Goal: Contribute content: Contribute content

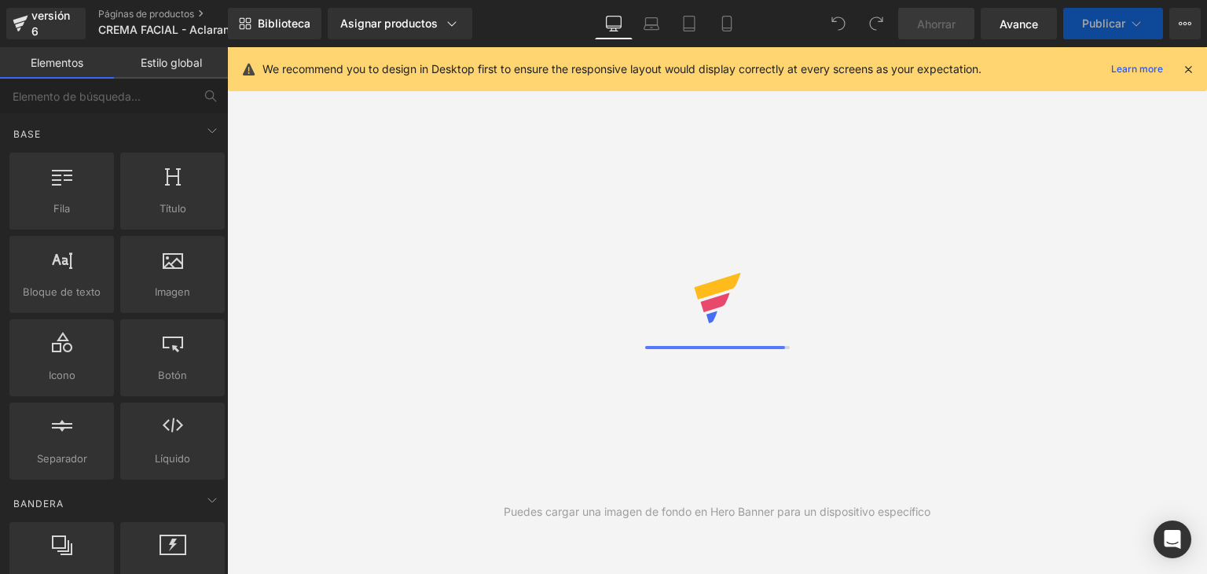
click at [731, 25] on icon at bounding box center [727, 24] width 16 height 16
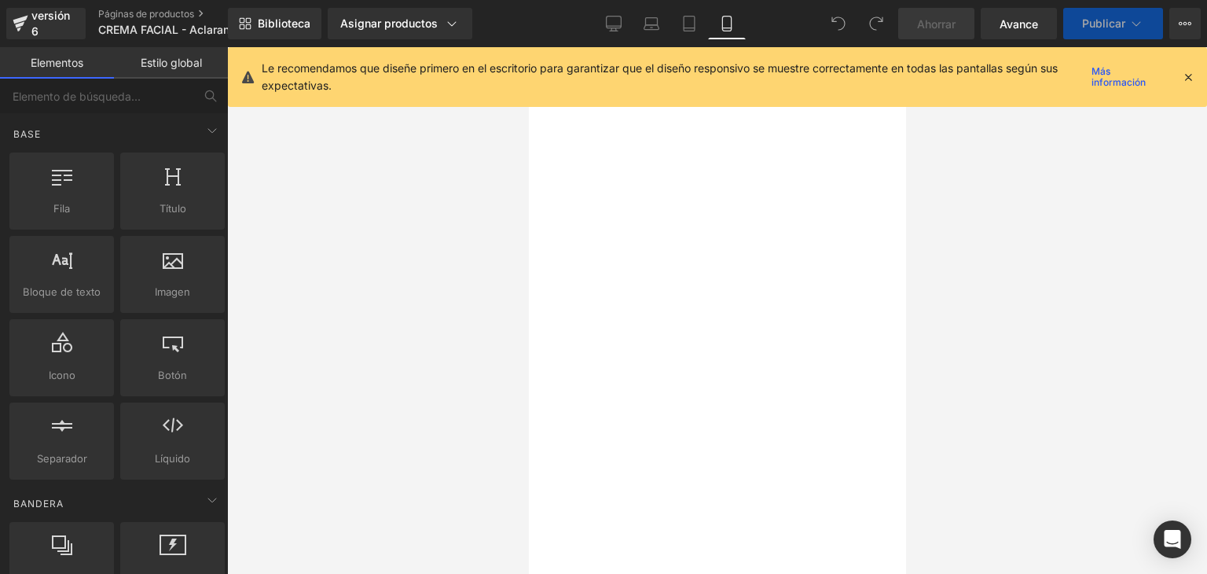
click at [1187, 66] on div "Le recomendamos que diseñe primero en el escritorio para garantizar que el dise…" at bounding box center [728, 77] width 933 height 35
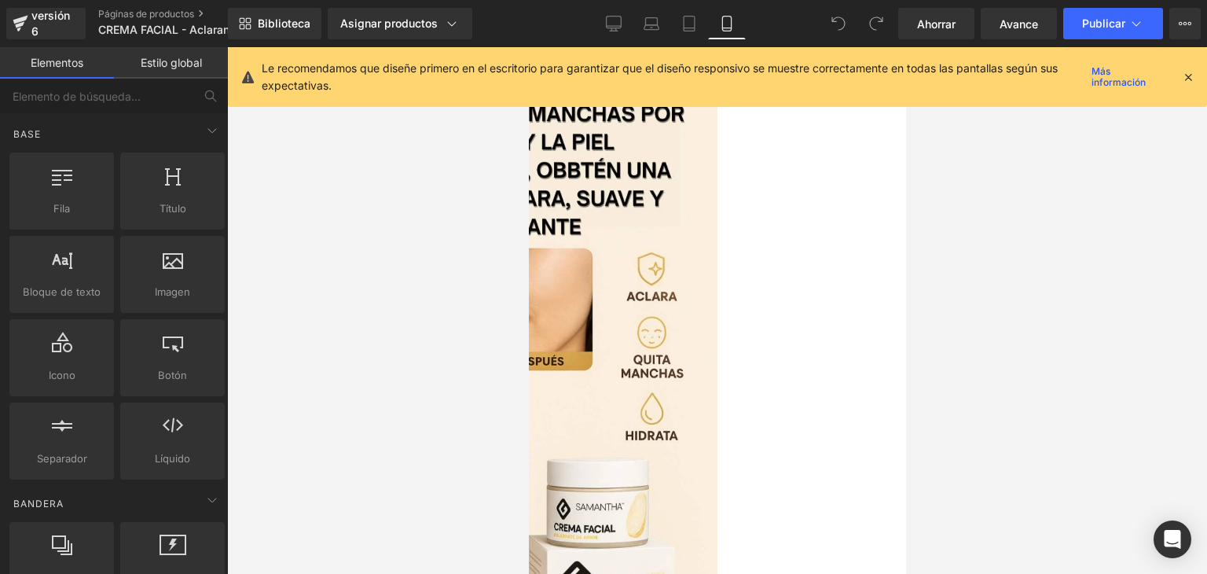
click at [1187, 75] on icon at bounding box center [1188, 77] width 14 height 14
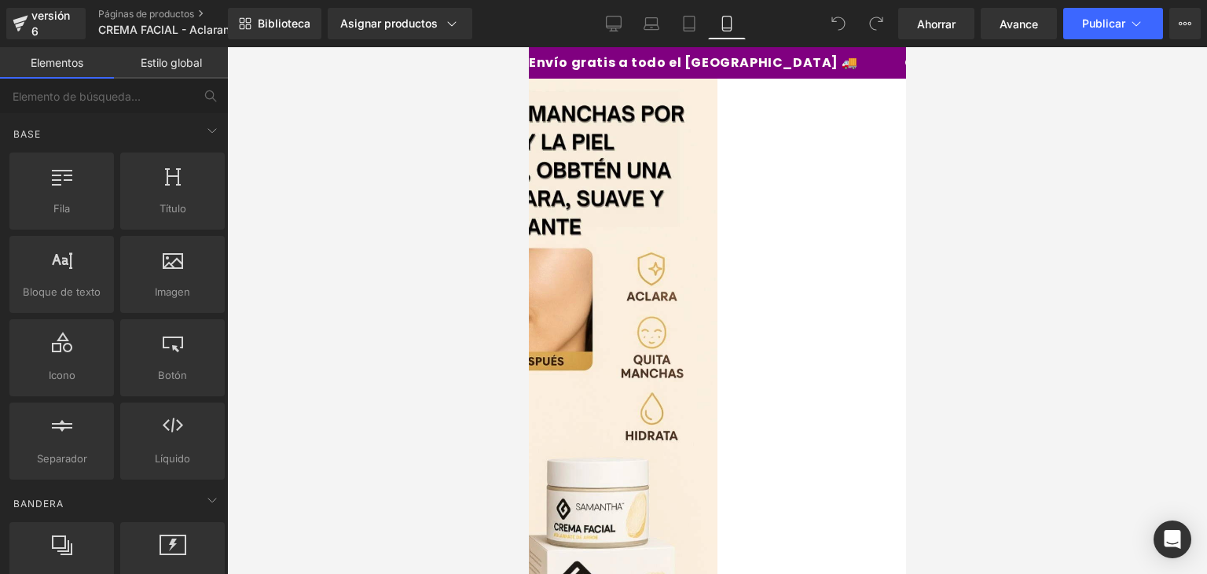
click at [528, 47] on font "Imagen" at bounding box center [528, 47] width 0 height 0
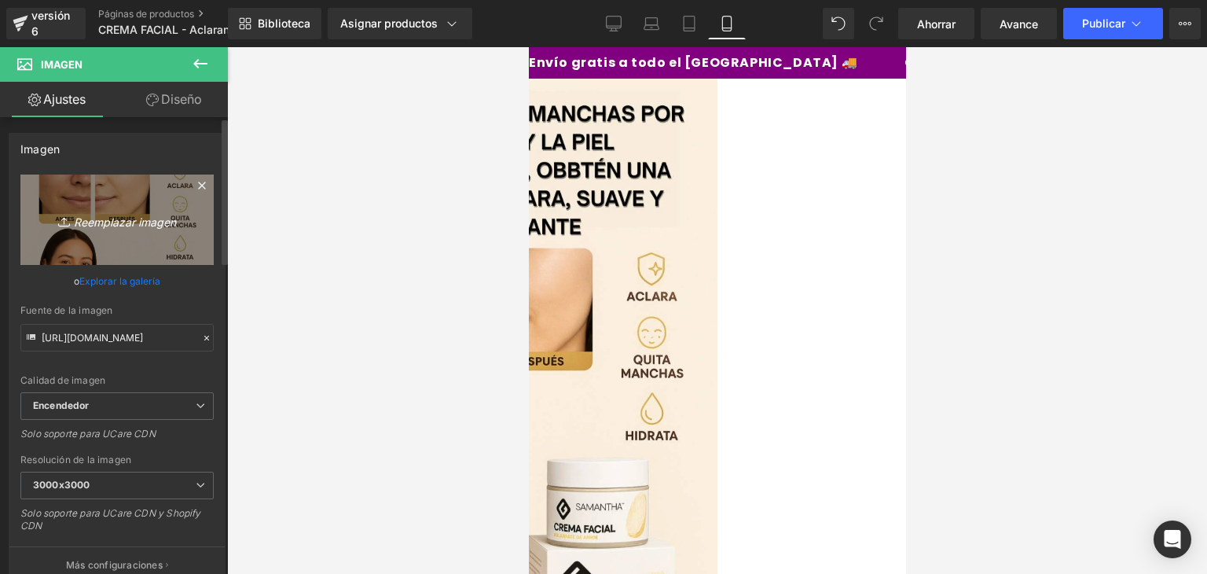
click at [126, 221] on font "Reemplazar imagen" at bounding box center [125, 221] width 102 height 13
click at [109, 215] on font "Reemplazar imagen" at bounding box center [125, 221] width 102 height 13
click at [109, 216] on font "Reemplazar imagen" at bounding box center [125, 221] width 102 height 13
type input "C:\fakepath\Añadir-un-título-_5_.webp"
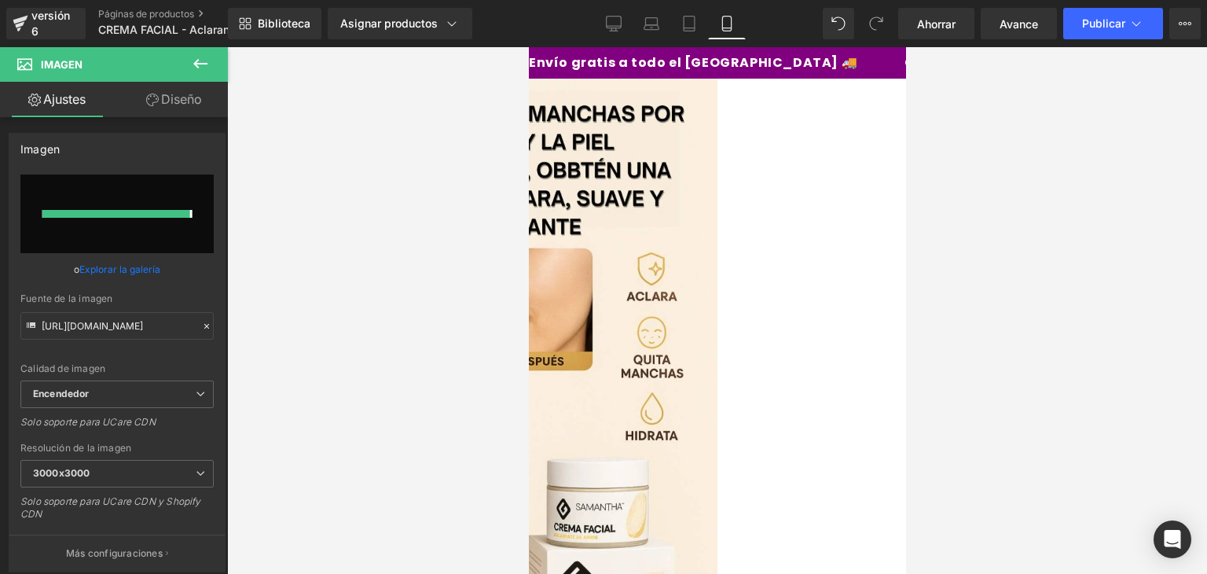
type input "https://ucarecdn.com/3aa6f172-89f1-4b75-800f-fdb8a6a7f928/-/format/auto/-/previ…"
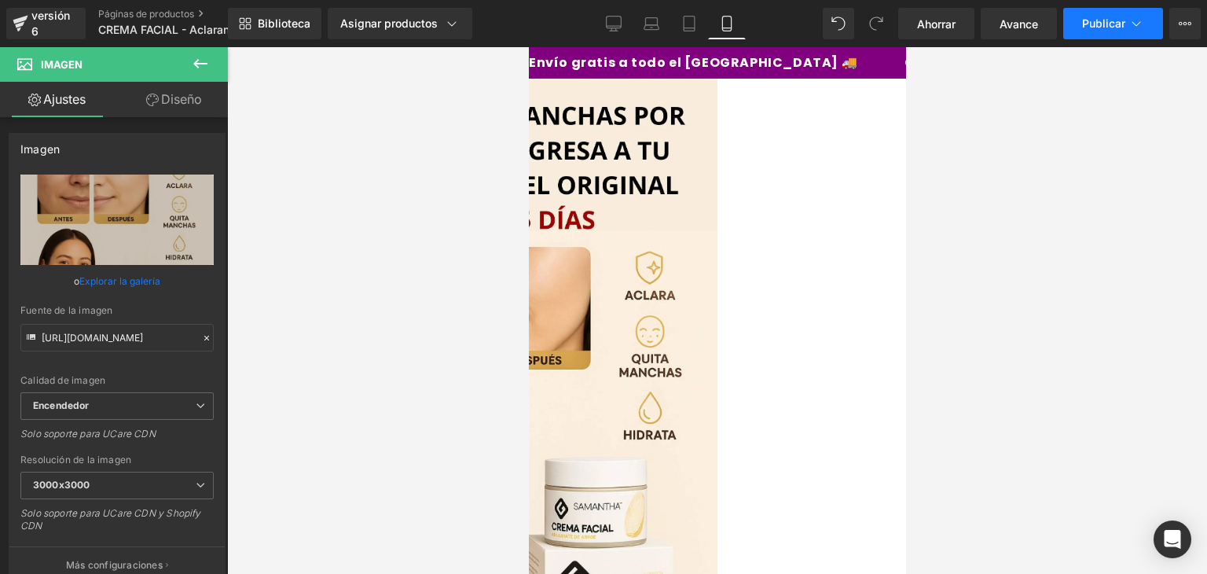
click at [1110, 30] on button "Publicar" at bounding box center [1113, 23] width 100 height 31
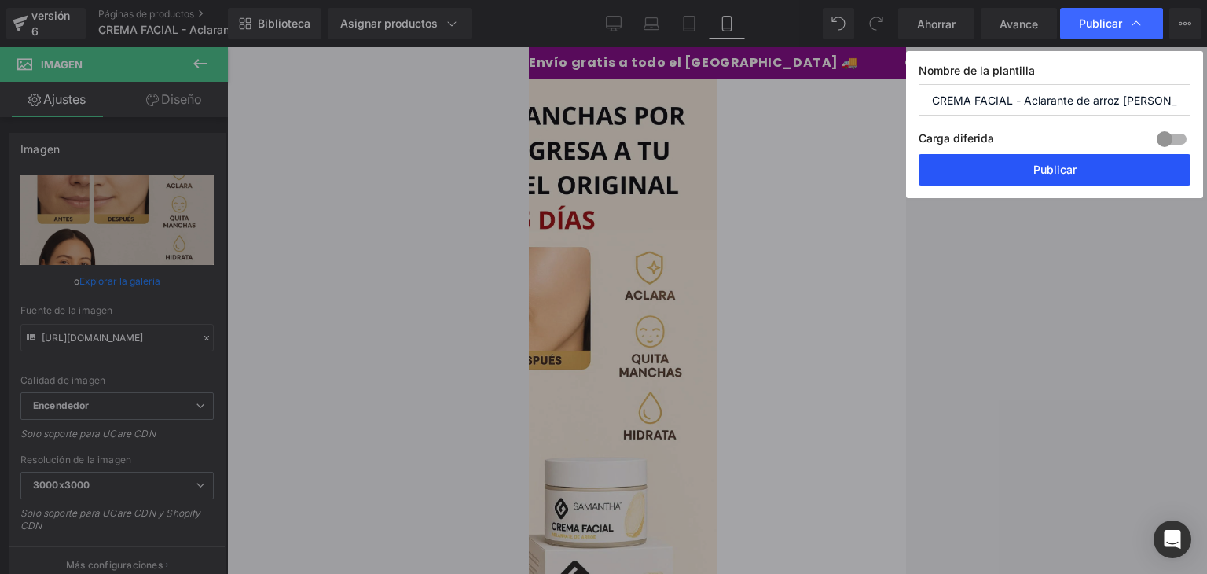
click at [1044, 157] on button "Publicar" at bounding box center [1055, 169] width 272 height 31
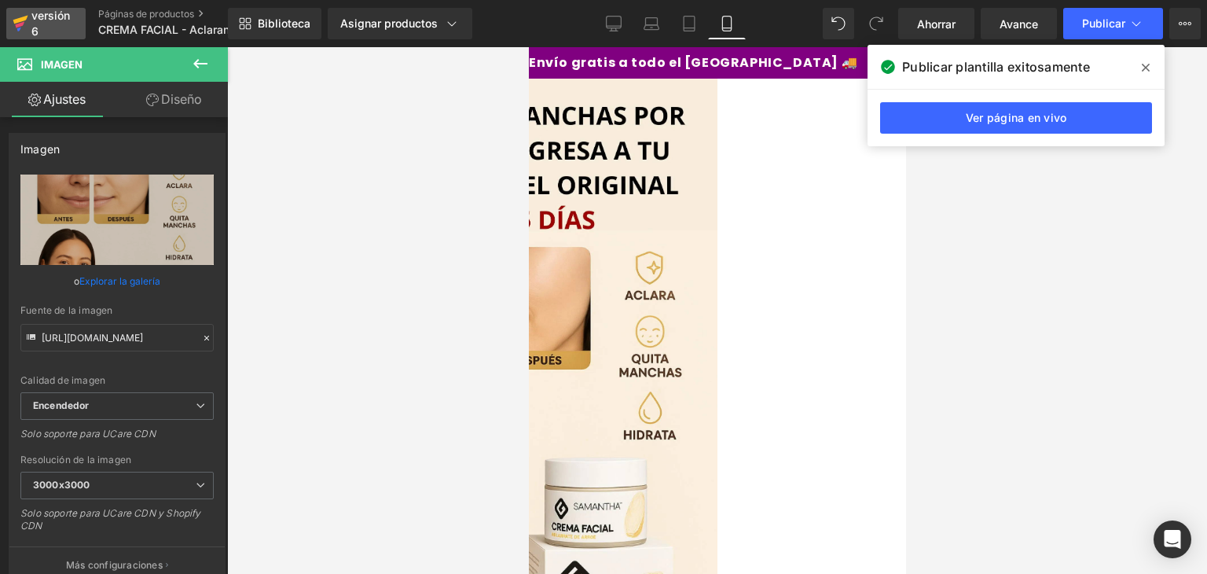
click at [48, 25] on div "versión 6" at bounding box center [52, 24] width 48 height 36
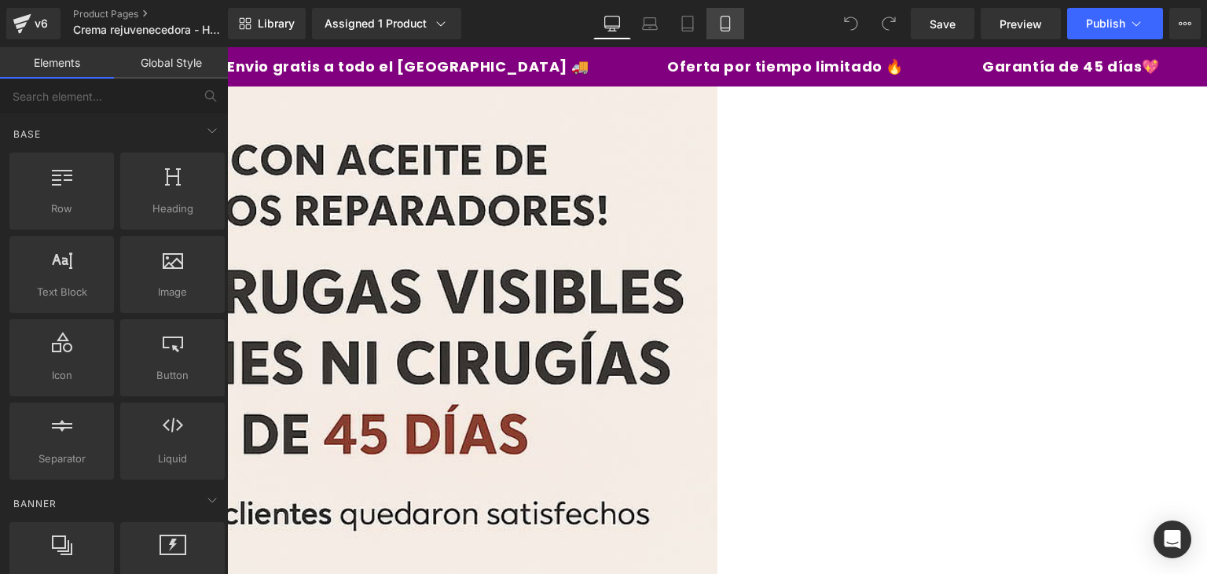
click at [728, 20] on icon at bounding box center [726, 24] width 16 height 16
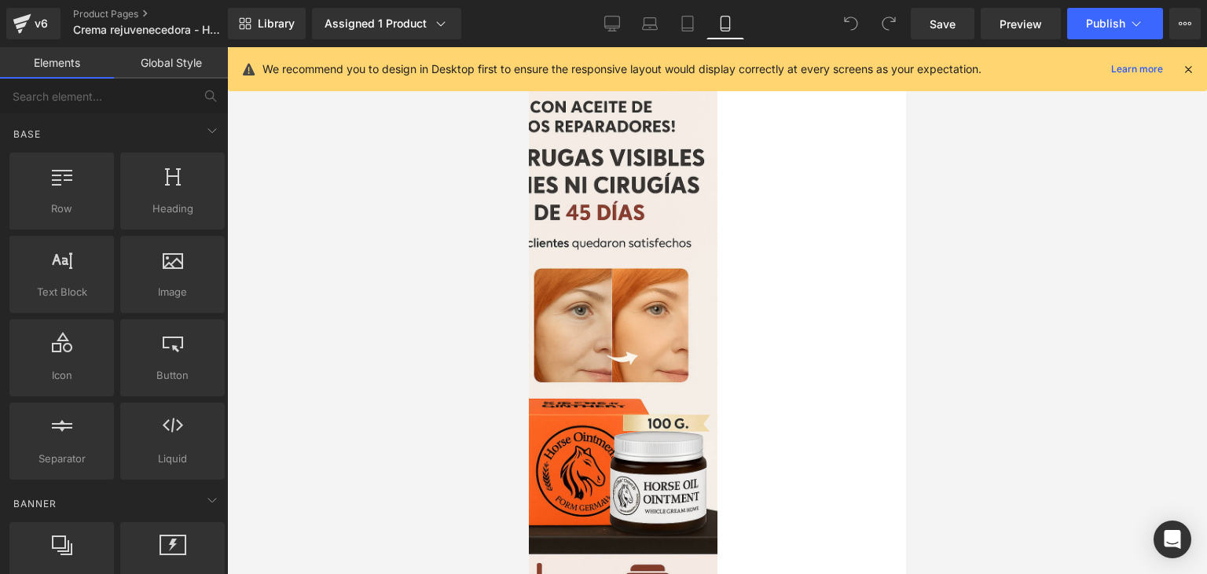
click at [1196, 67] on div "We recommend you to design in Desktop first to ensure the responsive layout wou…" at bounding box center [717, 69] width 979 height 44
click at [1194, 65] on icon at bounding box center [1188, 69] width 14 height 14
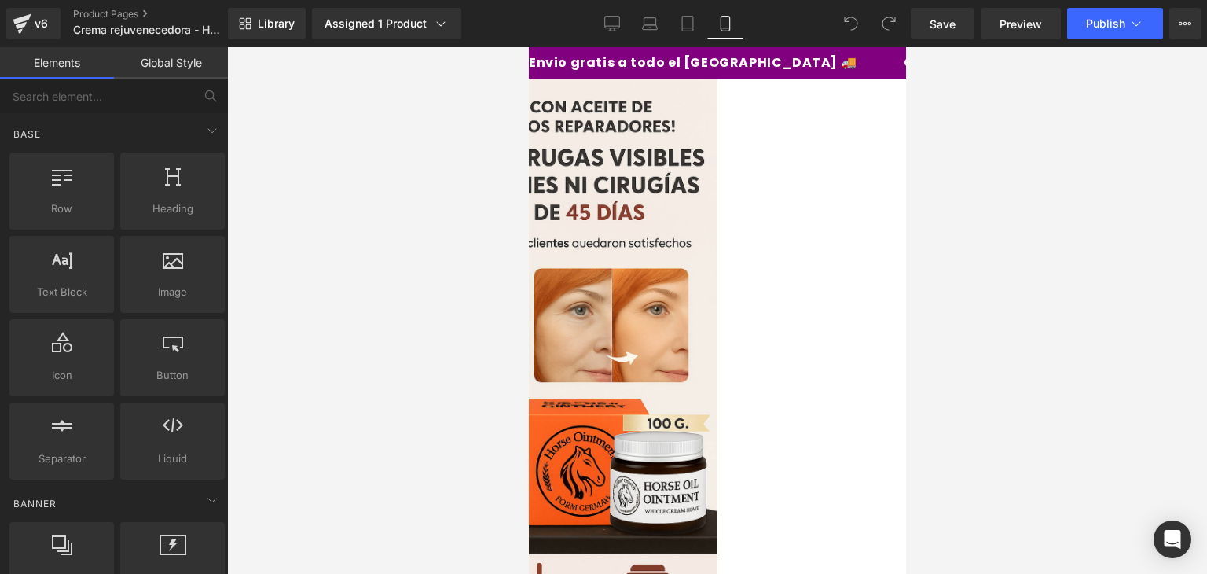
click at [528, 47] on span "Image" at bounding box center [528, 47] width 0 height 0
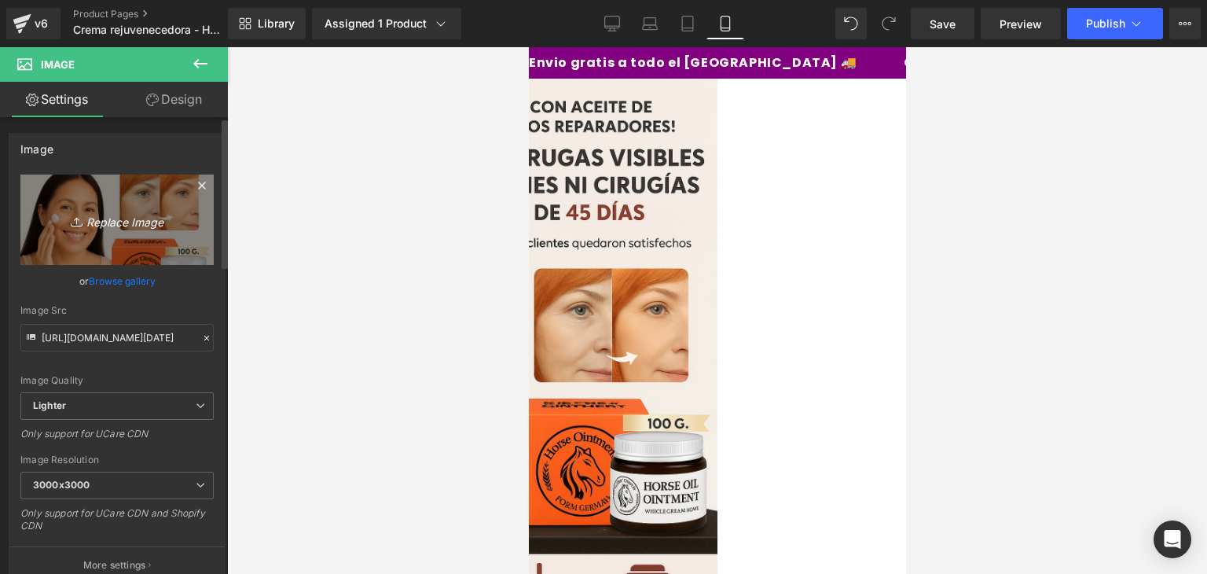
click at [137, 218] on icon "Replace Image" at bounding box center [117, 220] width 126 height 20
type input "C:\fakepath\Añadir-un-título-_6_.webp"
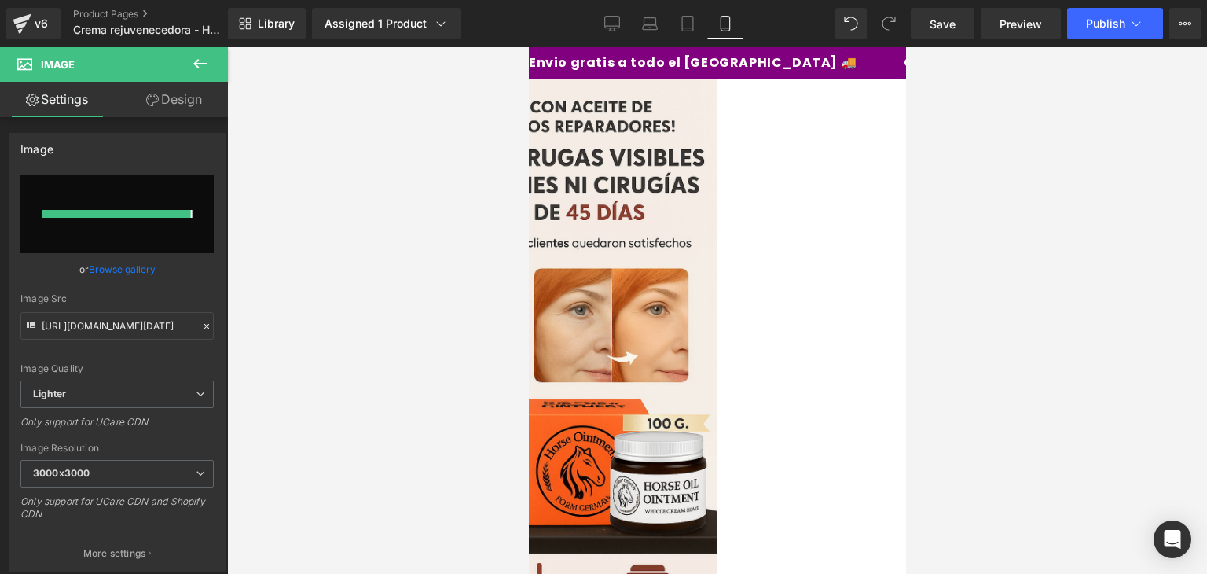
type input "https://ucarecdn.com/0befcc3c-800b-4dc7-b19c-39eb65c48d6b/-/format/auto/-/previ…"
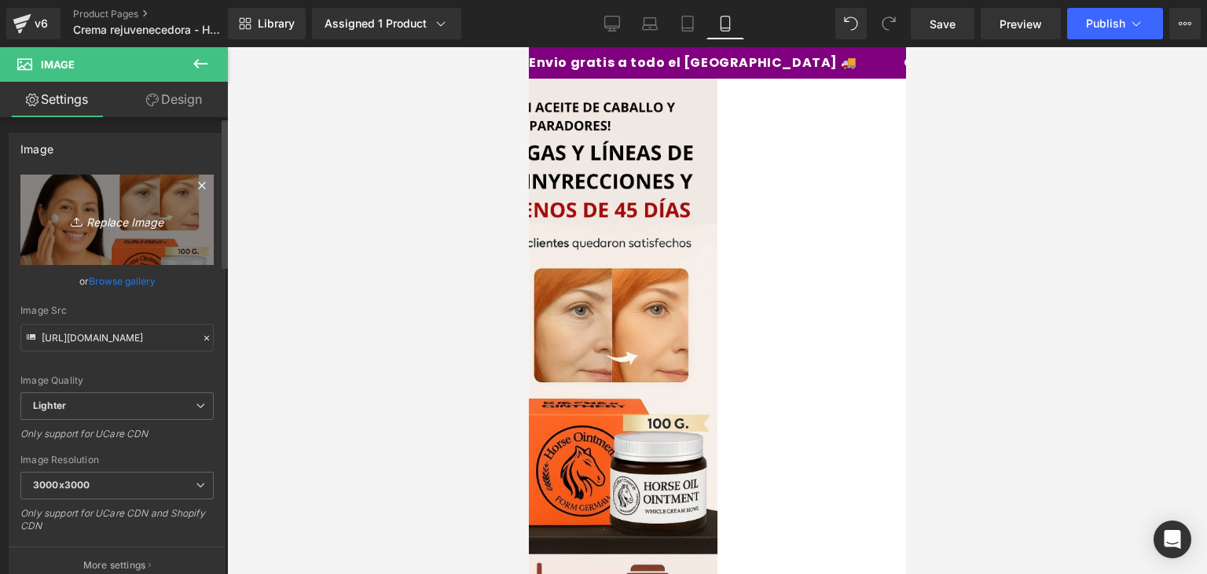
click at [122, 218] on icon "Replace Image" at bounding box center [117, 220] width 126 height 20
type input "C:\fakepath\Añadir-un-título-_7_.webp"
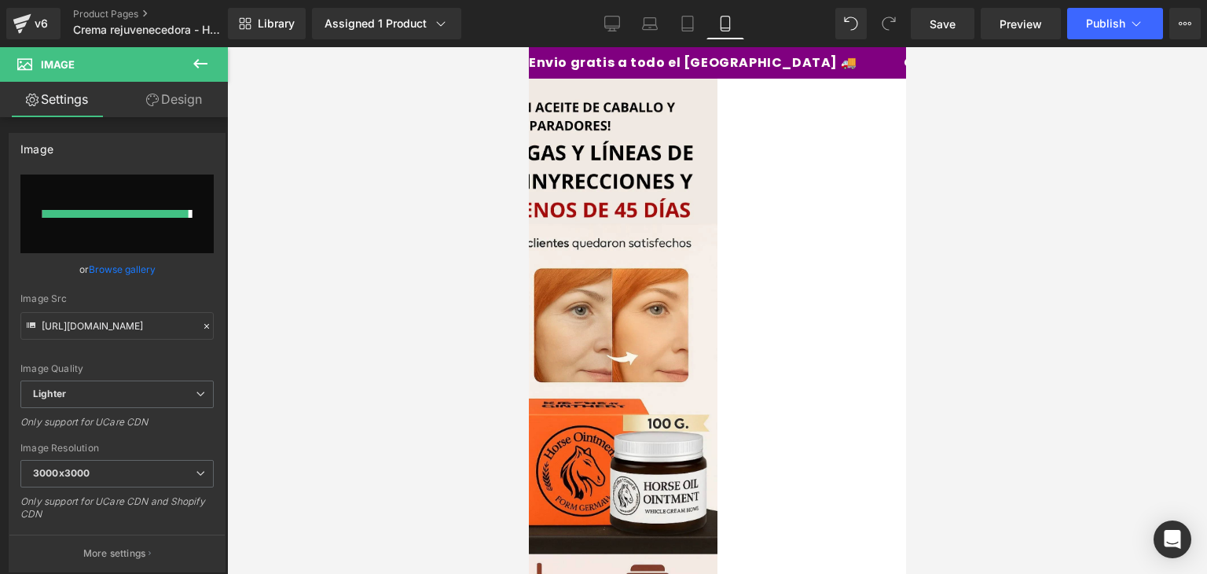
type input "https://ucarecdn.com/8a9321fa-96d7-48fc-8859-e8a8b1cf5327/-/format/auto/-/previ…"
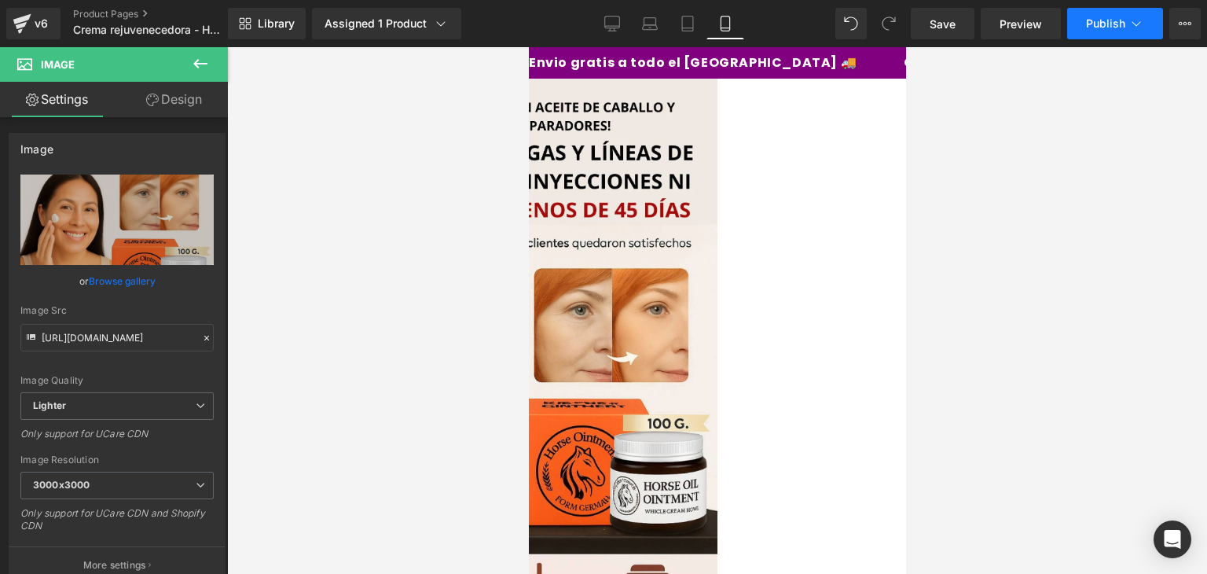
click at [1098, 27] on span "Publish" at bounding box center [1105, 23] width 39 height 13
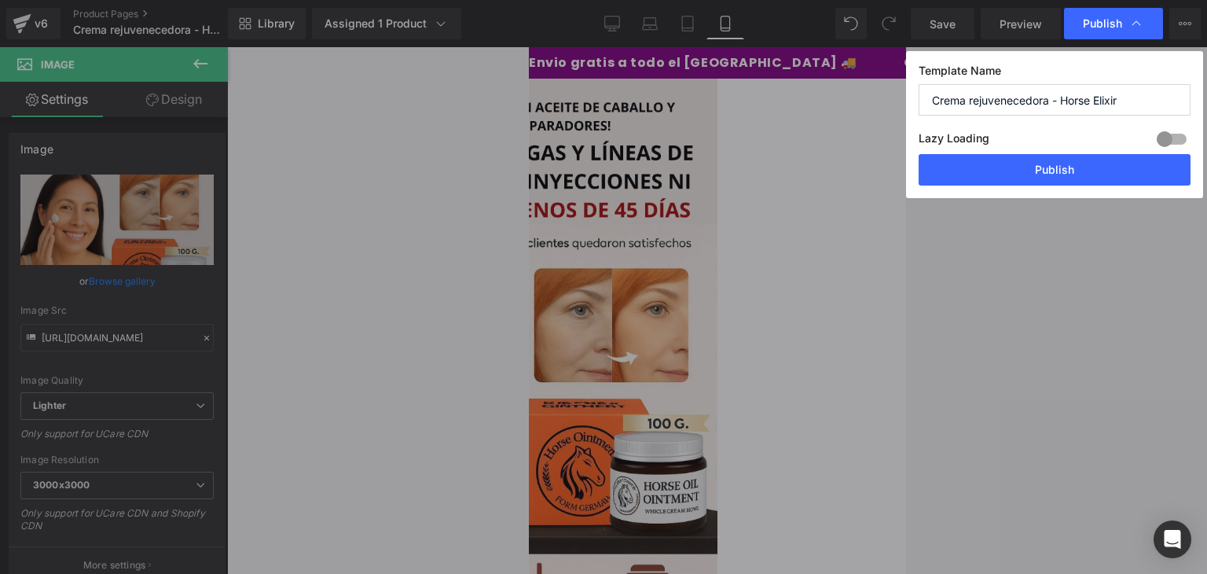
click at [953, 152] on label "Lazy Loading Build" at bounding box center [954, 141] width 71 height 26
click at [977, 167] on button "Publish" at bounding box center [1055, 169] width 272 height 31
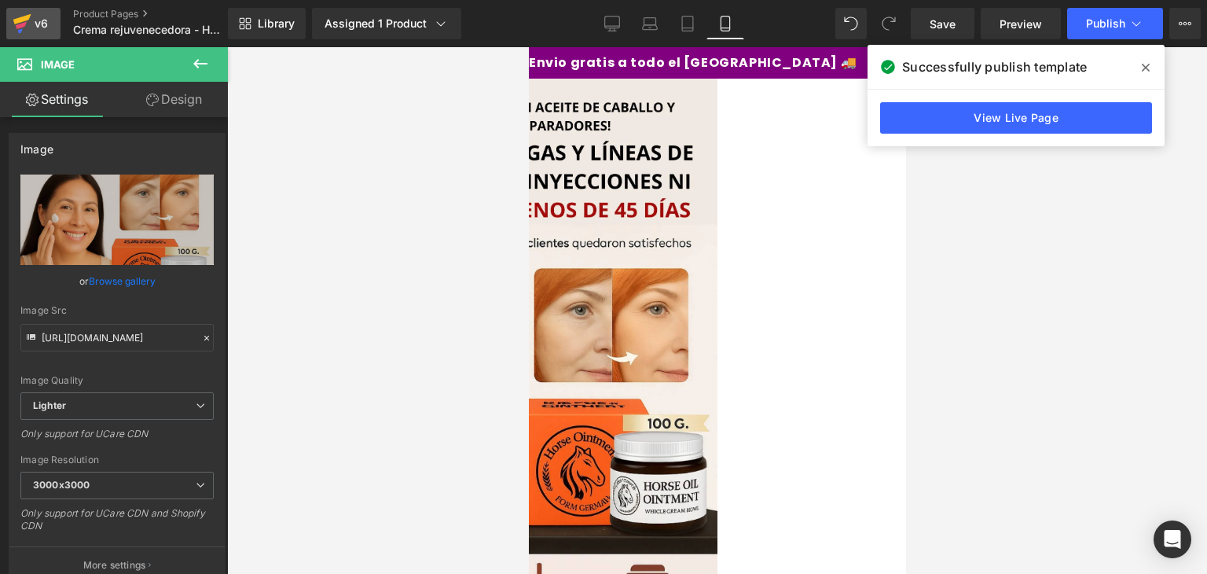
click at [39, 24] on div "v6" at bounding box center [41, 23] width 20 height 20
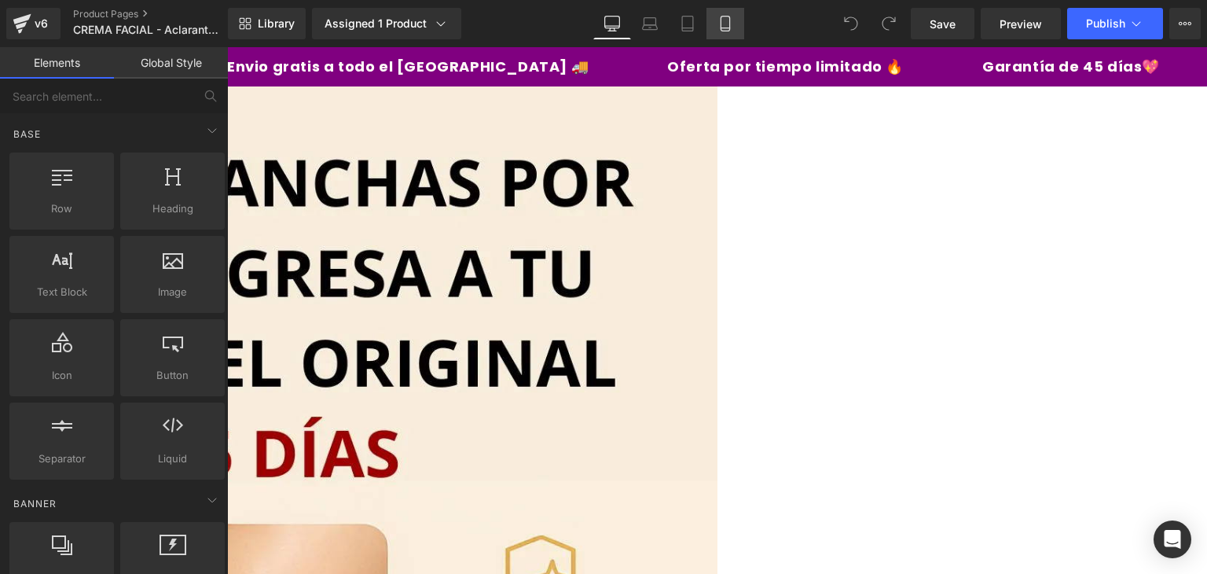
click at [725, 25] on icon at bounding box center [726, 24] width 16 height 16
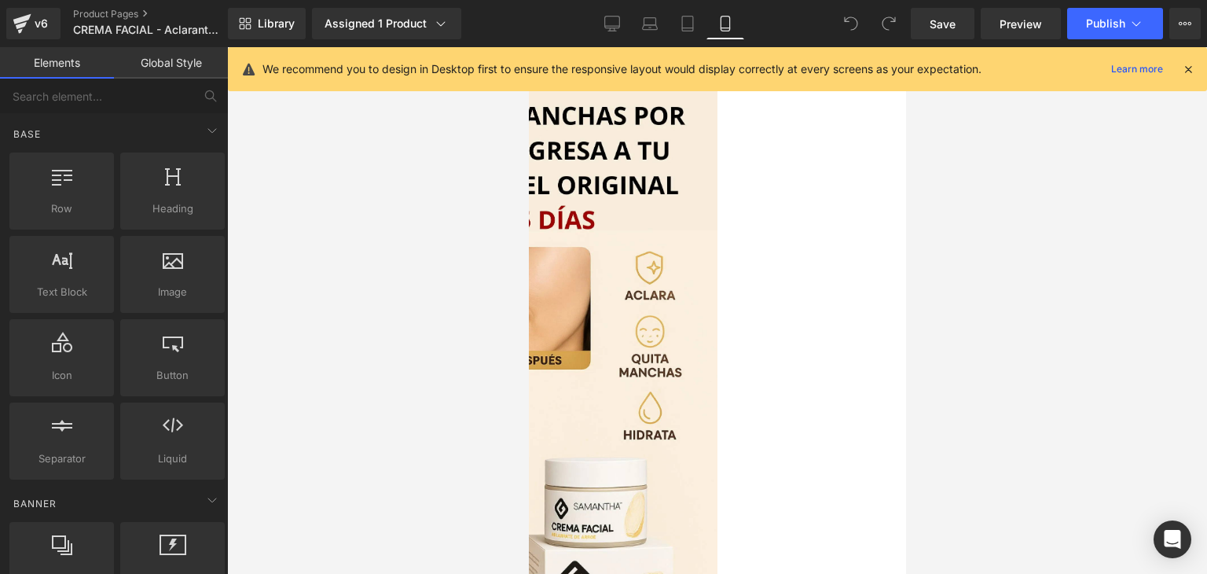
click at [1193, 67] on icon at bounding box center [1188, 69] width 14 height 14
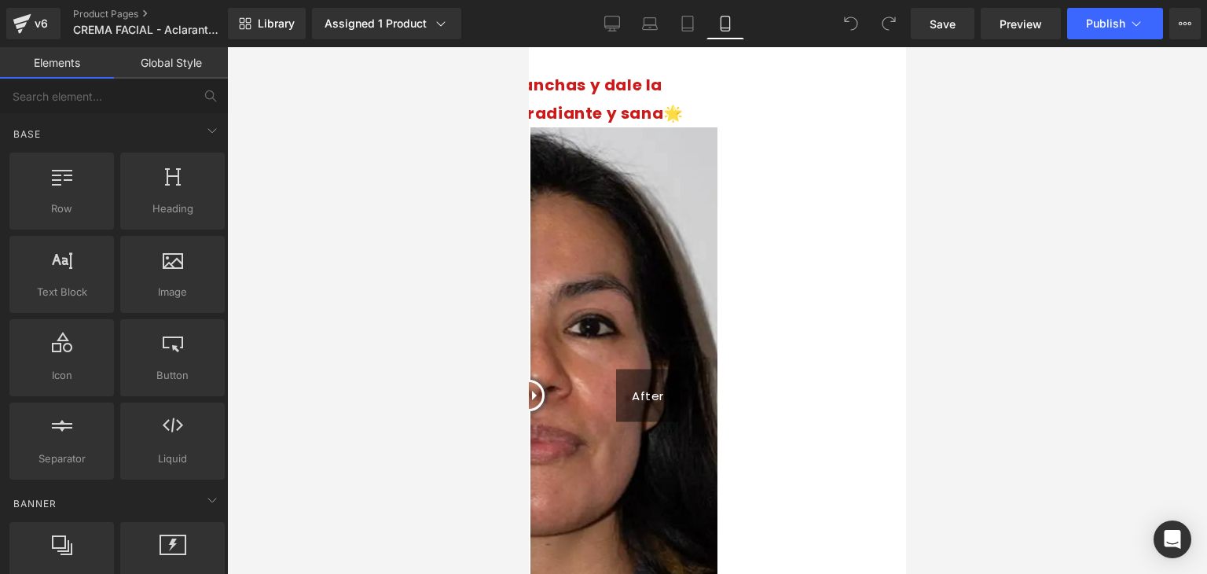
scroll to position [1380, 0]
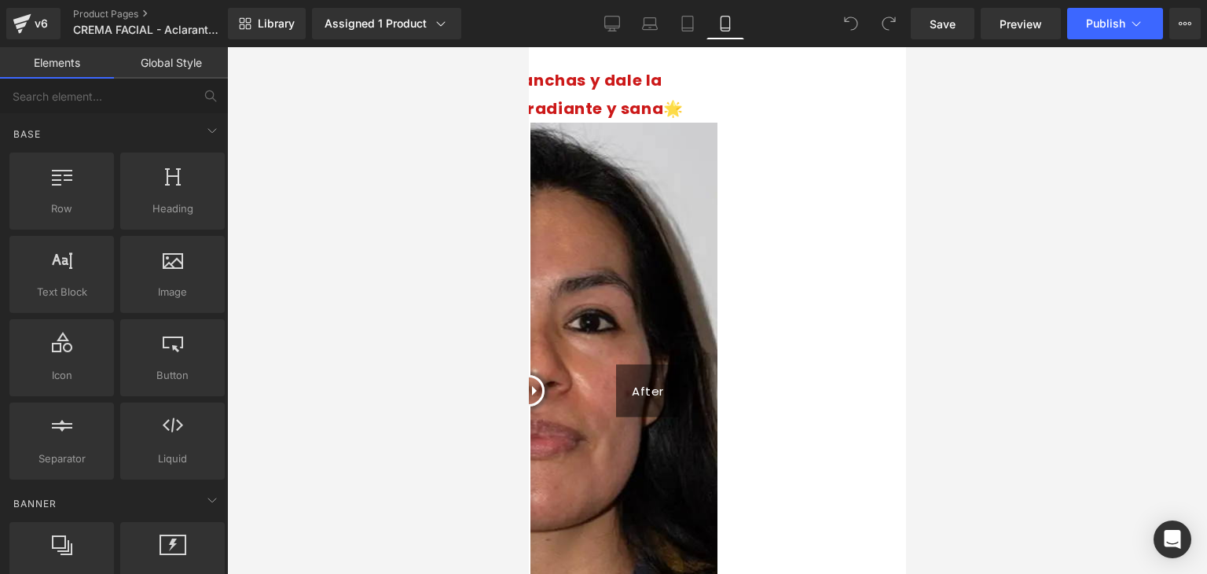
click at [451, 365] on div "Before" at bounding box center [414, 391] width 74 height 53
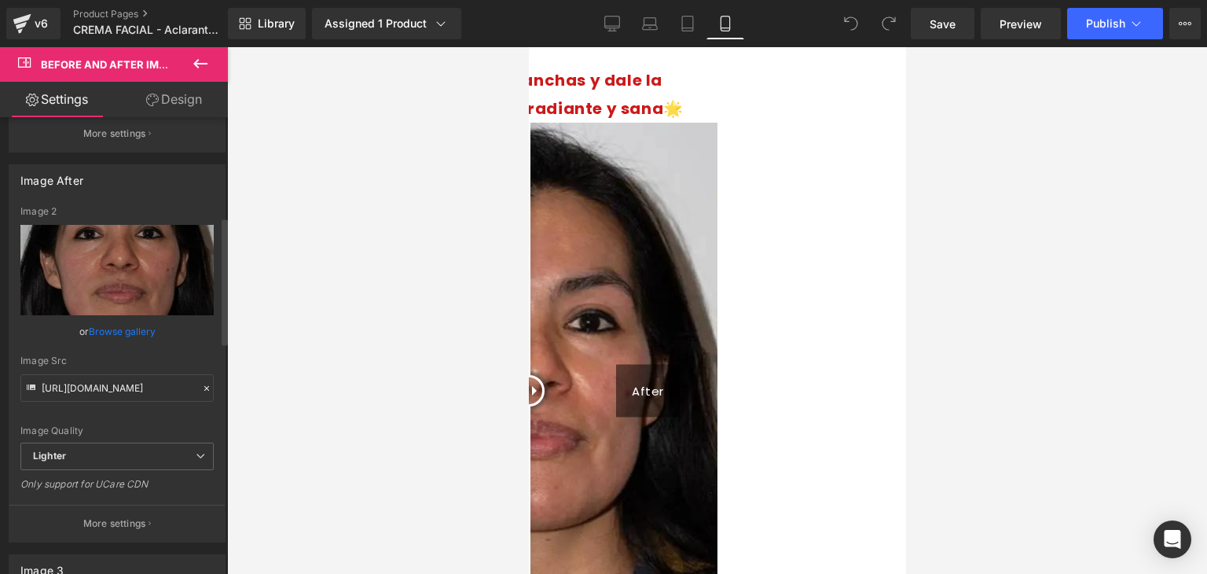
scroll to position [354, 0]
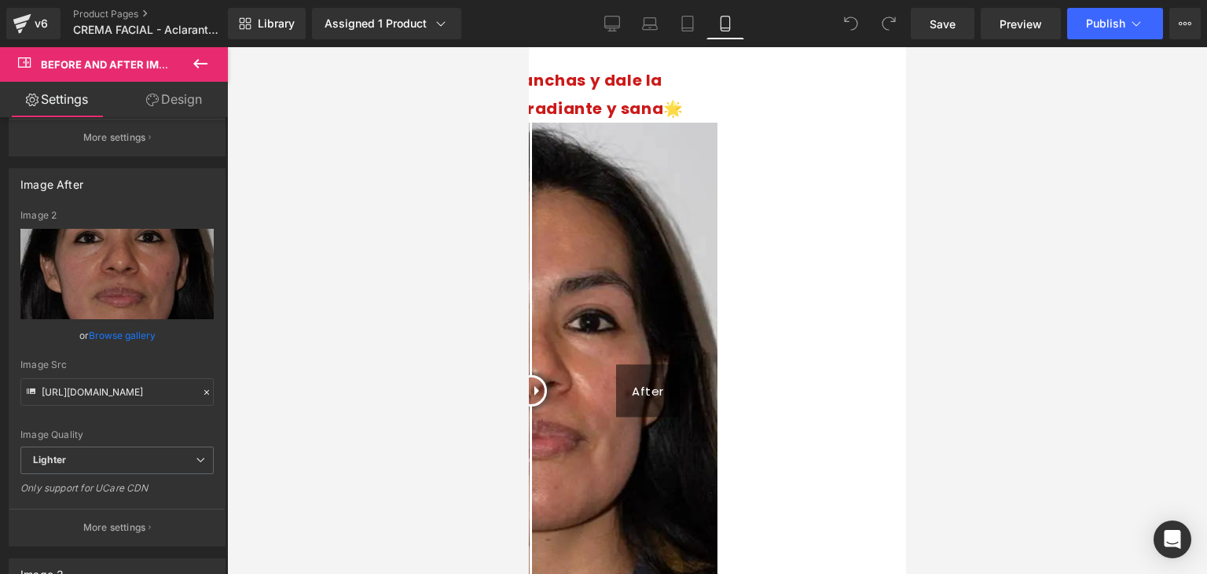
drag, startPoint x: 719, startPoint y: 350, endPoint x: 713, endPoint y: 395, distance: 45.2
click at [546, 395] on div at bounding box center [530, 390] width 31 height 31
click at [528, 47] on span "Before and After Images" at bounding box center [528, 47] width 0 height 0
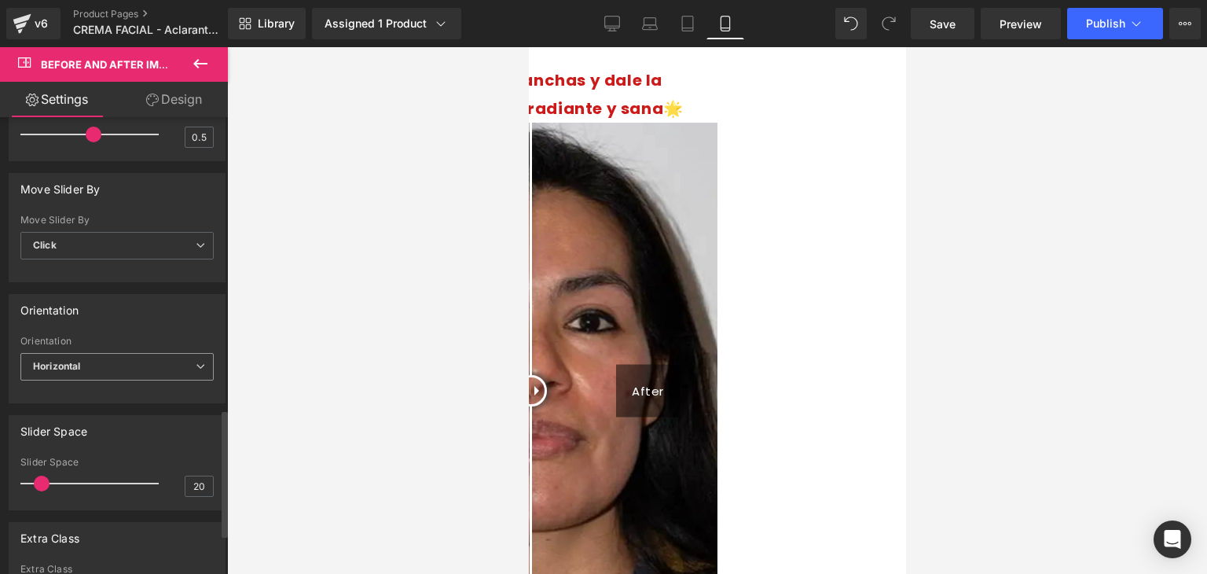
scroll to position [1047, 0]
click at [131, 243] on span "Click" at bounding box center [116, 248] width 193 height 28
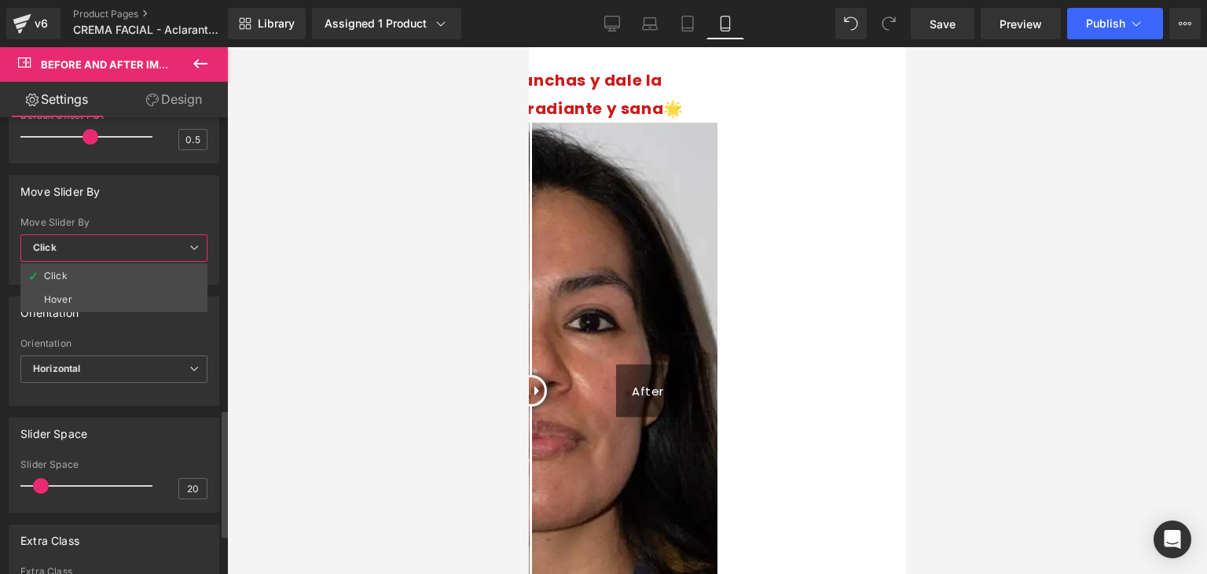
click at [131, 243] on span "Click" at bounding box center [113, 248] width 187 height 28
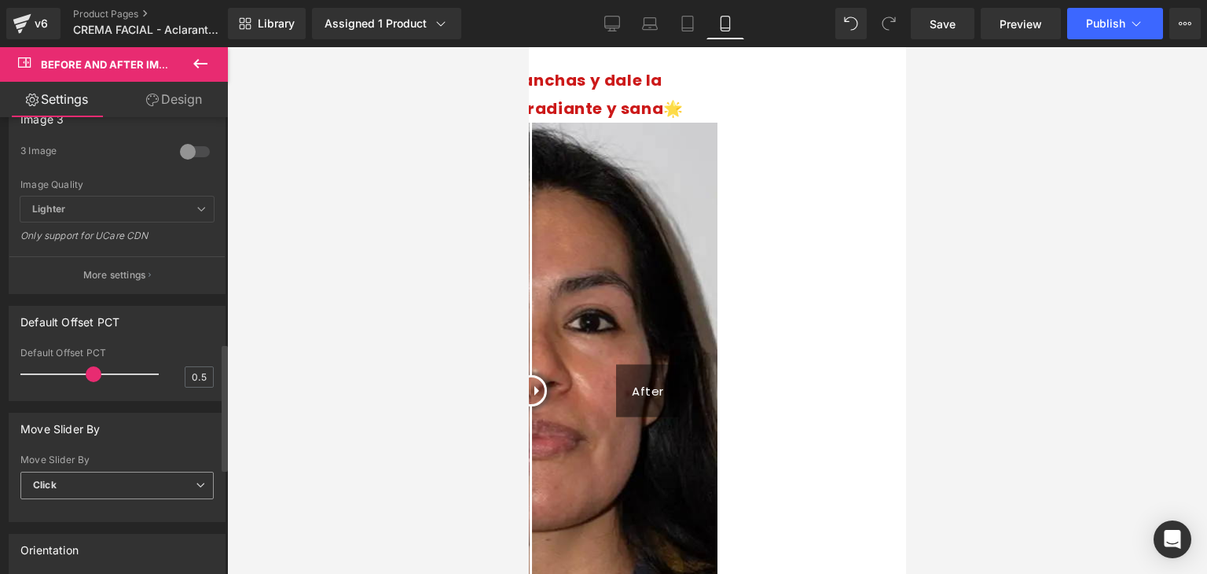
scroll to position [805, 0]
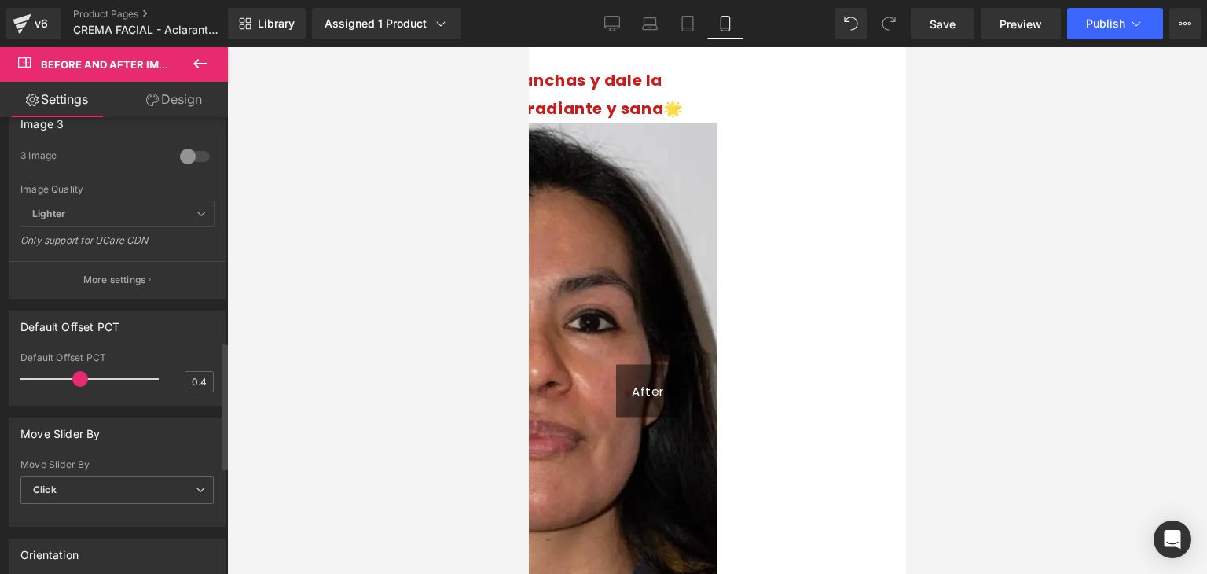
type input "0.5"
click at [95, 376] on span at bounding box center [94, 379] width 16 height 16
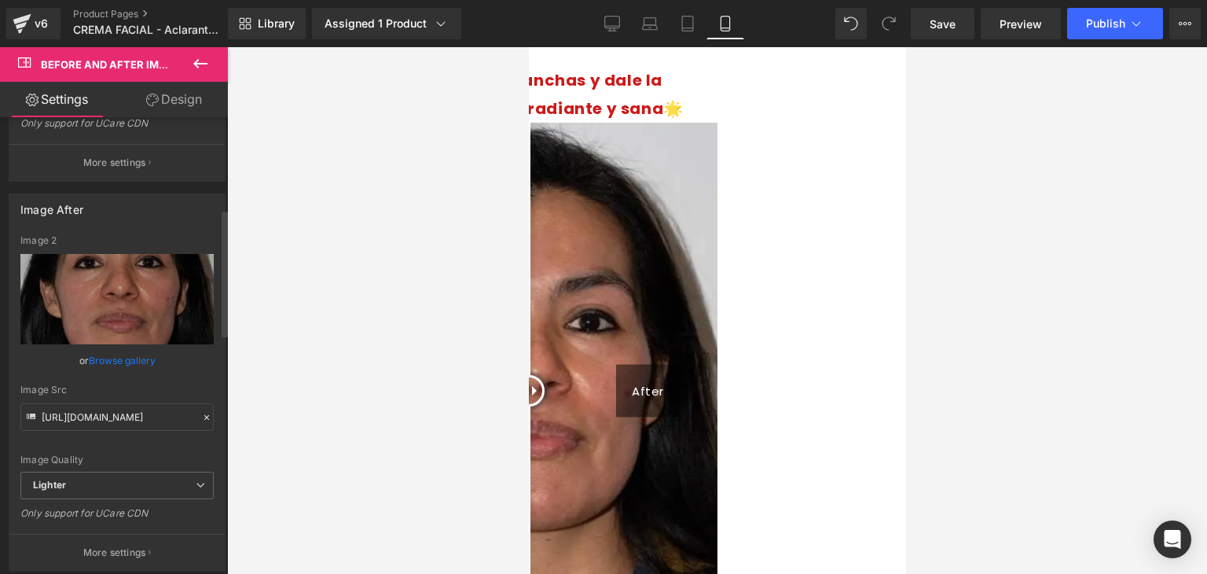
scroll to position [328, 0]
click at [158, 486] on span "Lighter" at bounding box center [116, 487] width 193 height 28
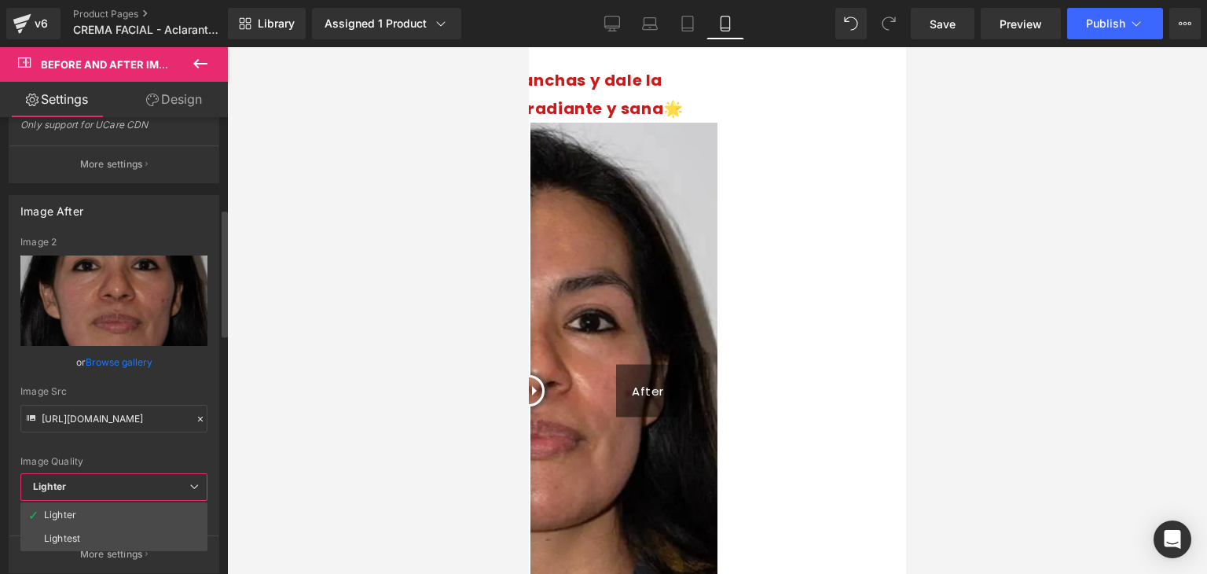
click at [158, 486] on span "Lighter" at bounding box center [113, 487] width 187 height 28
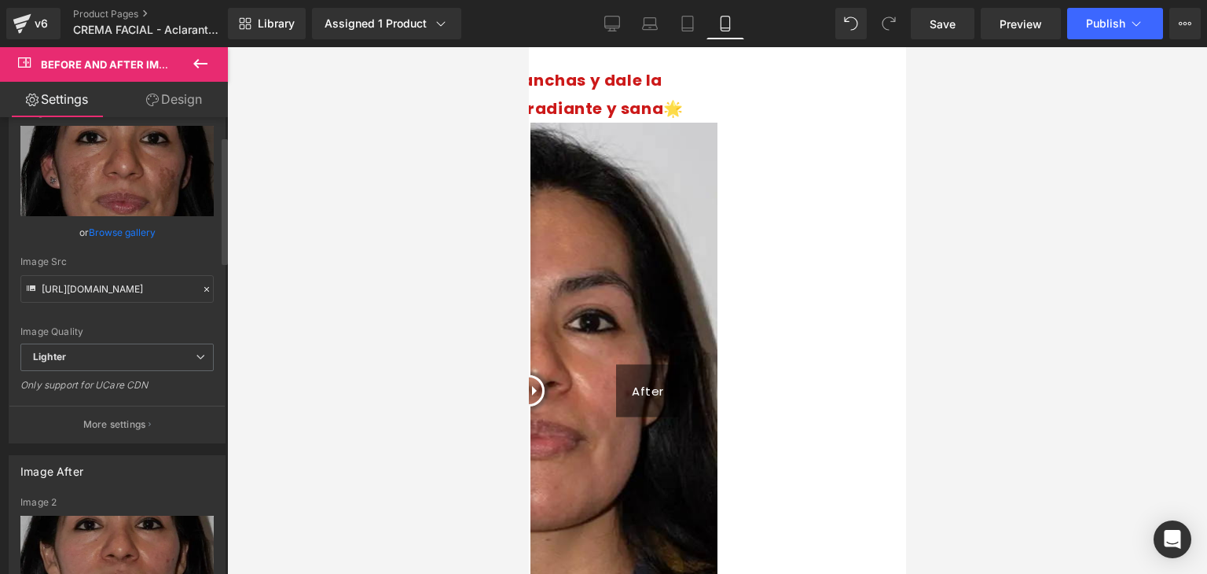
scroll to position [67, 0]
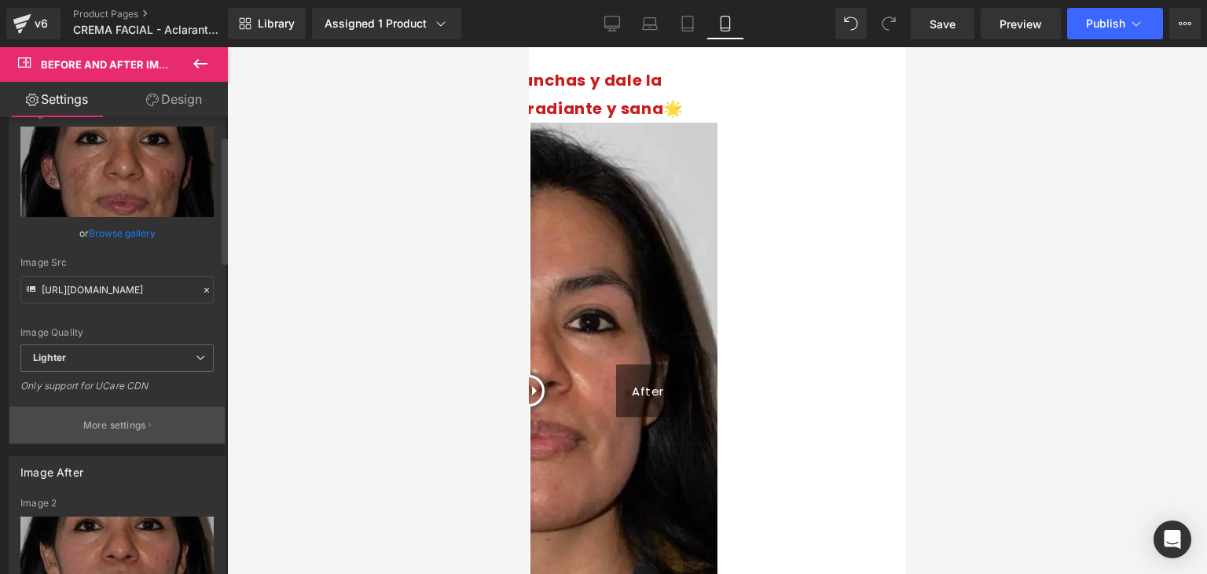
click at [135, 430] on p "More settings" at bounding box center [114, 425] width 63 height 14
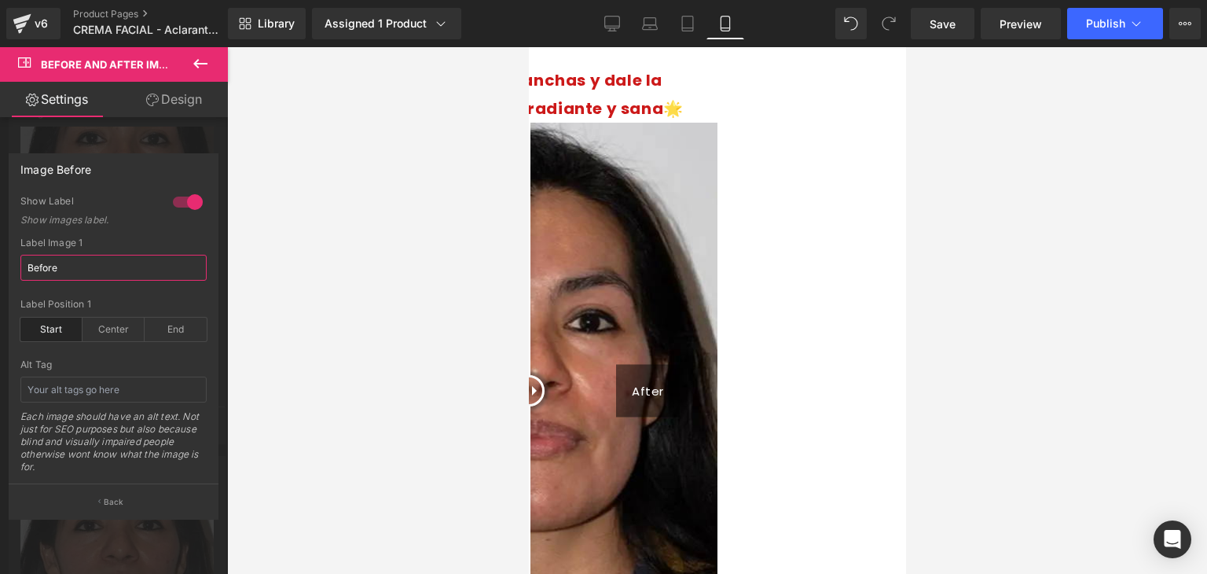
drag, startPoint x: 133, startPoint y: 265, endPoint x: 0, endPoint y: 265, distance: 132.8
click at [0, 265] on div "Image Before 1 Show Label Show images label. Before Label Image 1 Before start …" at bounding box center [114, 330] width 228 height 378
click at [265, 150] on div at bounding box center [717, 310] width 980 height 527
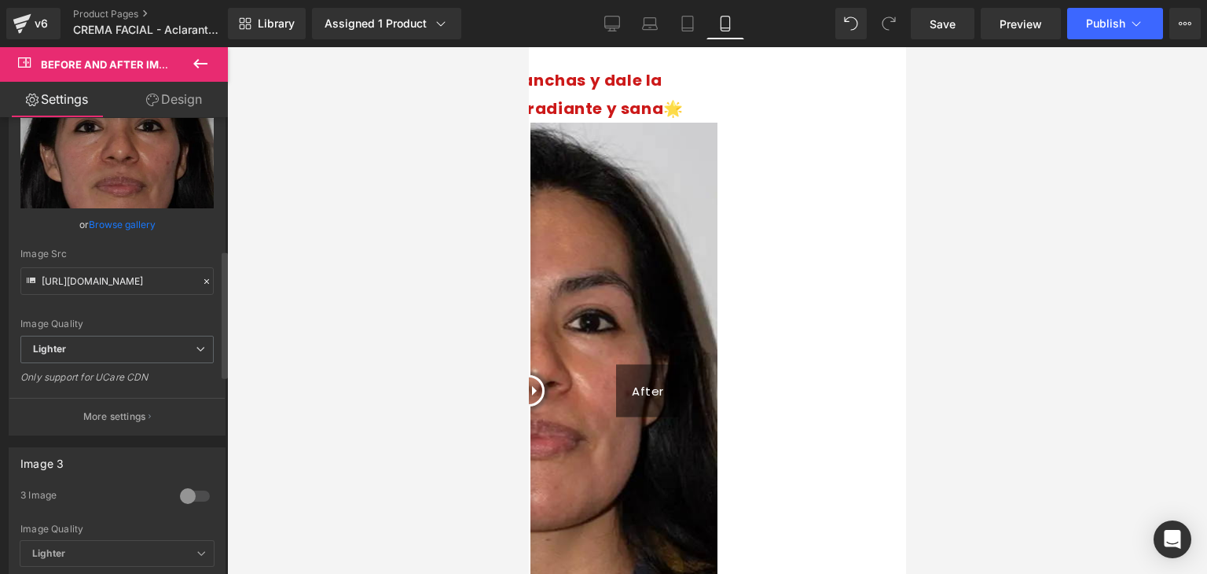
scroll to position [476, 0]
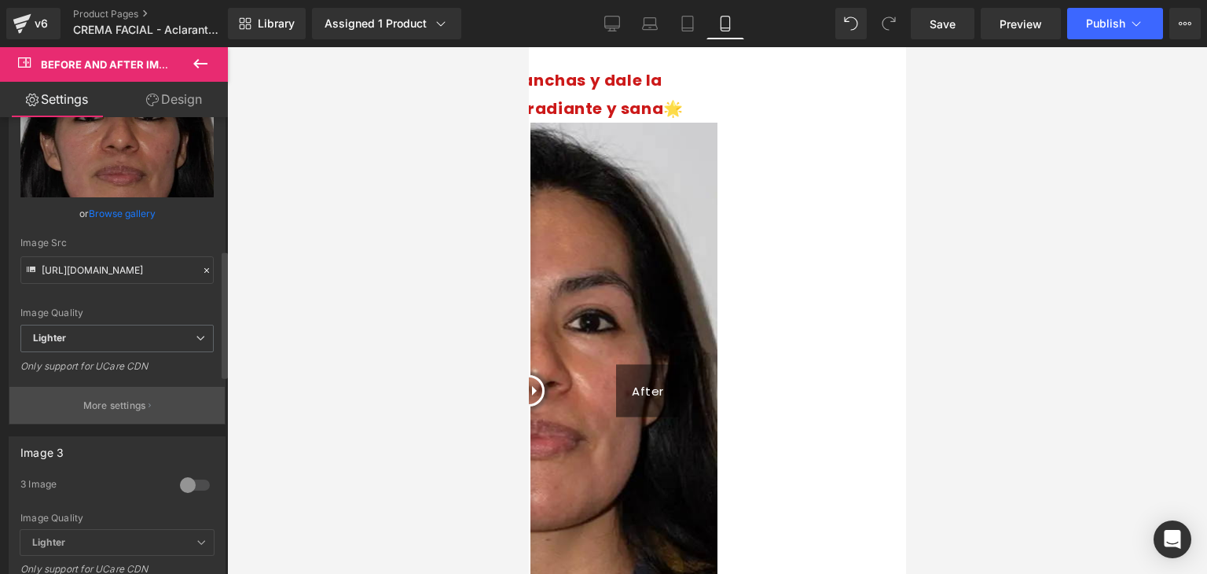
click at [139, 399] on p "More settings" at bounding box center [114, 405] width 63 height 14
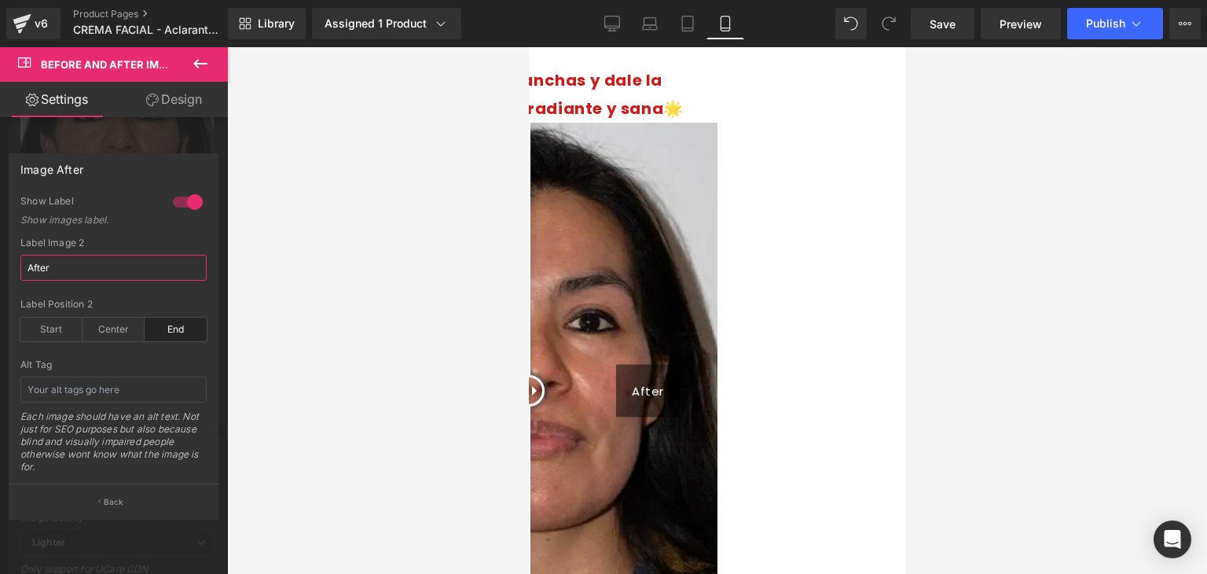
drag, startPoint x: 88, startPoint y: 271, endPoint x: 0, endPoint y: 266, distance: 88.1
click at [0, 266] on div "Image After 1 Show Label Show images label. After Label Image 2 After end Label…" at bounding box center [114, 330] width 228 height 378
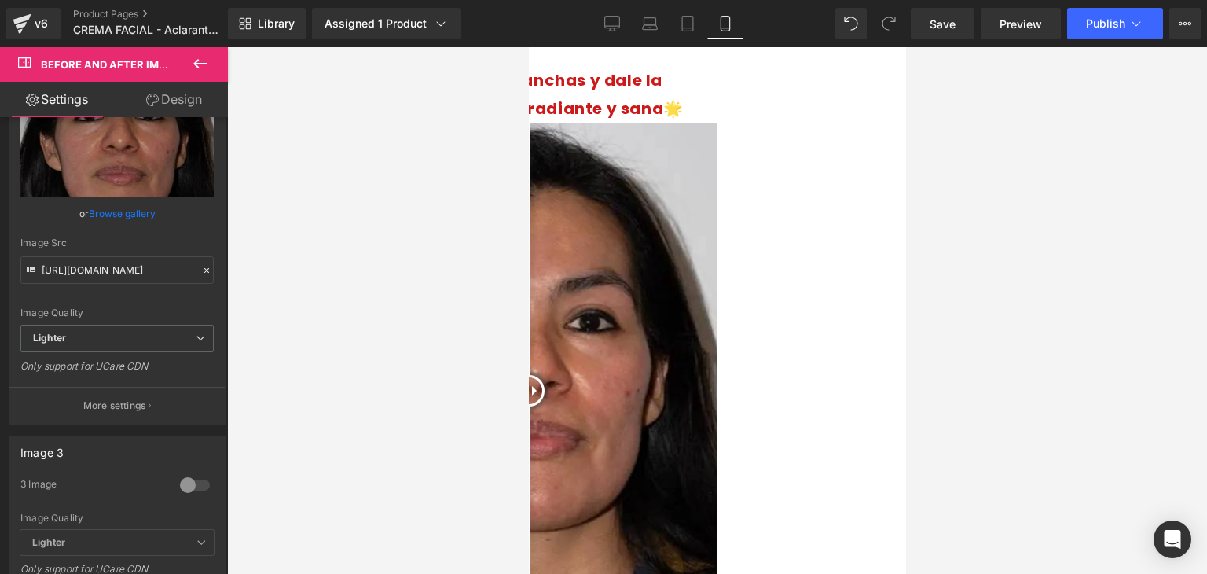
click at [261, 269] on div at bounding box center [717, 310] width 980 height 527
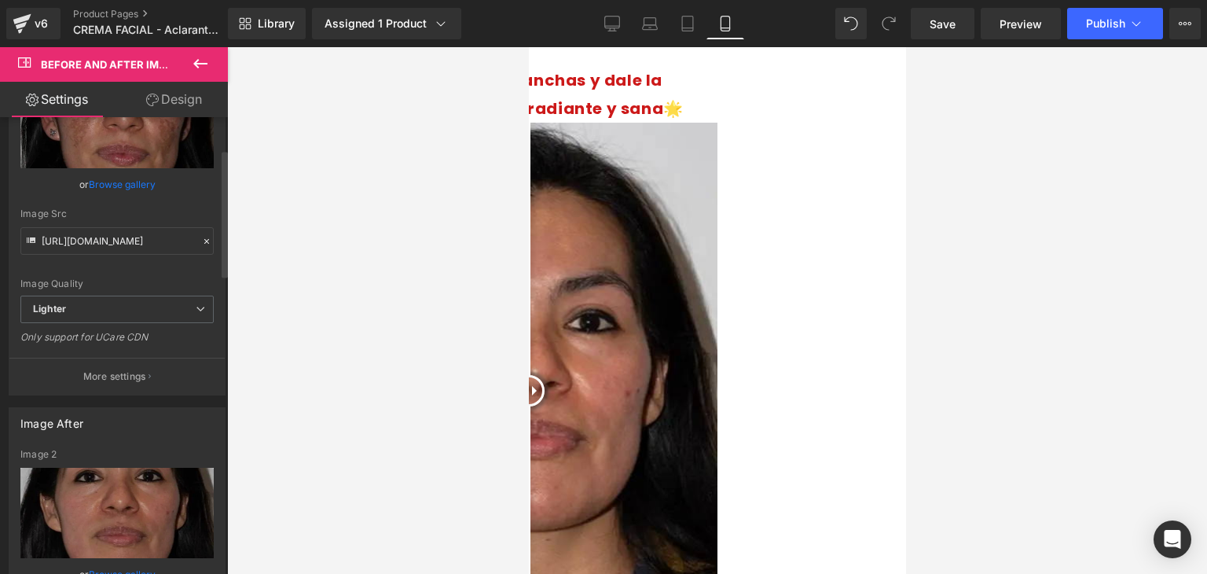
scroll to position [114, 0]
drag, startPoint x: 706, startPoint y: 348, endPoint x: 608, endPoint y: 427, distance: 125.2
click at [442, 406] on div at bounding box center [425, 390] width 31 height 31
drag, startPoint x: 609, startPoint y: 352, endPoint x: 721, endPoint y: 357, distance: 111.7
click at [554, 375] on div at bounding box center [538, 390] width 31 height 31
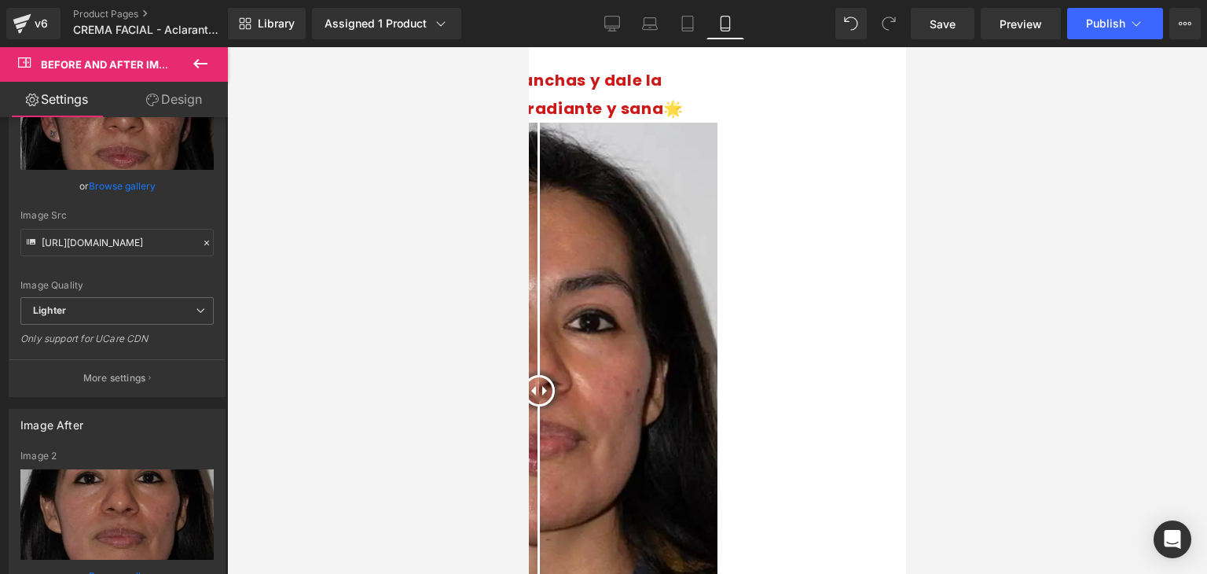
click at [201, 66] on icon at bounding box center [200, 63] width 19 height 19
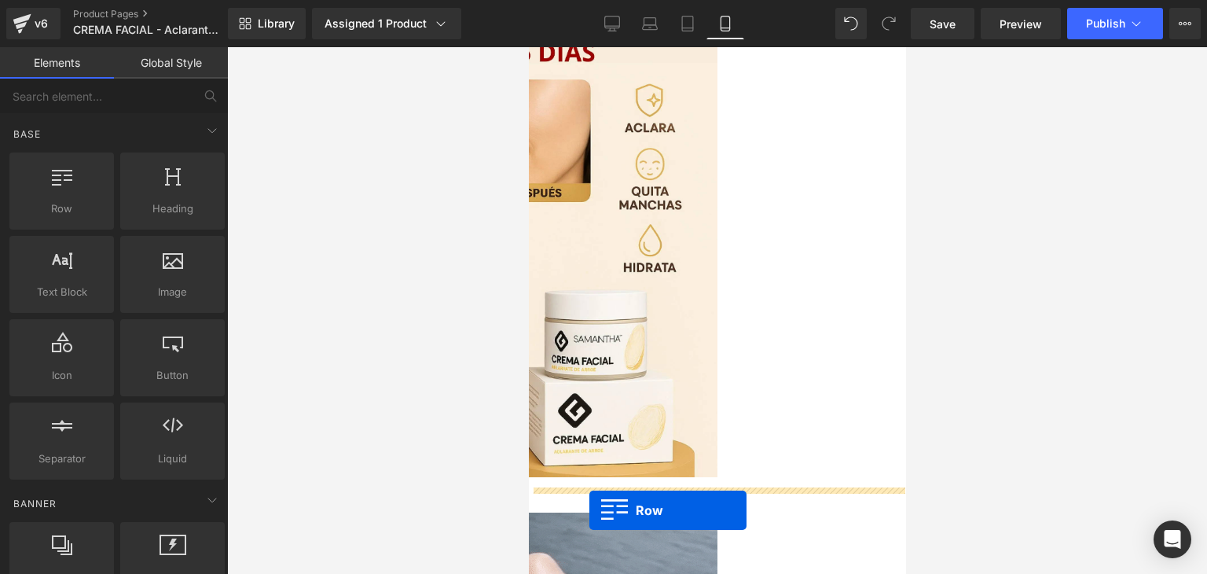
scroll to position [180, 0]
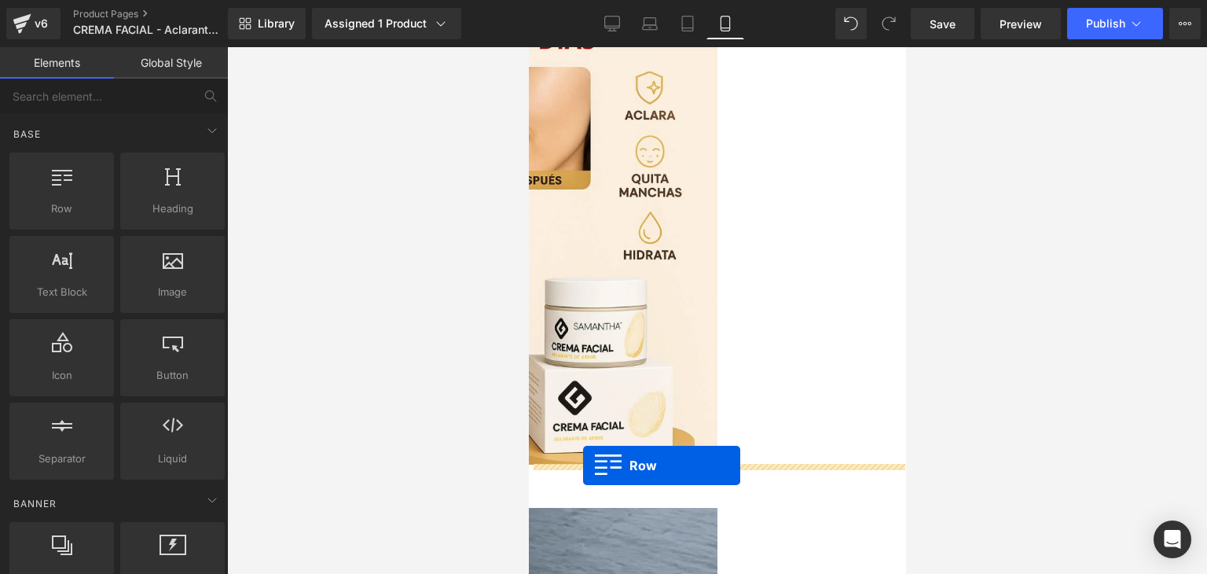
drag, startPoint x: 591, startPoint y: 229, endPoint x: 582, endPoint y: 466, distance: 236.7
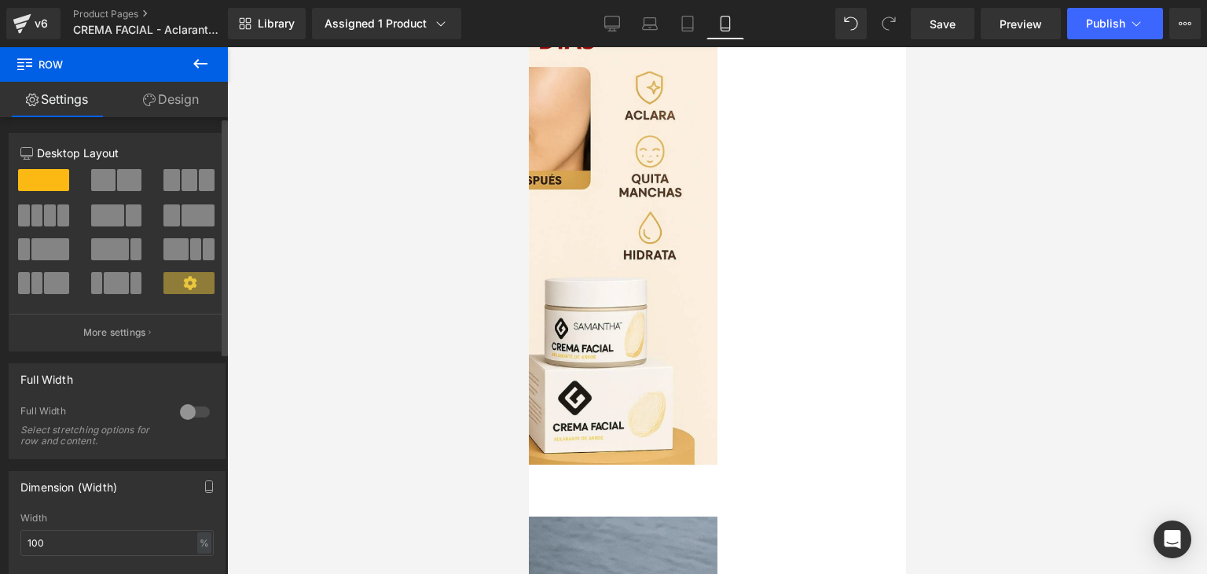
click at [182, 410] on div at bounding box center [195, 411] width 38 height 25
click at [200, 68] on icon at bounding box center [200, 63] width 19 height 19
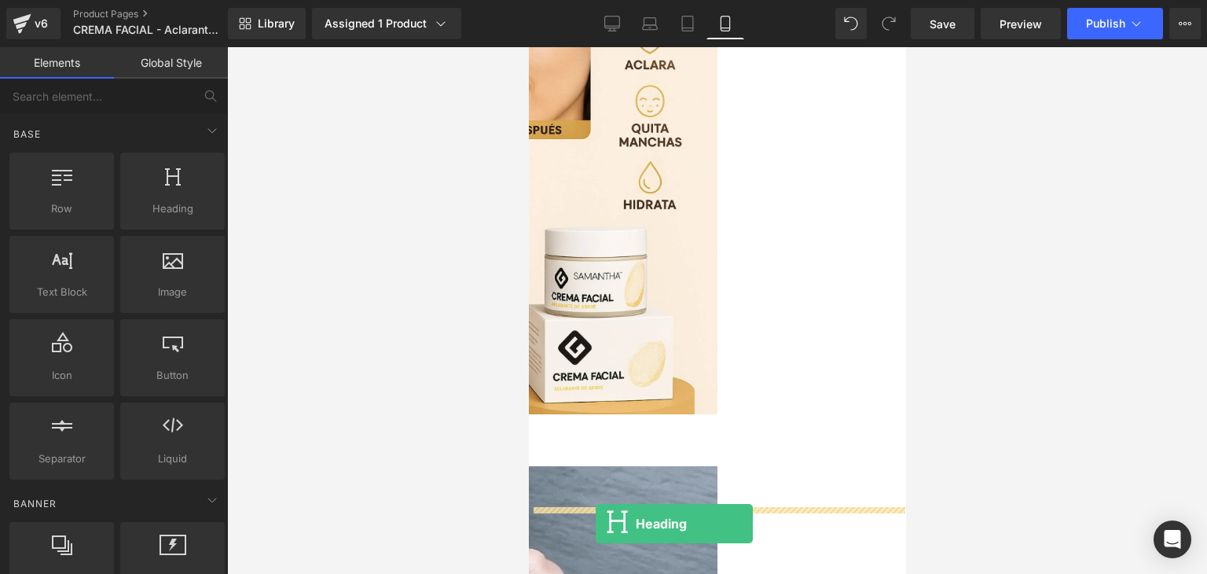
scroll to position [232, 0]
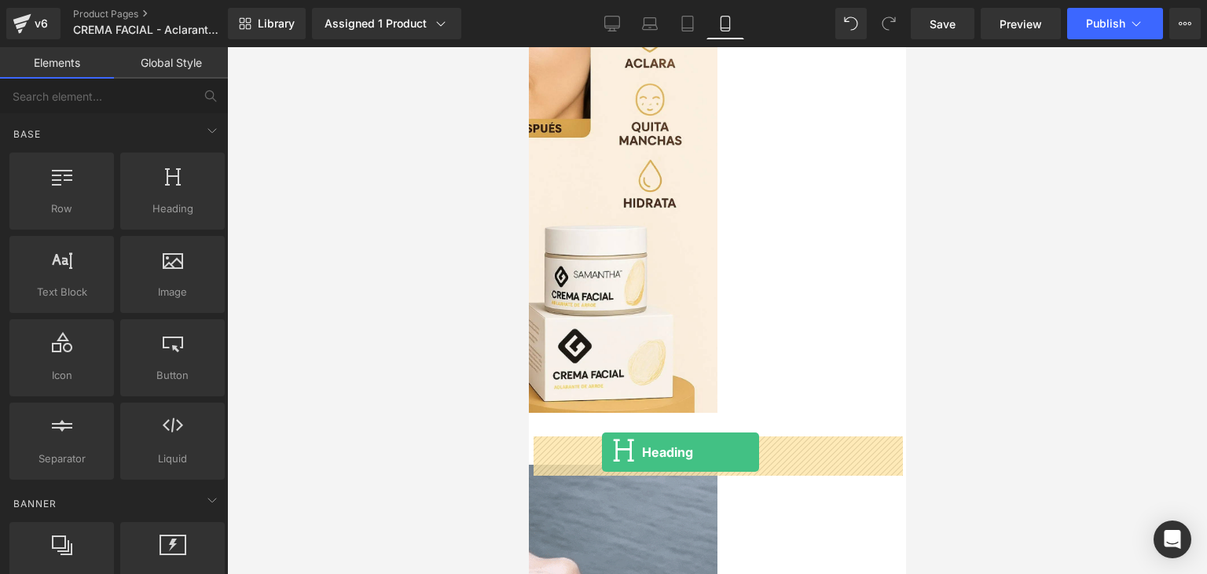
drag, startPoint x: 684, startPoint y: 244, endPoint x: 601, endPoint y: 453, distance: 224.7
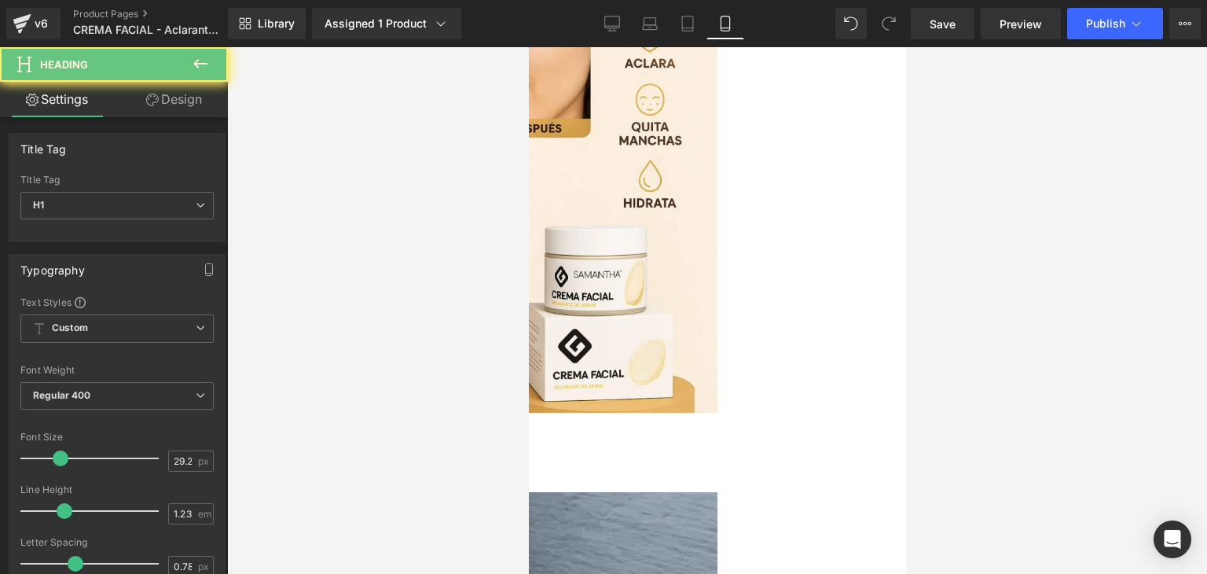
click at [528, 445] on h1 "Your heading text goes here" at bounding box center [339, 431] width 377 height 28
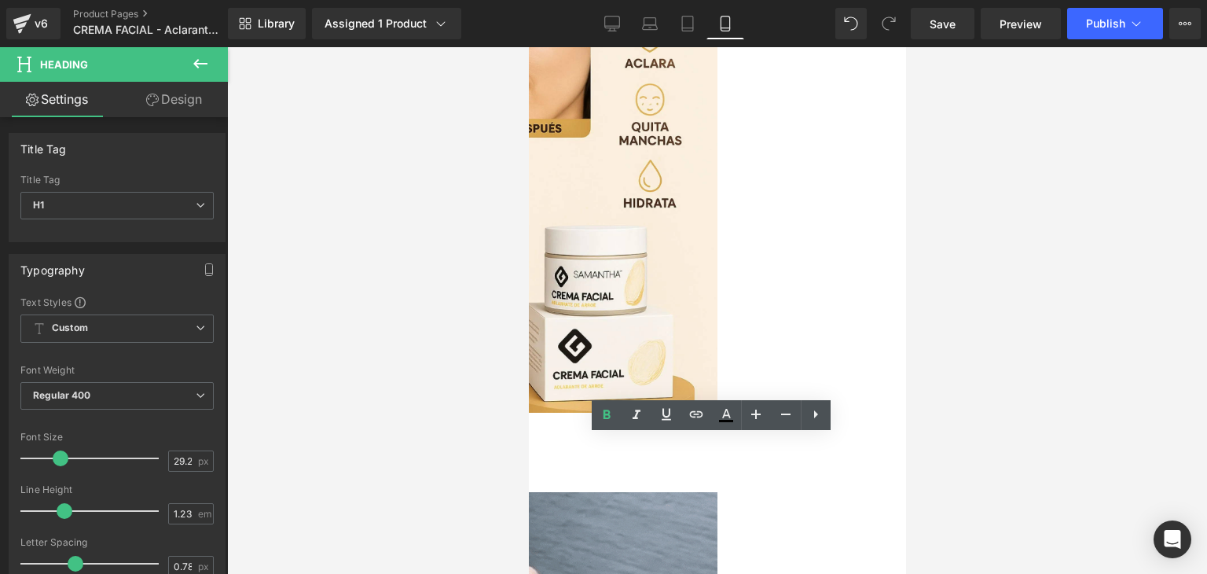
click at [528, 445] on h1 "Your heading text goes here" at bounding box center [339, 431] width 377 height 28
drag, startPoint x: 869, startPoint y: 461, endPoint x: 528, endPoint y: 448, distance: 341.3
click at [528, 445] on h1 "Your heading text goes here" at bounding box center [339, 431] width 377 height 28
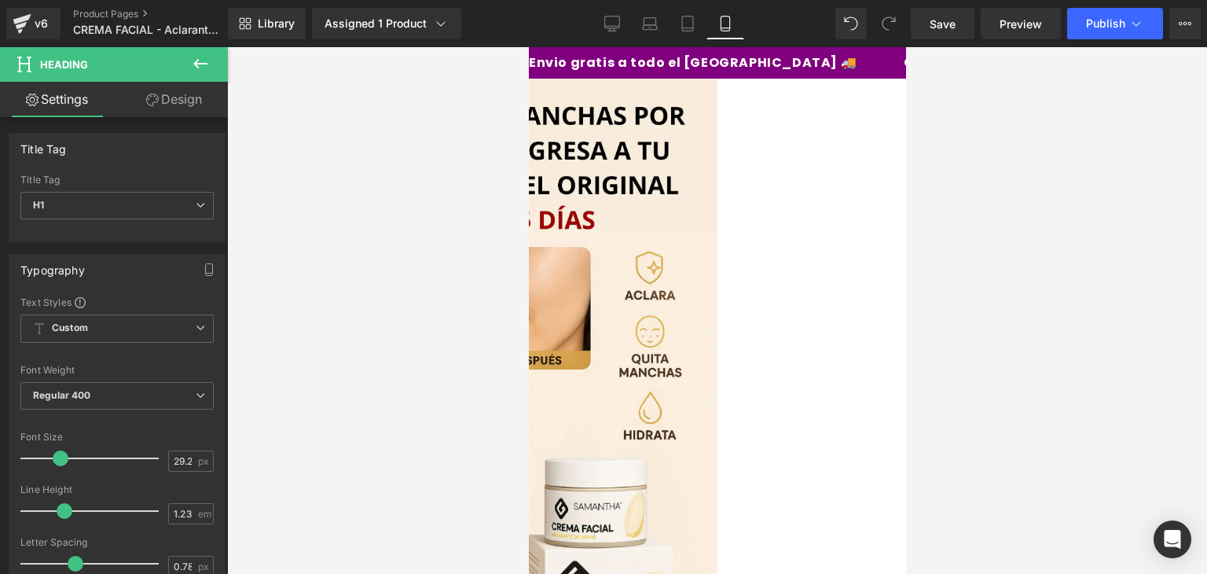
scroll to position [389, 0]
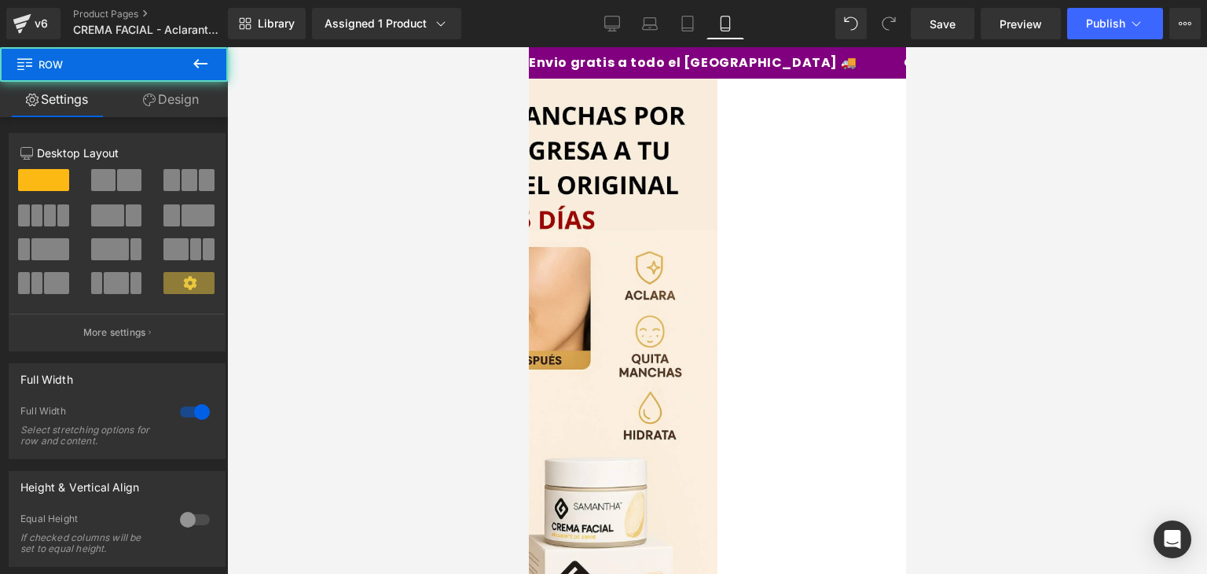
click at [1000, 341] on div at bounding box center [717, 310] width 980 height 527
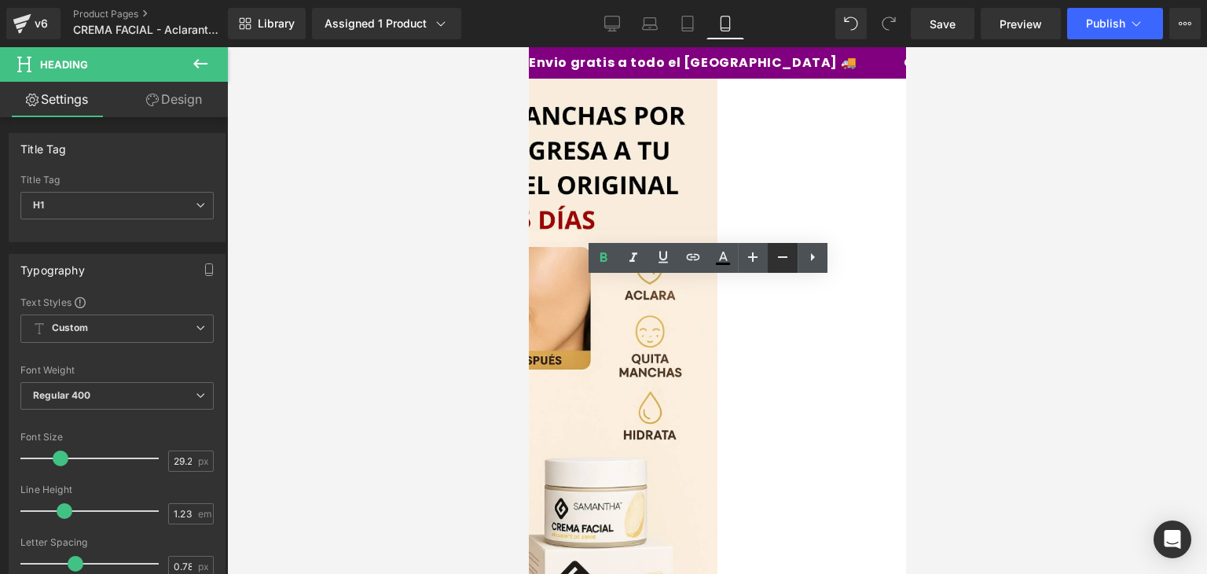
click at [777, 259] on icon at bounding box center [782, 257] width 19 height 19
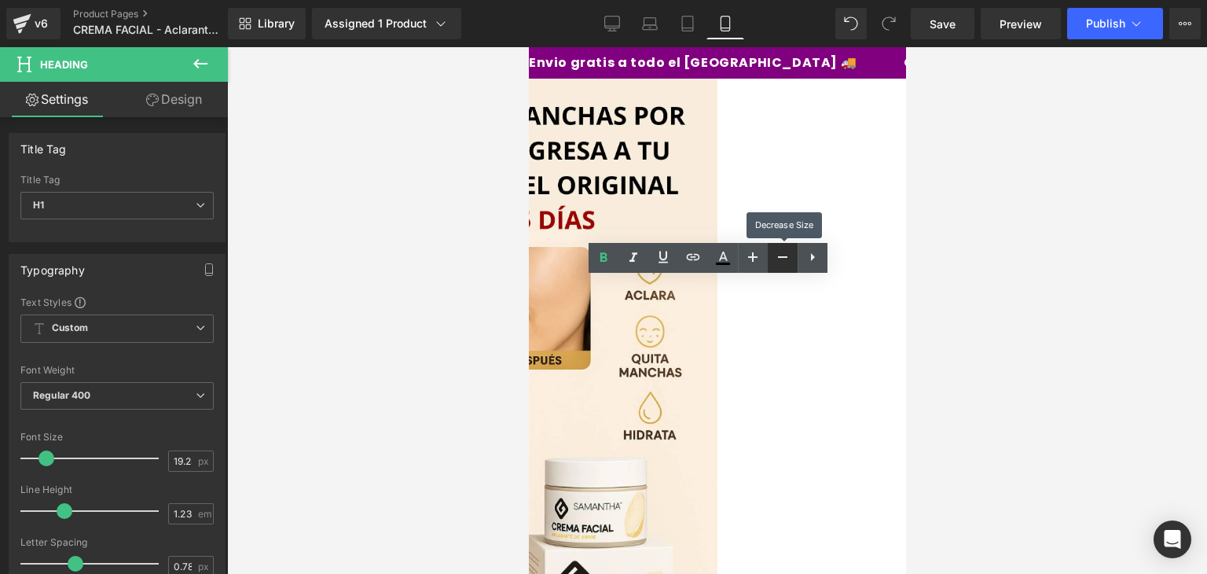
click at [777, 259] on icon at bounding box center [782, 257] width 19 height 19
click at [758, 258] on icon at bounding box center [752, 257] width 19 height 19
type input "21.25"
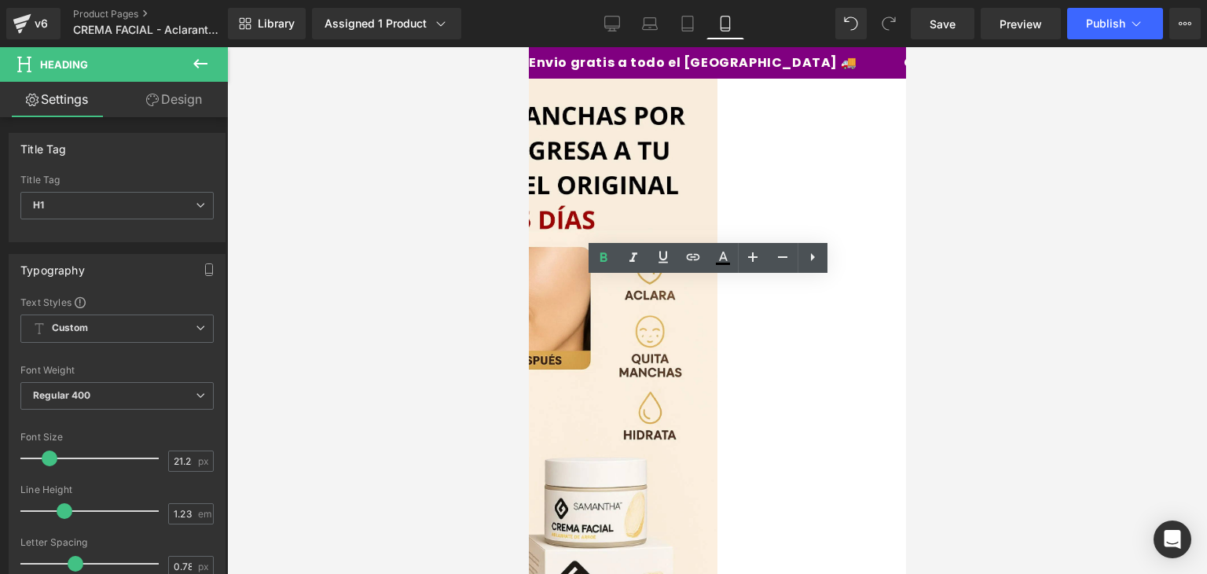
drag, startPoint x: 734, startPoint y: 314, endPoint x: 539, endPoint y: 287, distance: 196.7
click at [732, 259] on link at bounding box center [723, 258] width 30 height 30
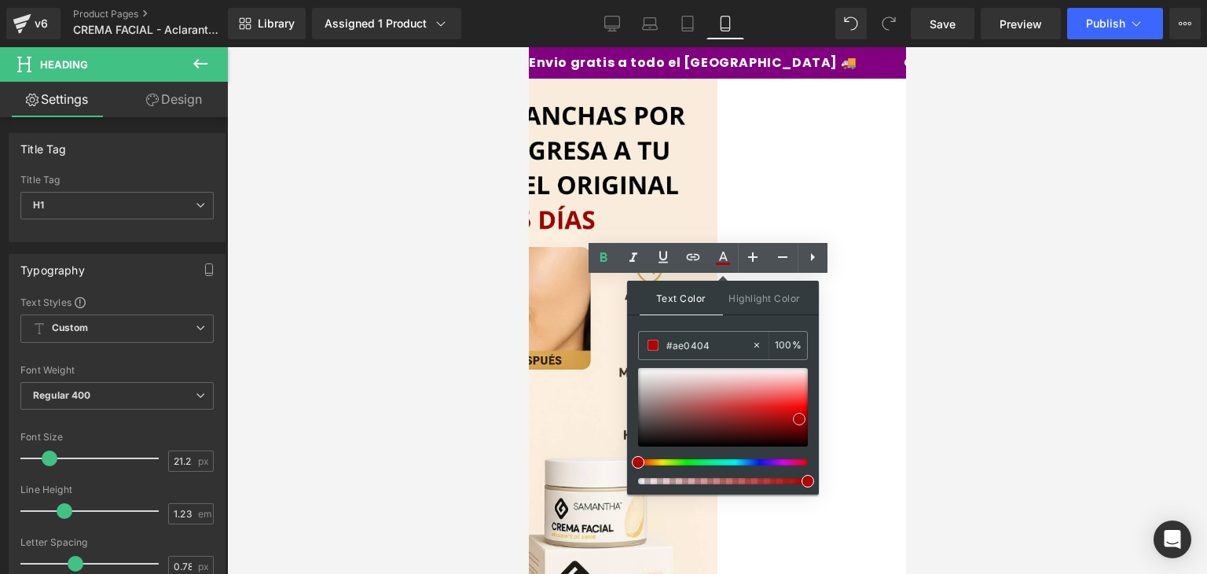
type input "#a90303"
drag, startPoint x: 772, startPoint y: 406, endPoint x: 799, endPoint y: 419, distance: 30.2
click at [799, 419] on div at bounding box center [723, 407] width 170 height 79
click at [959, 354] on div at bounding box center [717, 310] width 980 height 527
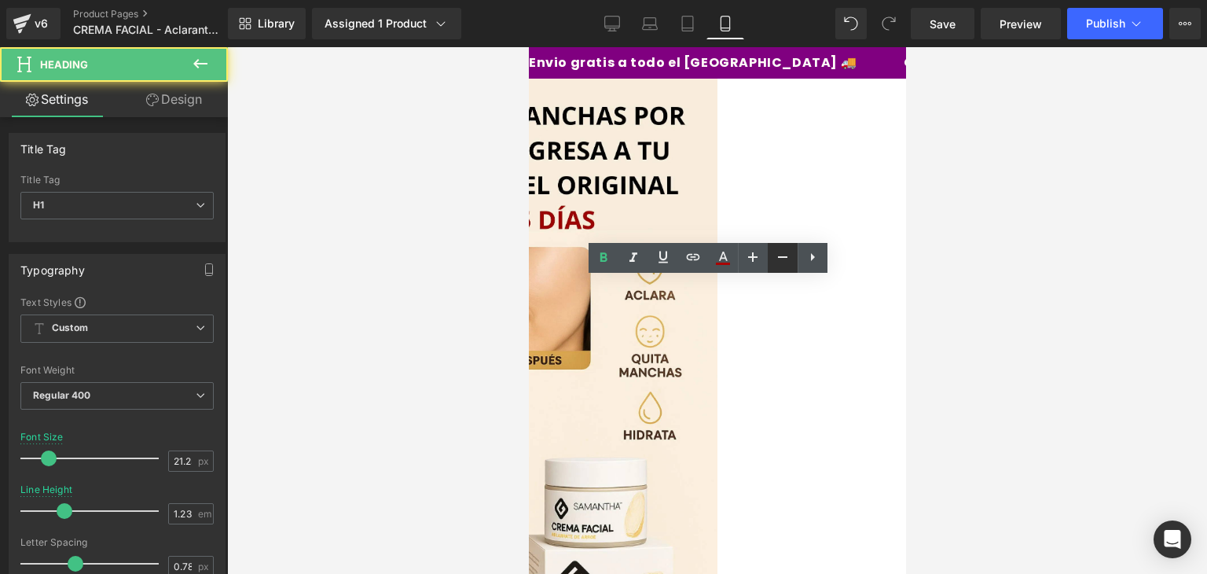
click at [776, 259] on icon at bounding box center [782, 257] width 19 height 19
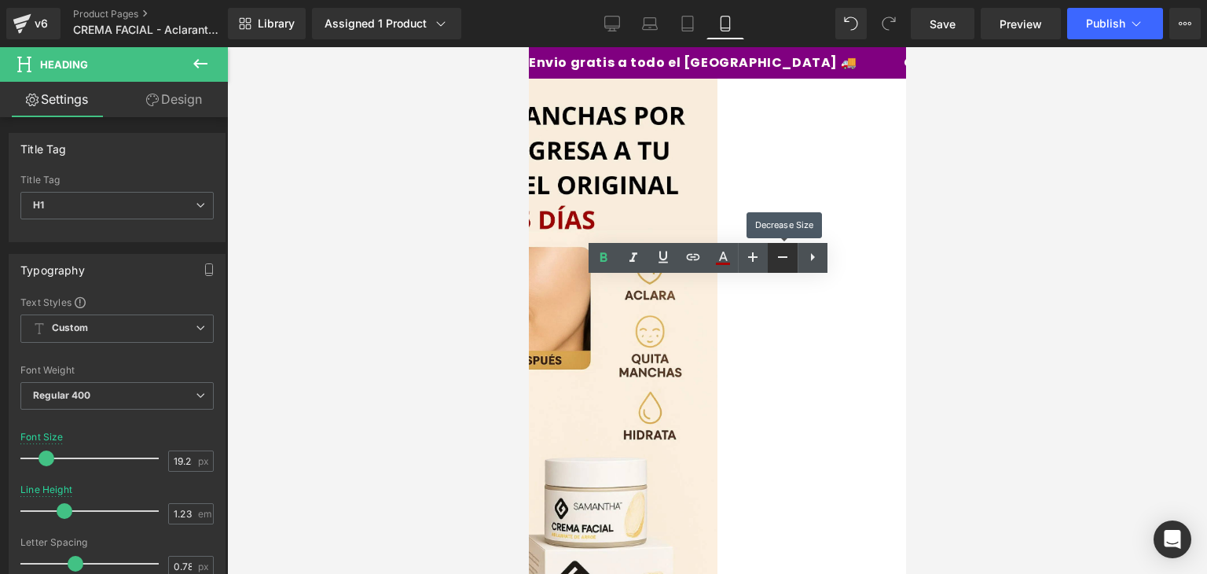
click at [776, 259] on icon at bounding box center [782, 257] width 19 height 19
click at [746, 258] on icon at bounding box center [752, 257] width 19 height 19
type input "17.25"
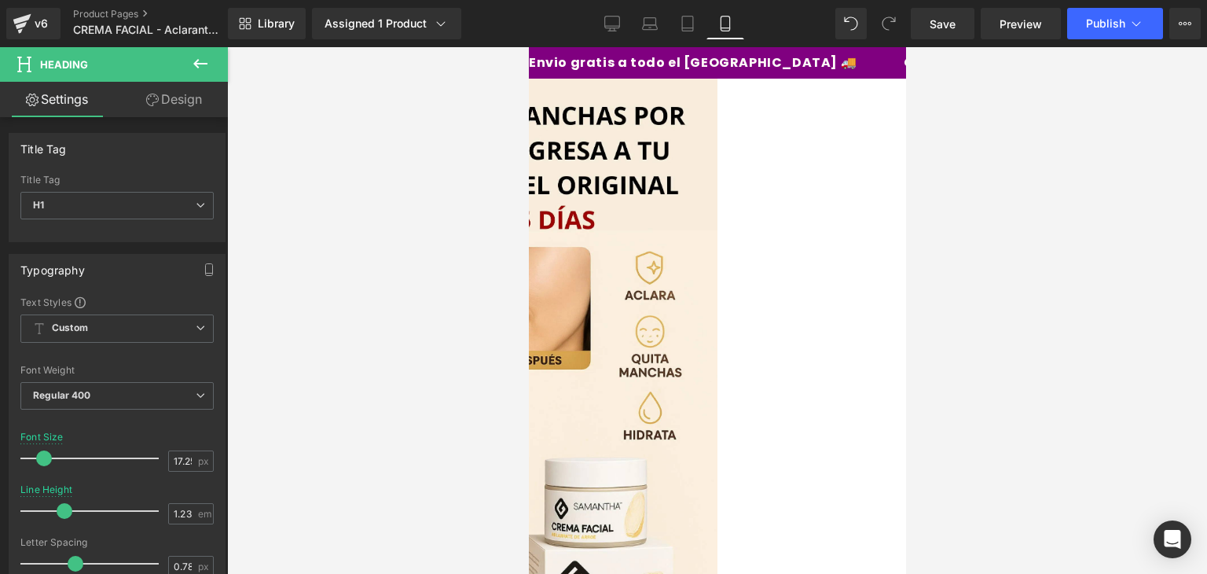
click at [971, 308] on div at bounding box center [717, 310] width 980 height 527
click at [198, 61] on icon at bounding box center [200, 63] width 14 height 9
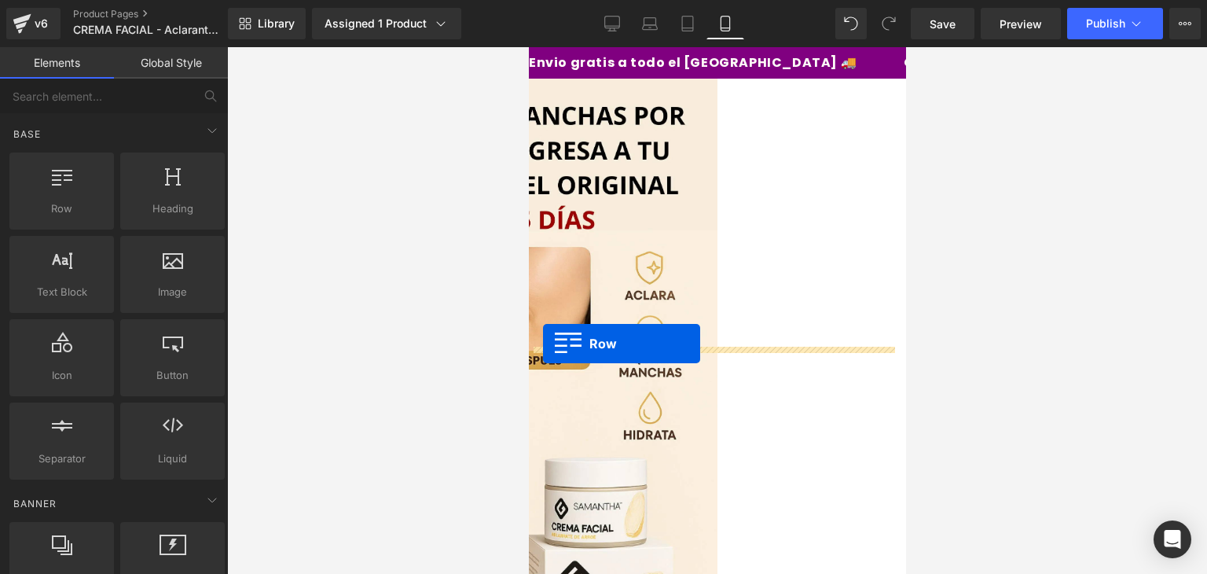
drag, startPoint x: 610, startPoint y: 244, endPoint x: 542, endPoint y: 344, distance: 120.5
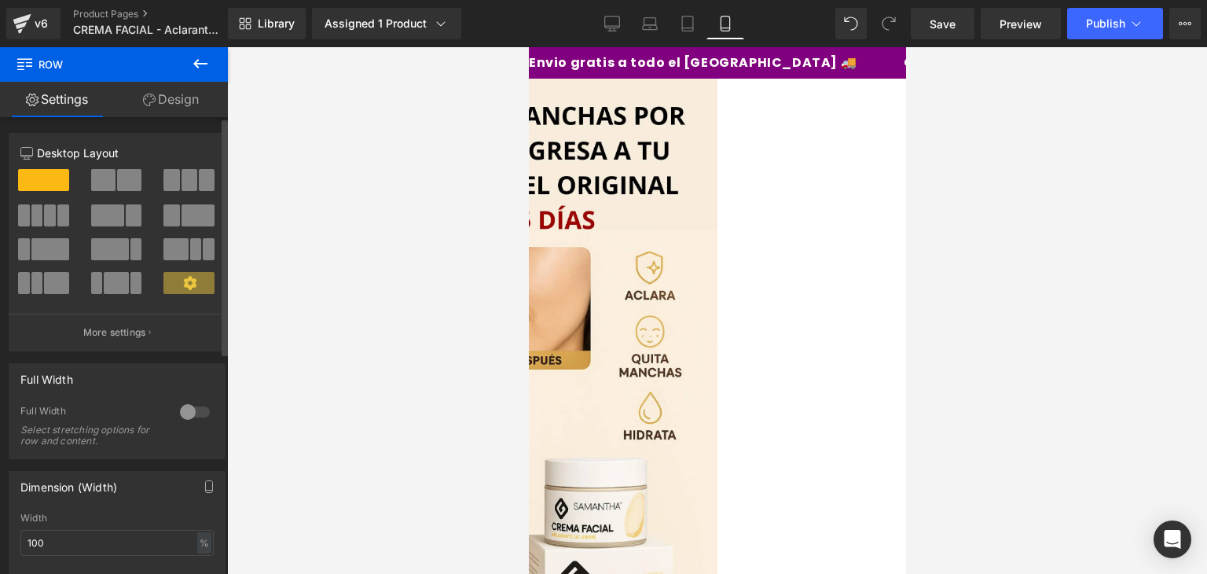
click at [193, 402] on div at bounding box center [195, 411] width 38 height 25
click at [201, 70] on icon at bounding box center [200, 63] width 19 height 19
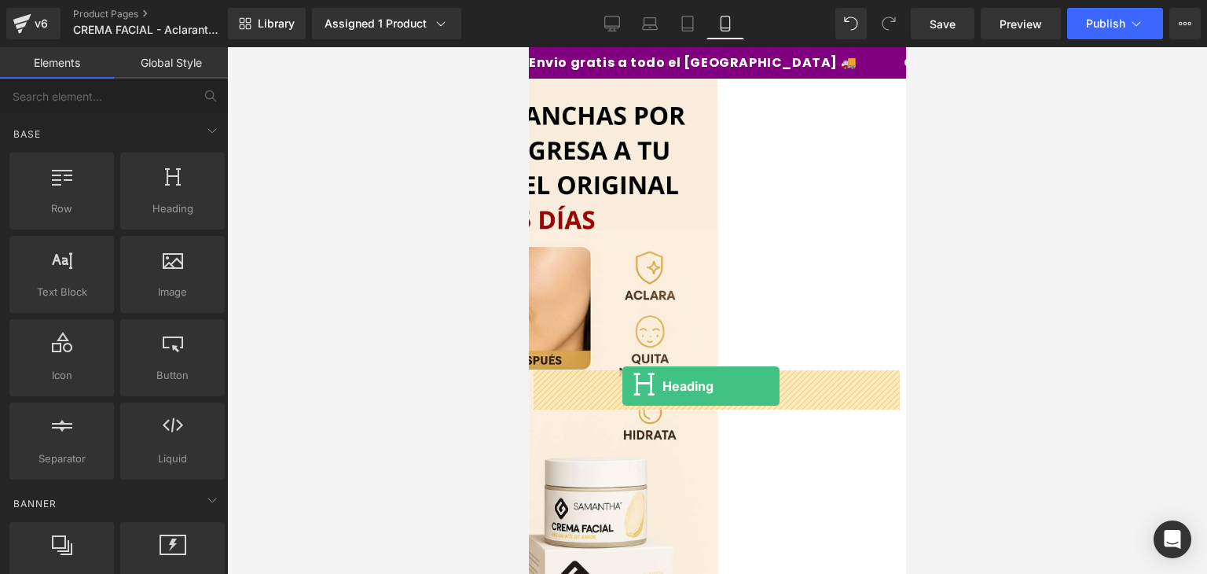
drag, startPoint x: 681, startPoint y: 230, endPoint x: 622, endPoint y: 386, distance: 166.7
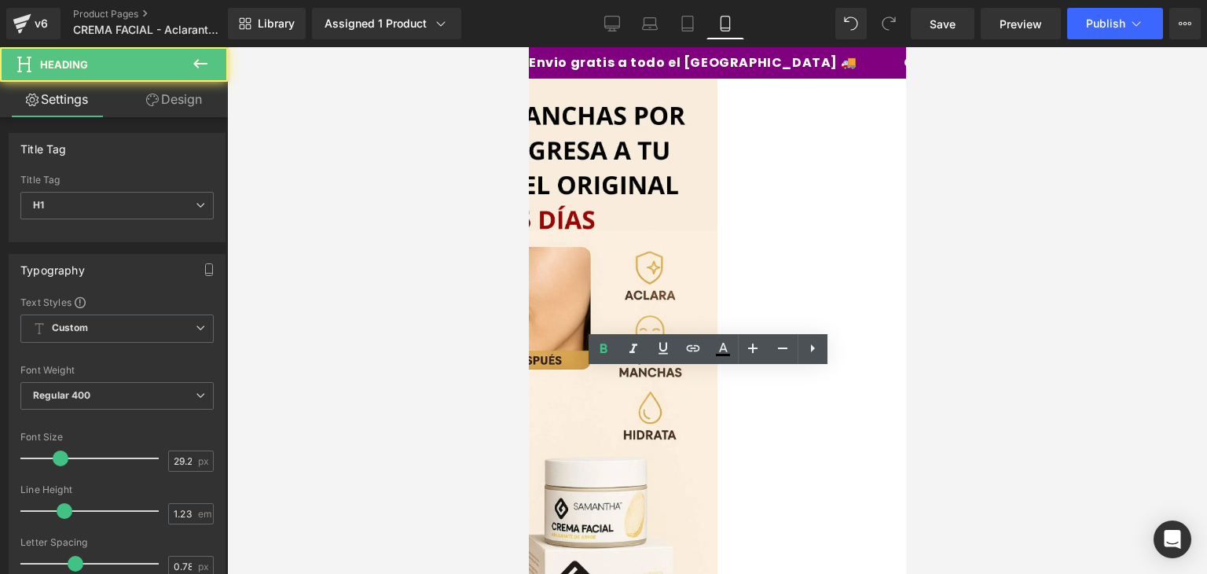
drag, startPoint x: 878, startPoint y: 390, endPoint x: 513, endPoint y: 402, distance: 364.8
click at [528, 402] on html "Ir directamente al contenido Envio gratis a todo el [GEOGRAPHIC_DATA] 🚚 Oferta …" at bounding box center [716, 310] width 377 height 527
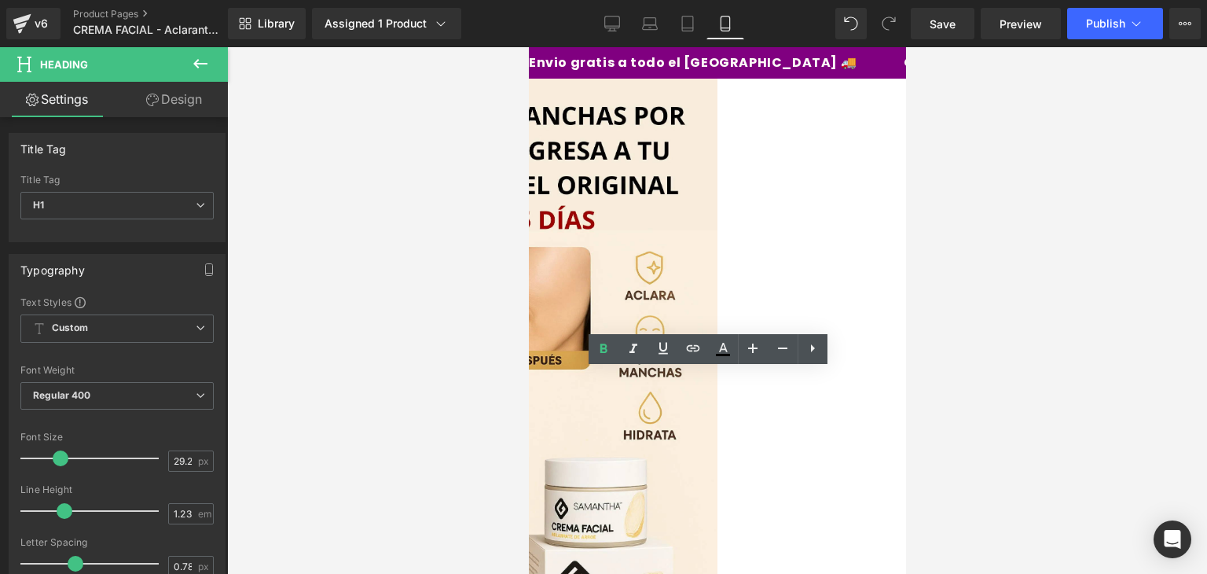
drag, startPoint x: 877, startPoint y: 385, endPoint x: 552, endPoint y: 387, distance: 325.4
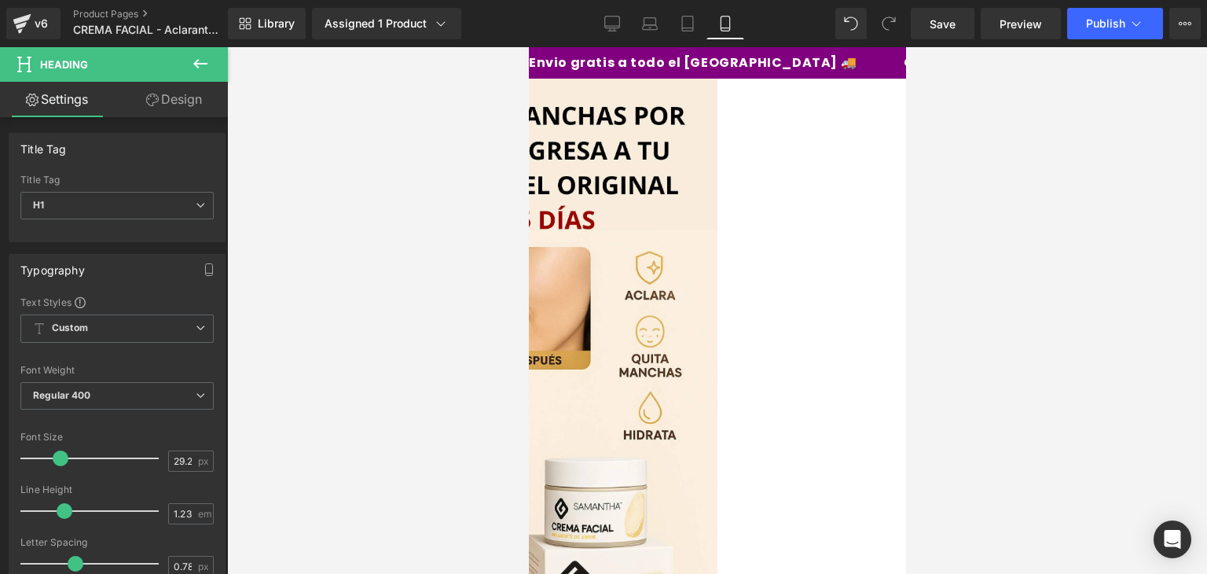
drag, startPoint x: 810, startPoint y: 409, endPoint x: 677, endPoint y: 378, distance: 136.5
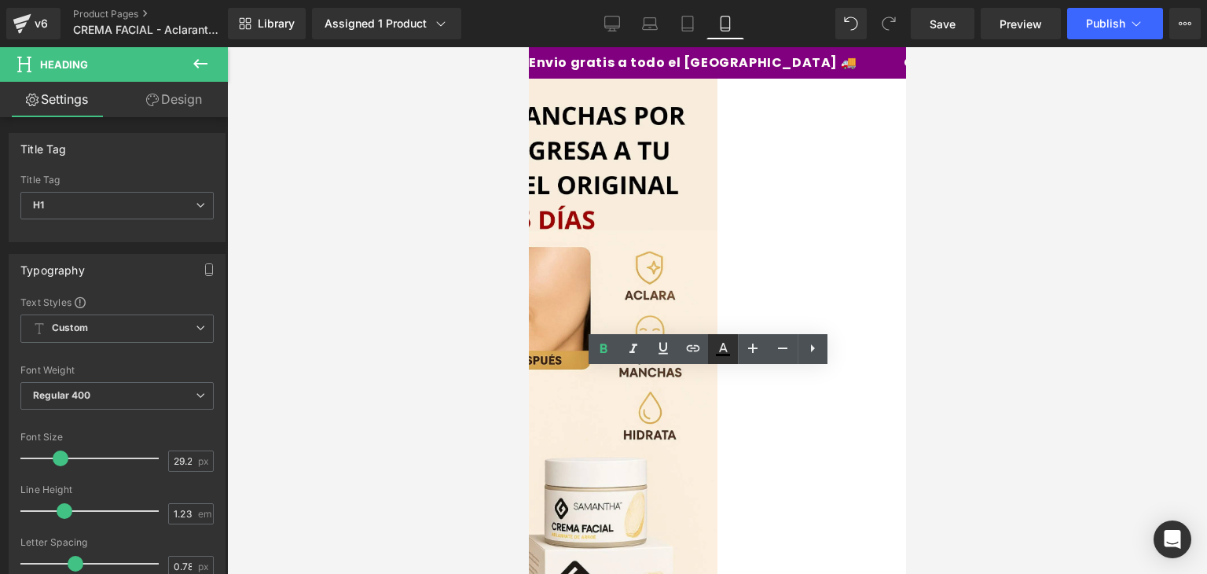
click at [718, 344] on icon at bounding box center [723, 349] width 19 height 19
type input "#000000"
type input "100"
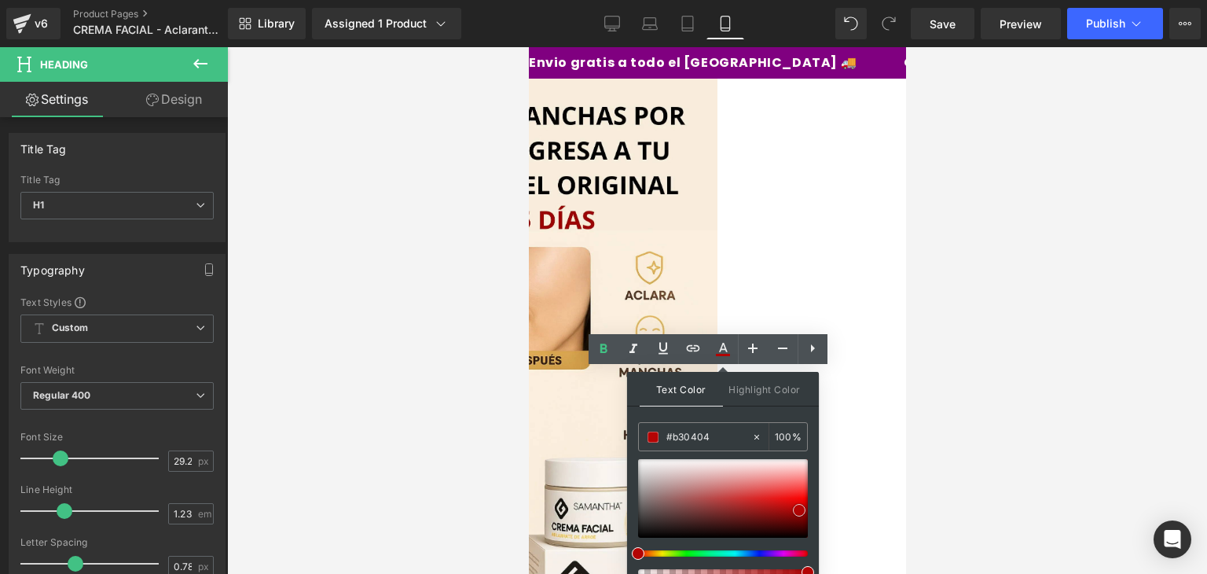
type input "#b30303"
drag, startPoint x: 738, startPoint y: 494, endPoint x: 799, endPoint y: 509, distance: 63.1
click at [799, 509] on div at bounding box center [723, 498] width 170 height 79
click at [1013, 375] on div at bounding box center [717, 310] width 980 height 527
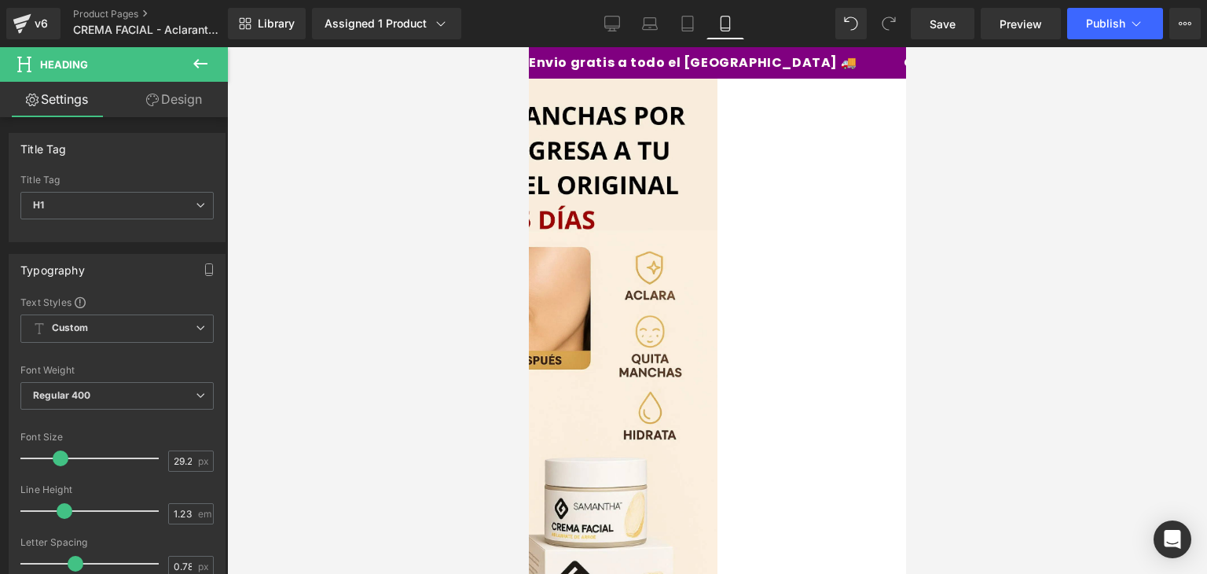
click at [528, 47] on icon at bounding box center [528, 47] width 0 height 0
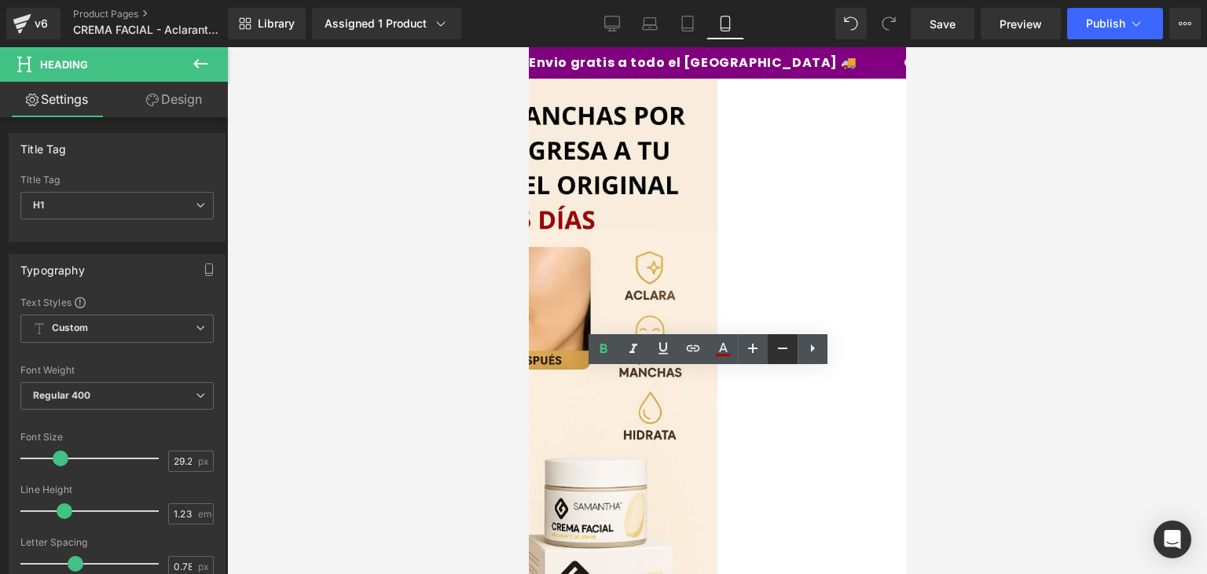
click at [780, 352] on icon at bounding box center [782, 348] width 19 height 19
type input "23.25"
click at [957, 420] on div at bounding box center [717, 310] width 980 height 527
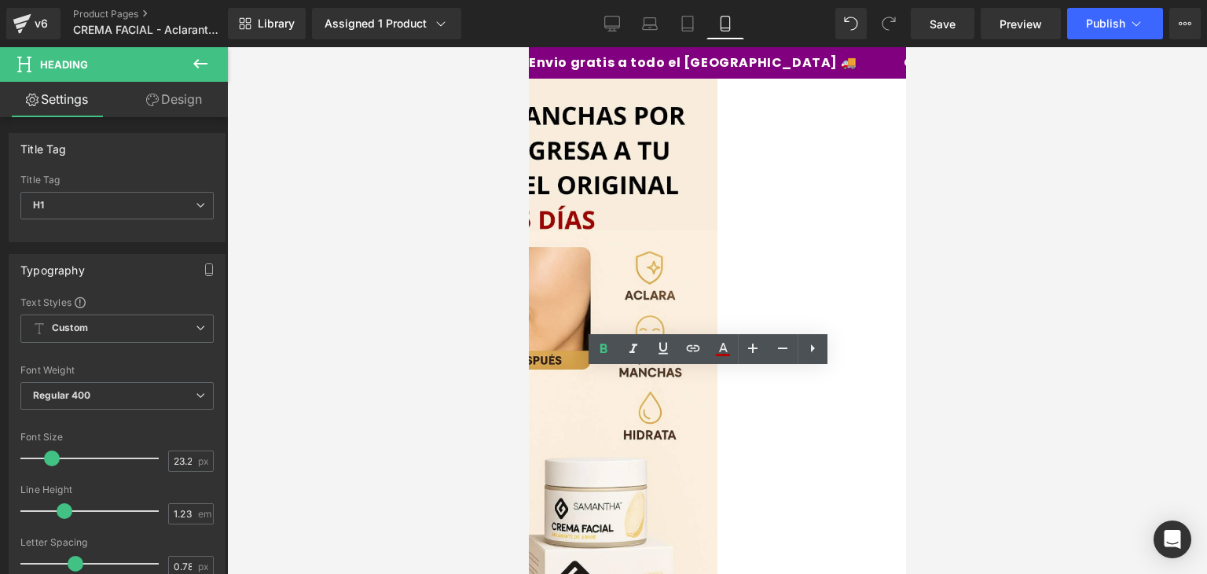
click at [956, 354] on div at bounding box center [717, 310] width 980 height 527
click at [969, 330] on div at bounding box center [717, 310] width 980 height 527
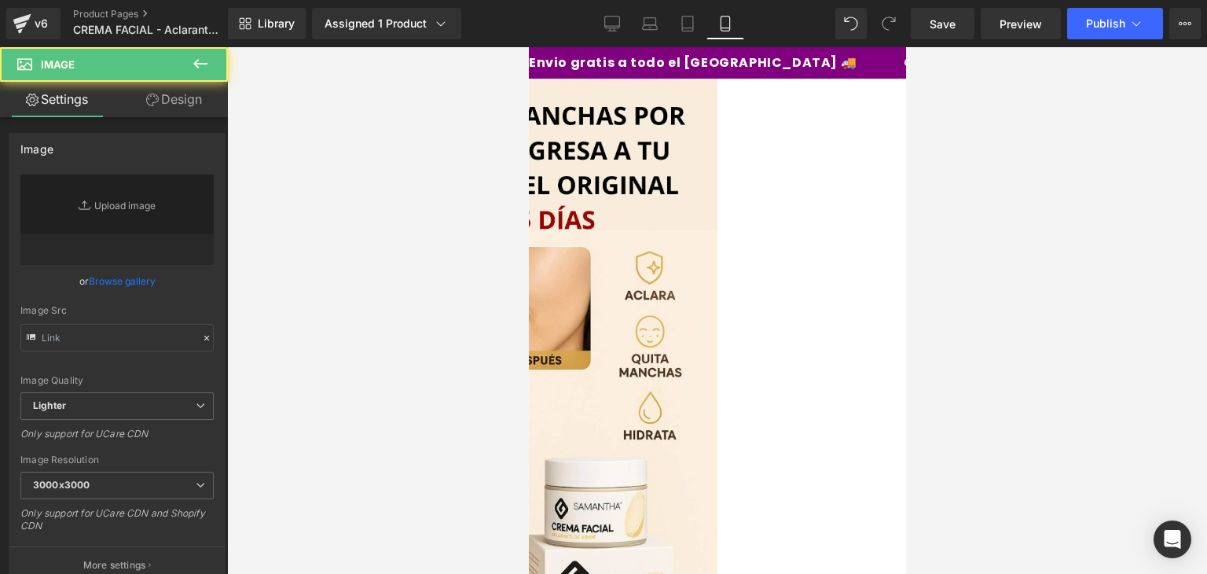
type input "[URL][DOMAIN_NAME]"
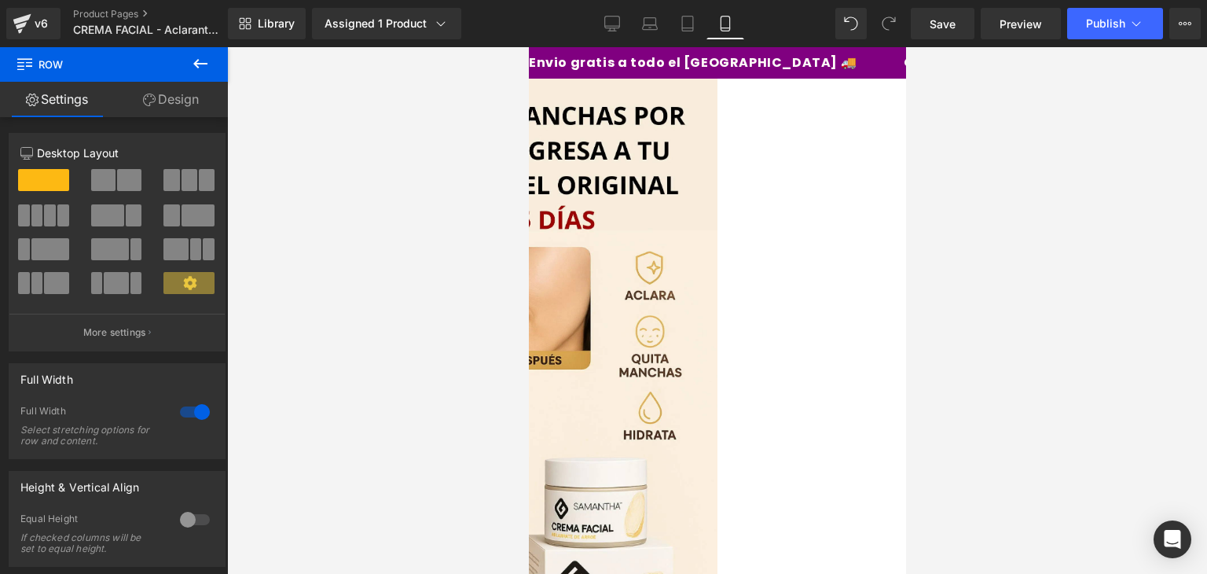
drag, startPoint x: 738, startPoint y: 353, endPoint x: 741, endPoint y: 340, distance: 13.7
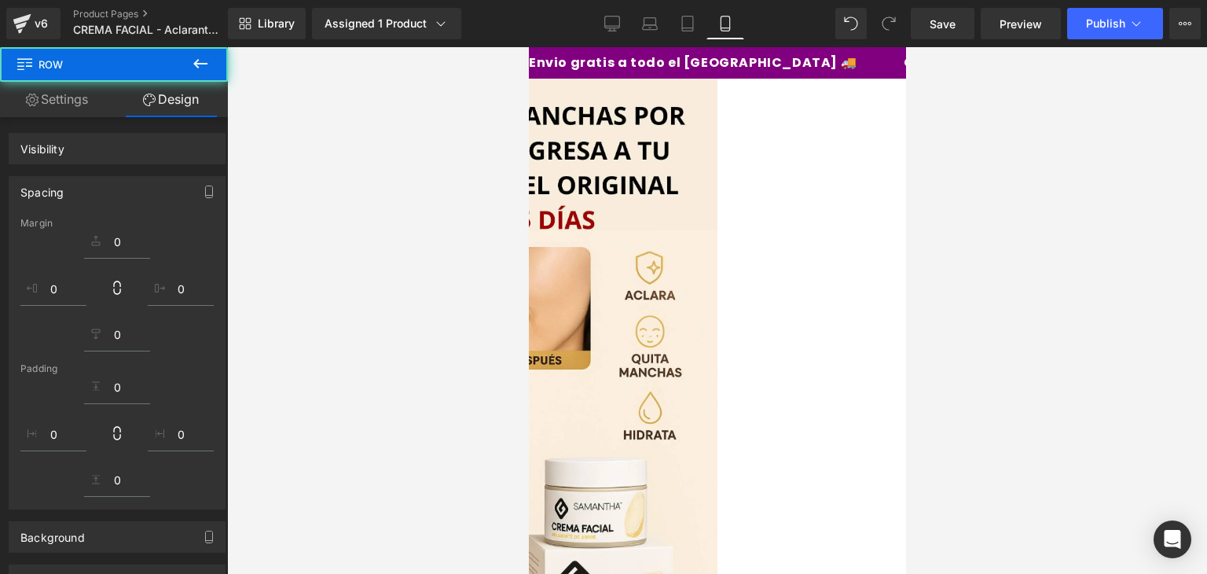
click at [962, 305] on div at bounding box center [717, 310] width 980 height 527
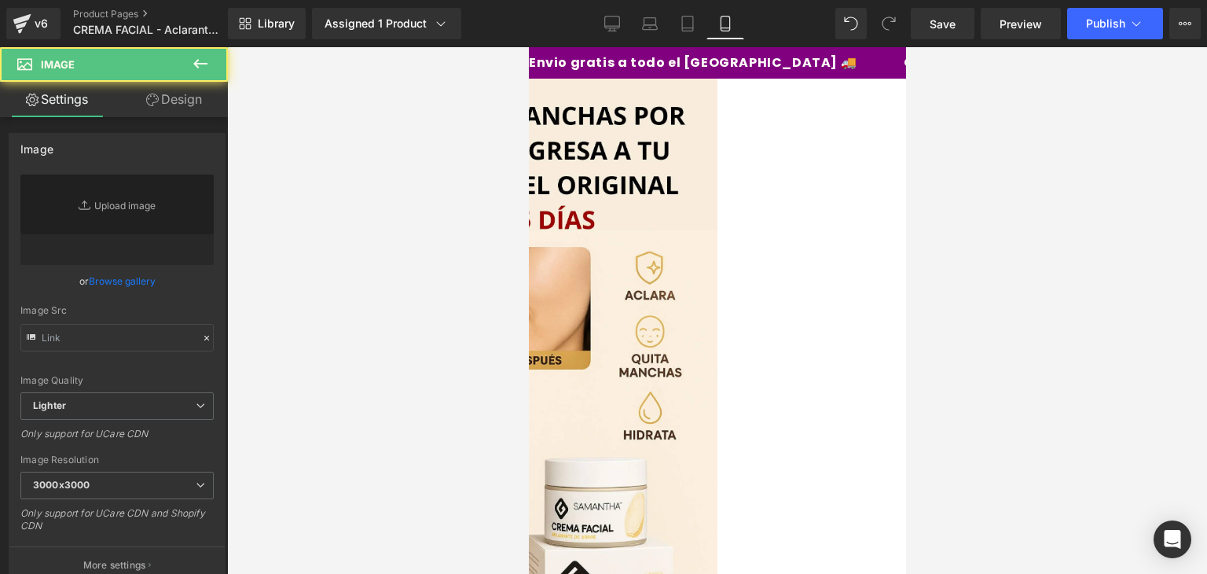
type input "[URL][DOMAIN_NAME]"
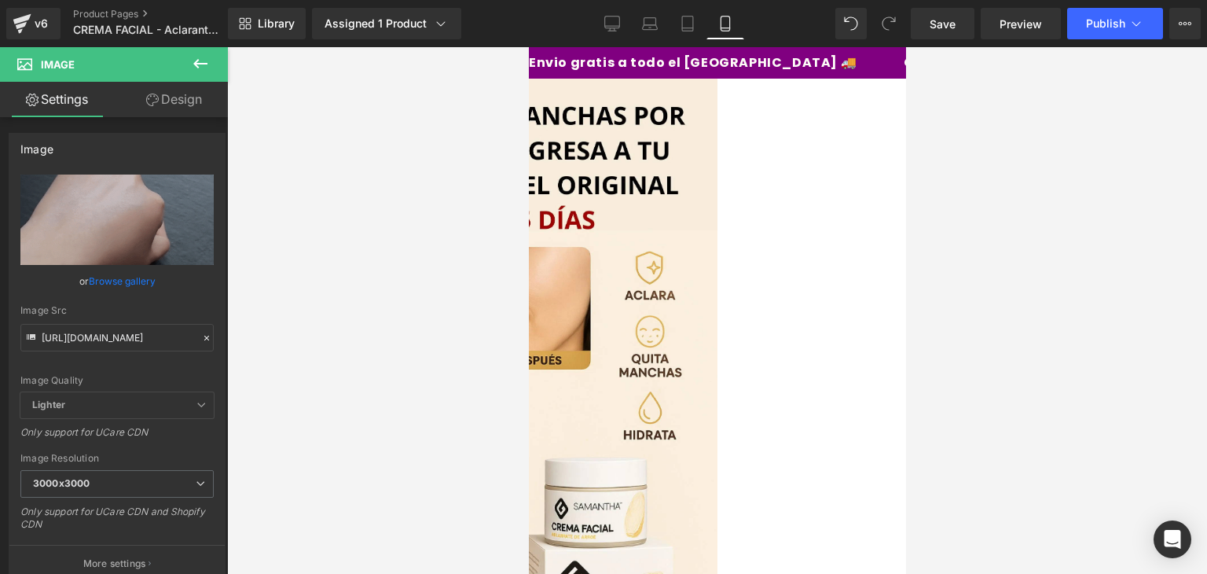
scroll to position [424, 0]
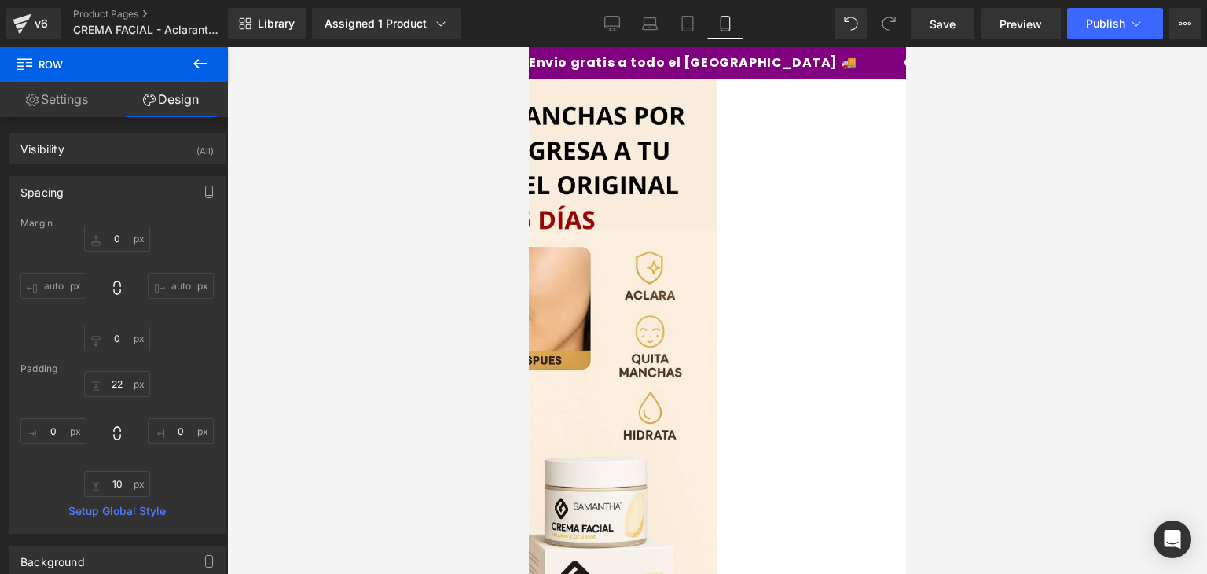
scroll to position [3074, 0]
click at [1114, 30] on button "Publish" at bounding box center [1115, 23] width 96 height 31
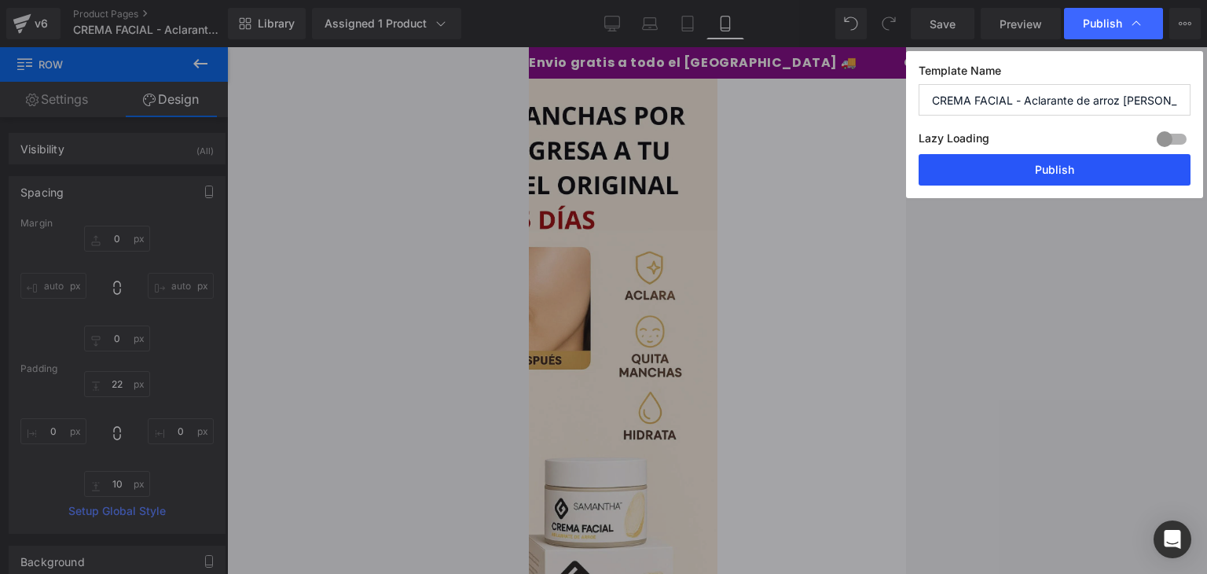
click at [1019, 158] on button "Publish" at bounding box center [1055, 169] width 272 height 31
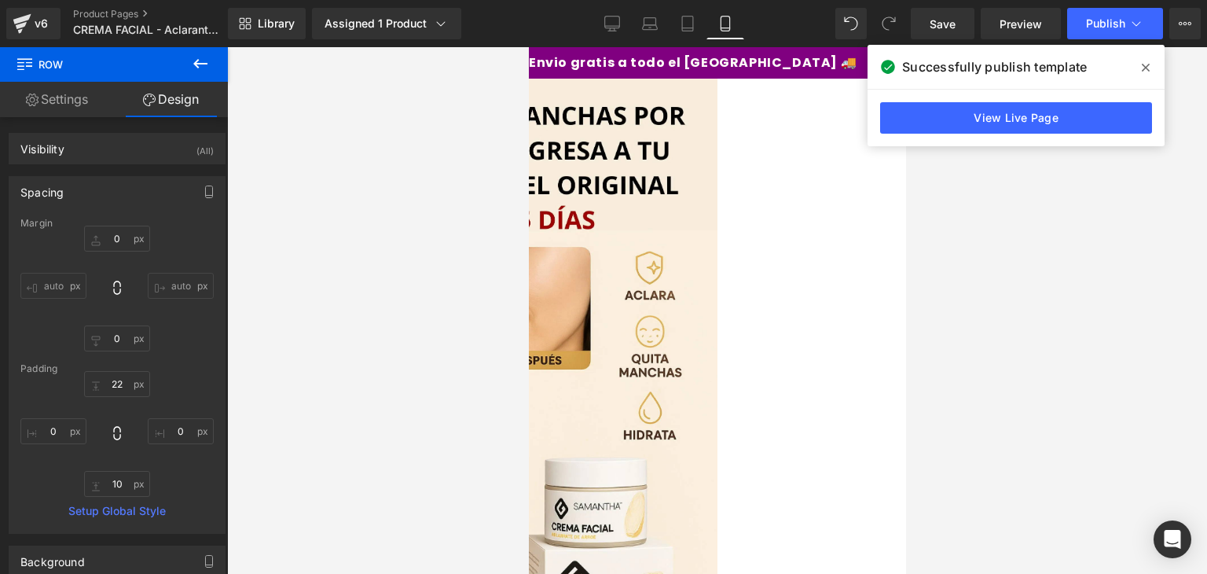
click at [1147, 74] on span at bounding box center [1145, 67] width 25 height 25
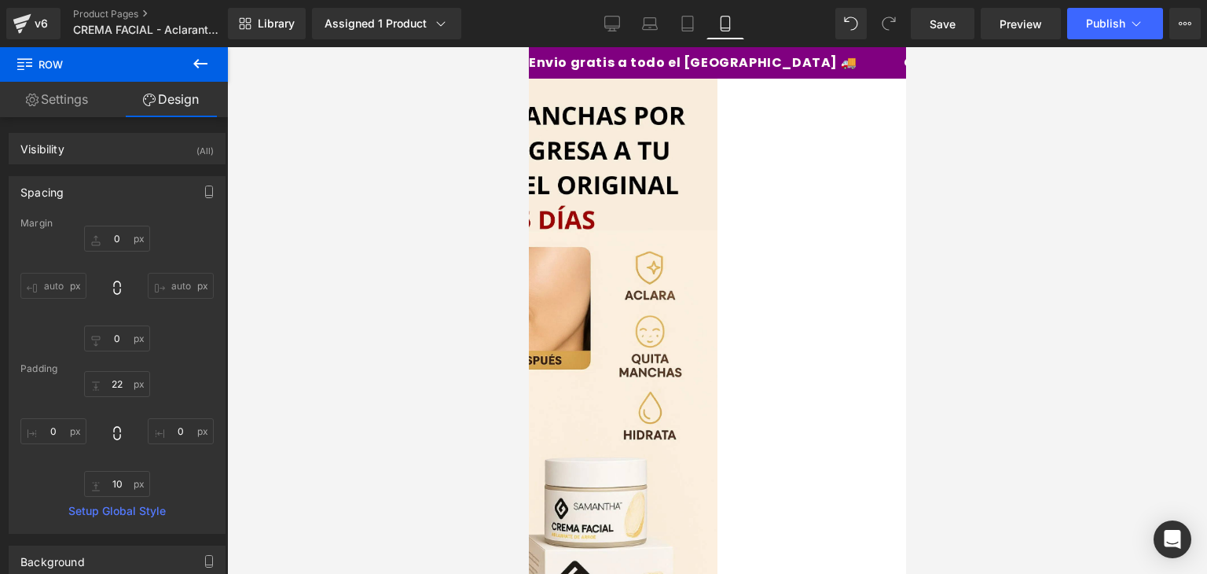
scroll to position [879, 0]
click at [1000, 277] on div at bounding box center [717, 310] width 980 height 527
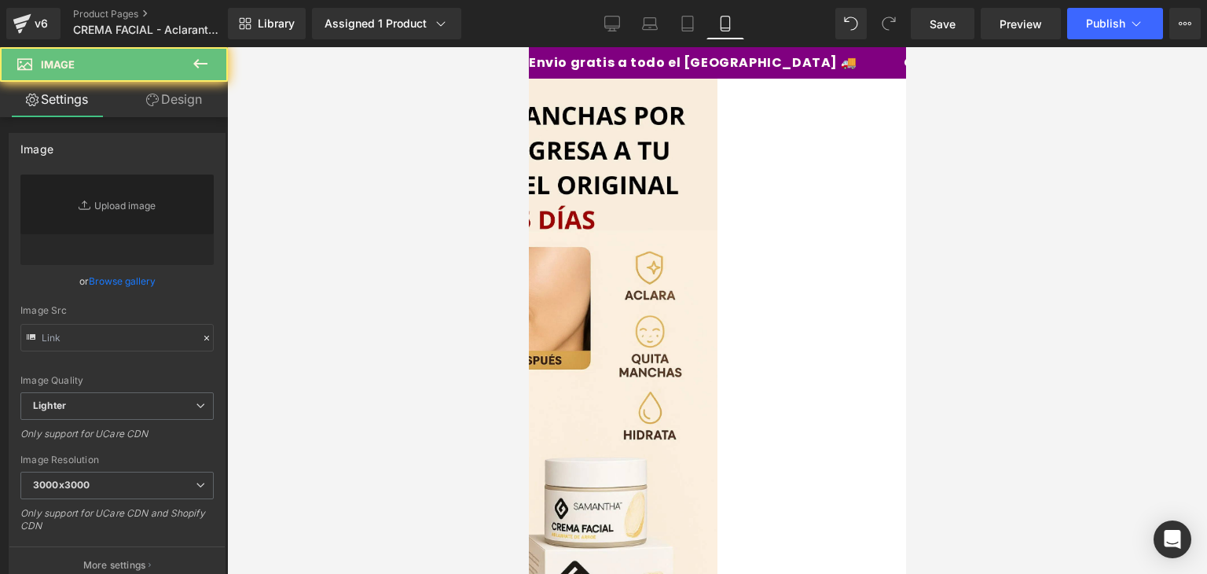
type input "[URL][DOMAIN_NAME]"
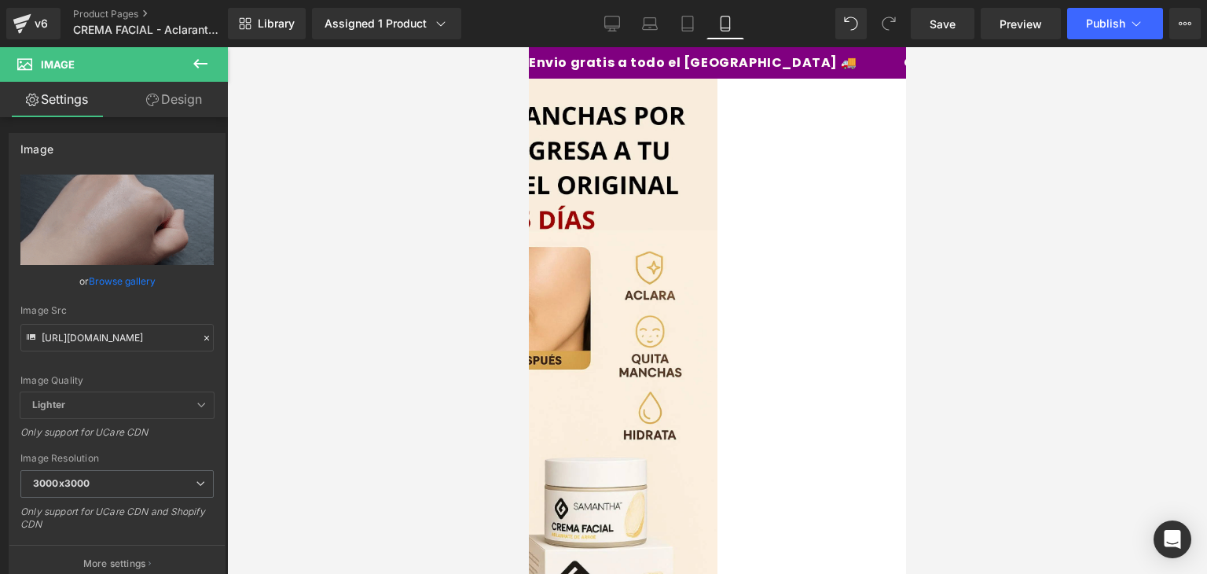
scroll to position [1870, 0]
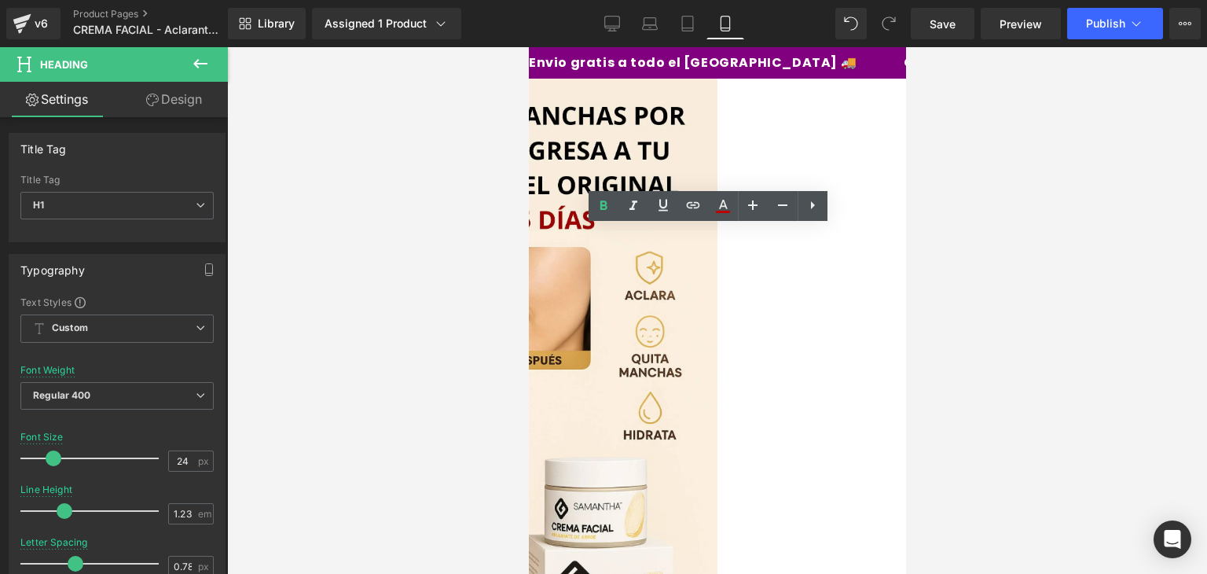
drag, startPoint x: 822, startPoint y: 241, endPoint x: 615, endPoint y: 248, distance: 207.6
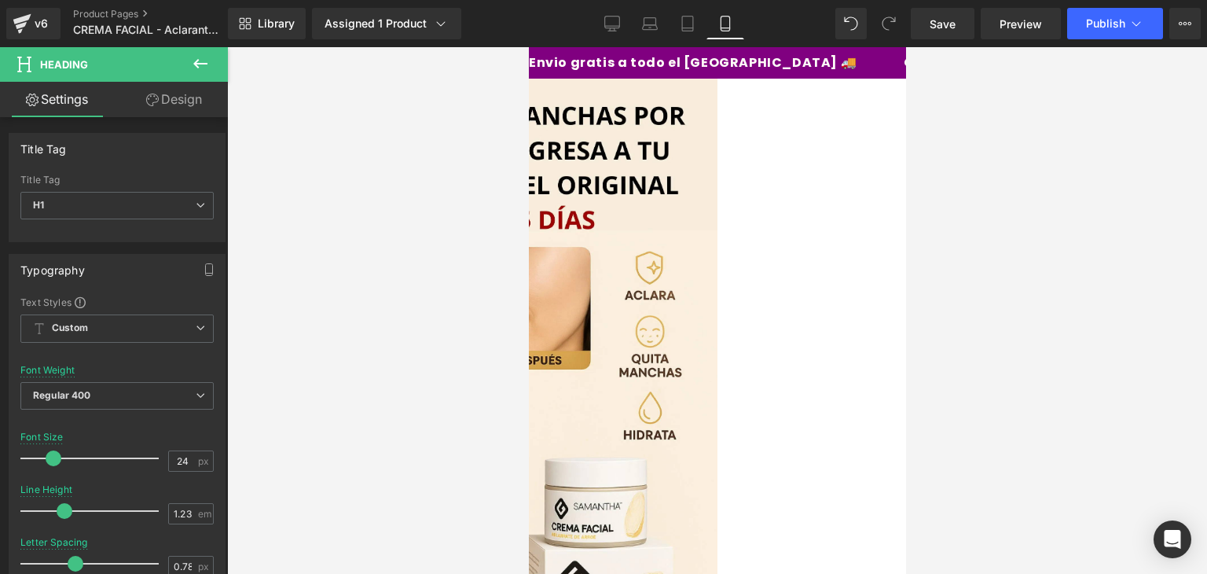
click at [971, 294] on div at bounding box center [717, 310] width 980 height 527
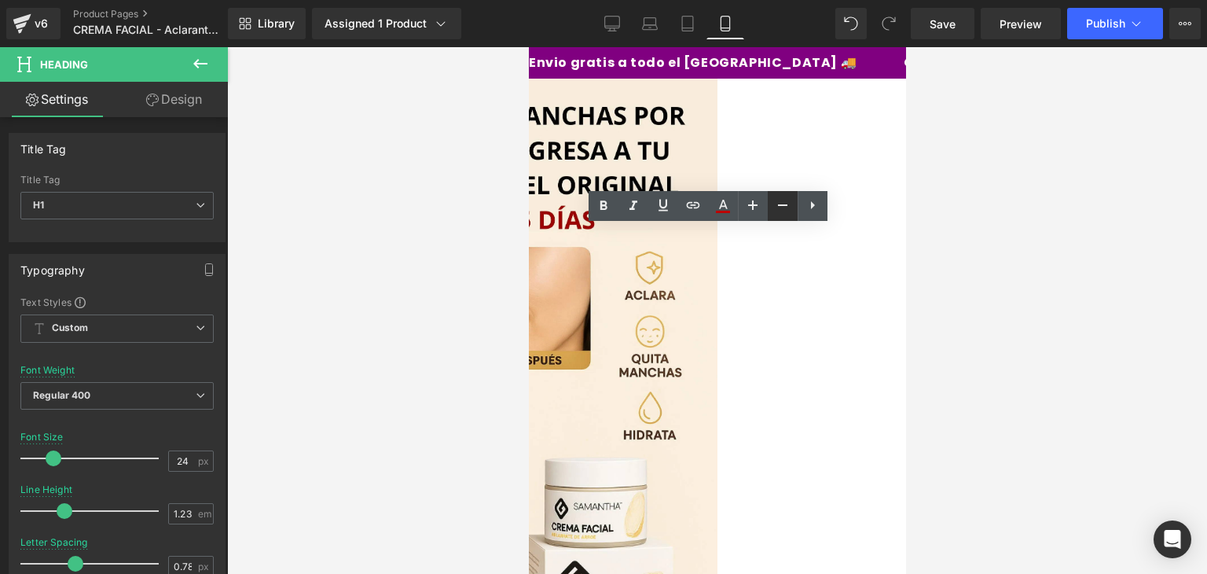
click at [785, 213] on icon at bounding box center [782, 205] width 19 height 19
type input "20"
click at [933, 255] on div at bounding box center [717, 310] width 980 height 527
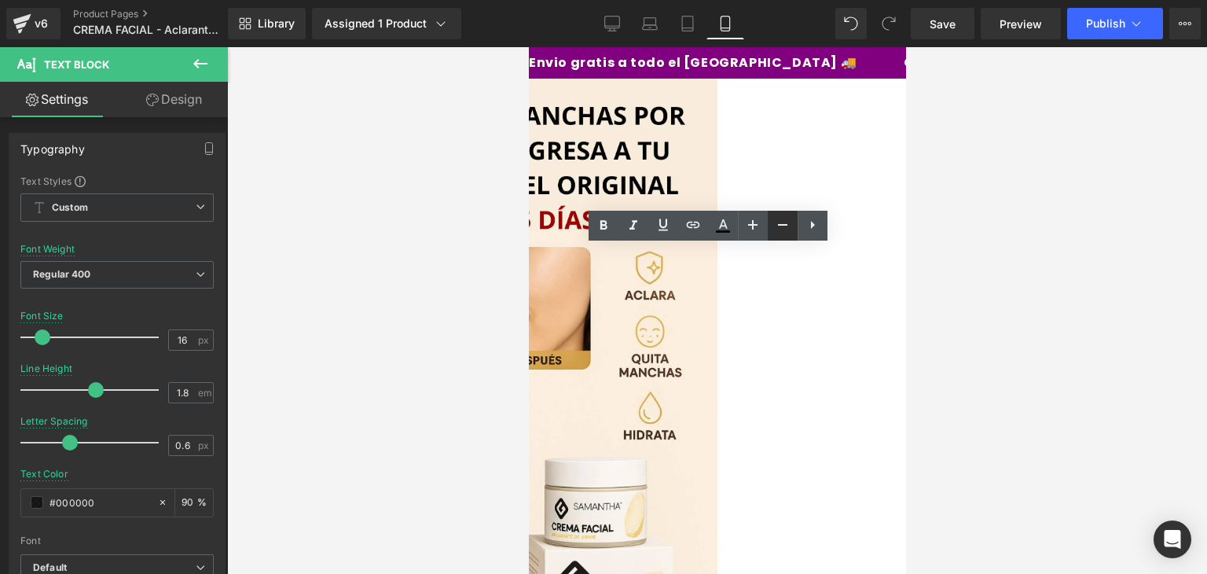
click at [770, 232] on link at bounding box center [783, 226] width 30 height 30
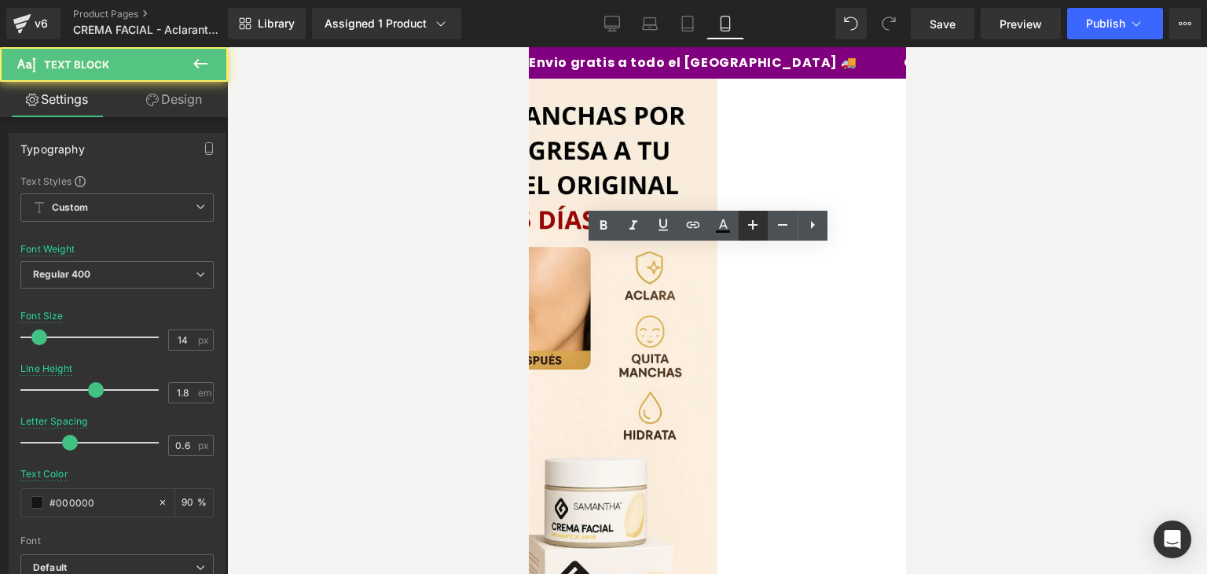
click at [752, 224] on icon at bounding box center [752, 224] width 9 height 9
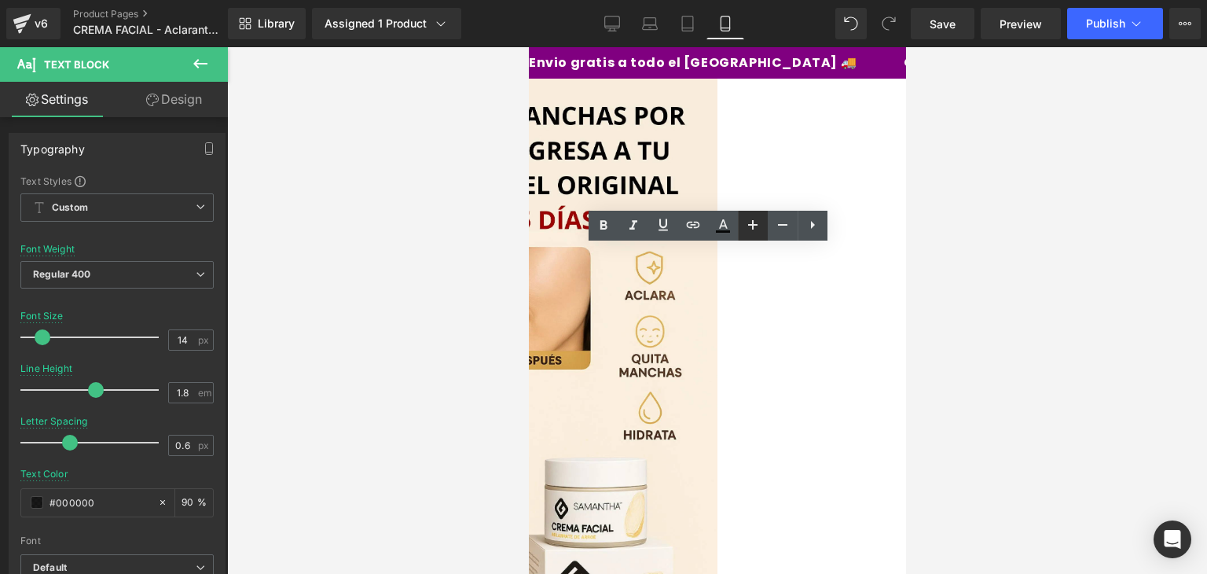
type input "16"
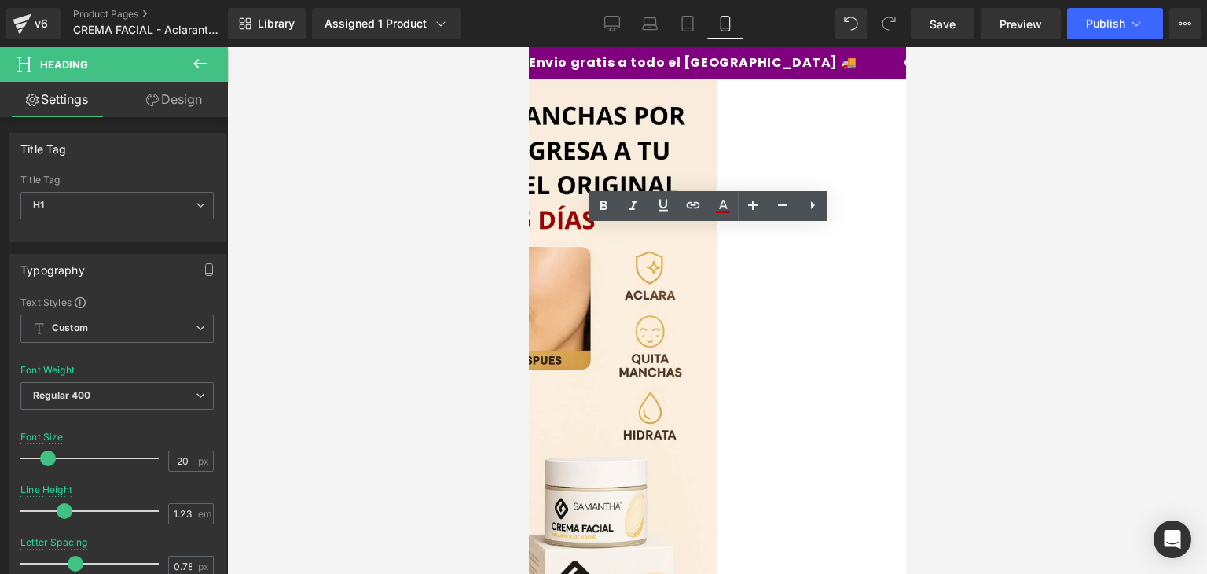
drag, startPoint x: 554, startPoint y: 238, endPoint x: 541, endPoint y: 239, distance: 13.4
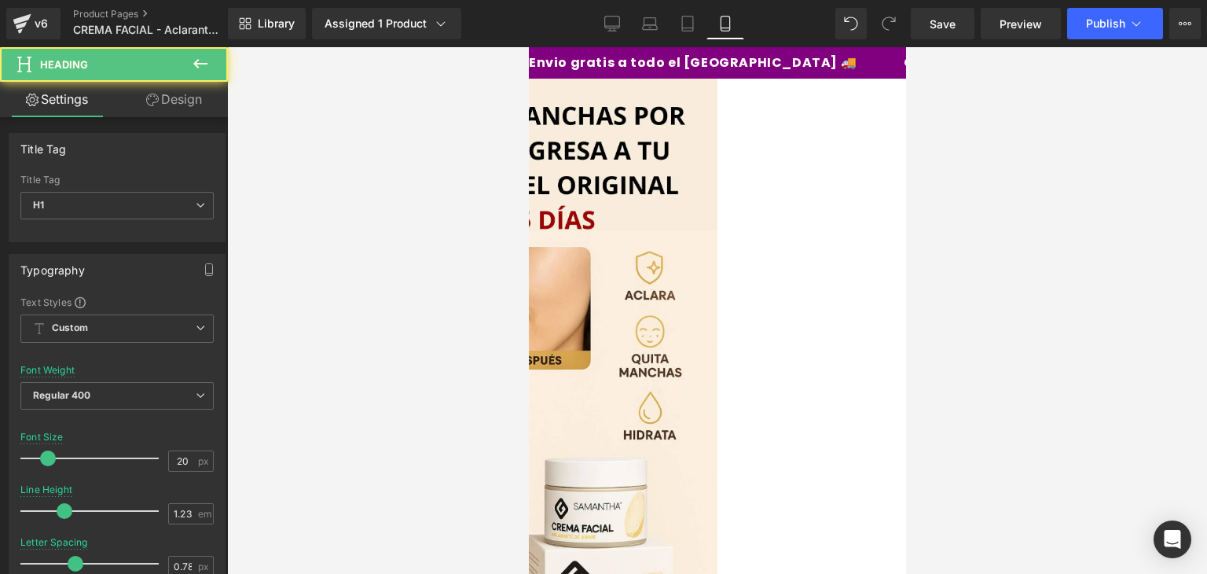
drag, startPoint x: 885, startPoint y: 237, endPoint x: 867, endPoint y: 237, distance: 18.1
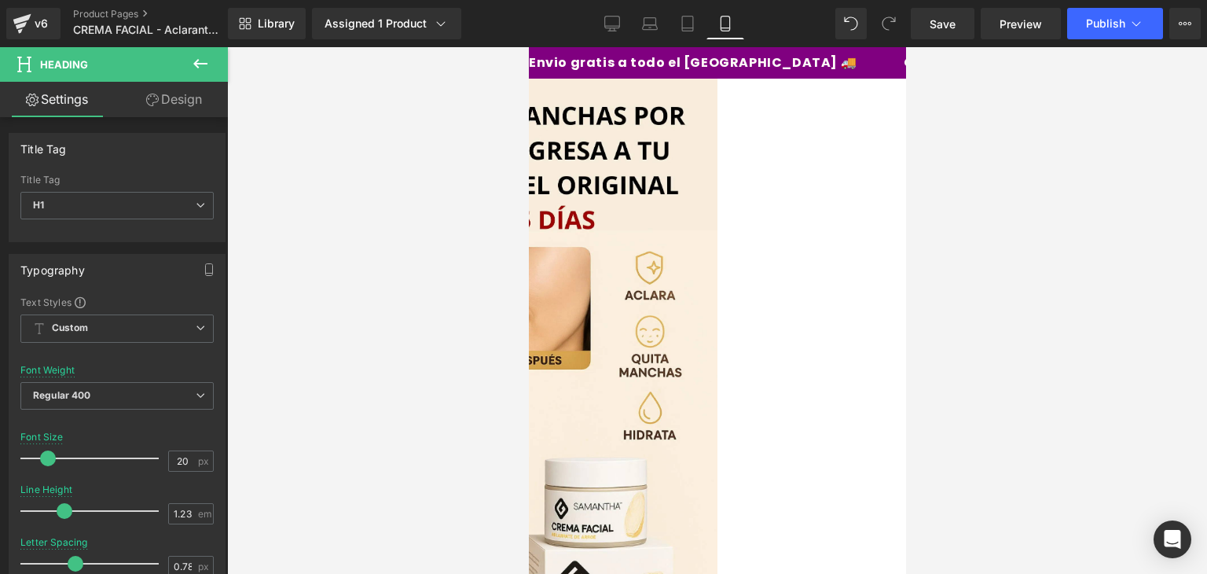
click at [987, 262] on div at bounding box center [717, 310] width 980 height 527
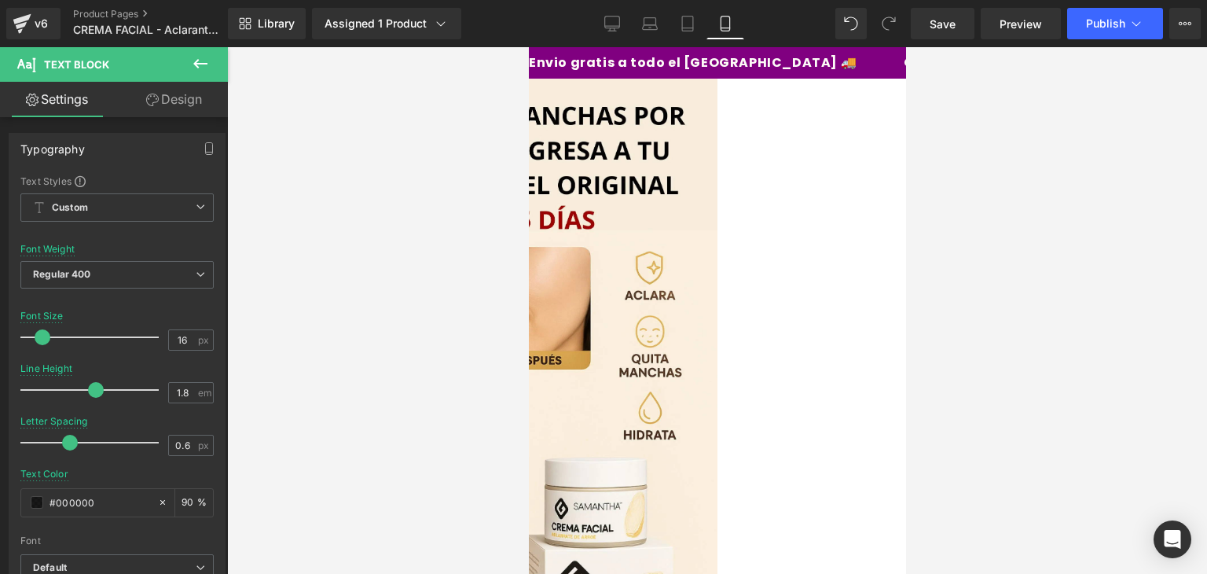
drag, startPoint x: 745, startPoint y: 309, endPoint x: 707, endPoint y: 309, distance: 37.7
click at [1020, 290] on div at bounding box center [717, 310] width 980 height 527
click at [1114, 21] on span "Publish" at bounding box center [1105, 23] width 39 height 13
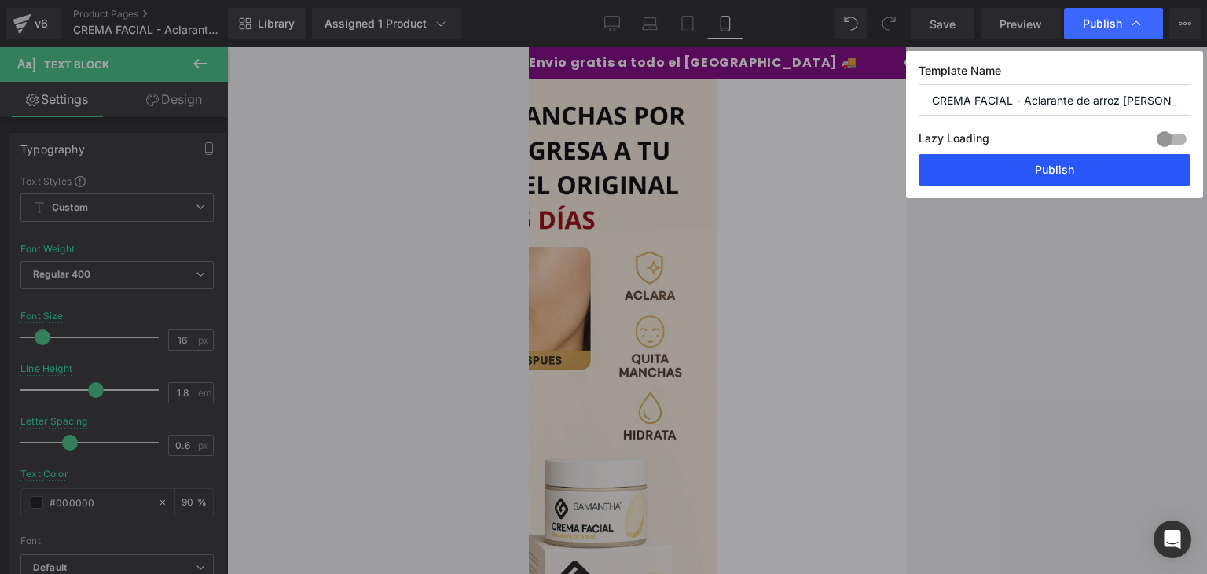
click at [1052, 170] on button "Publish" at bounding box center [1055, 169] width 272 height 31
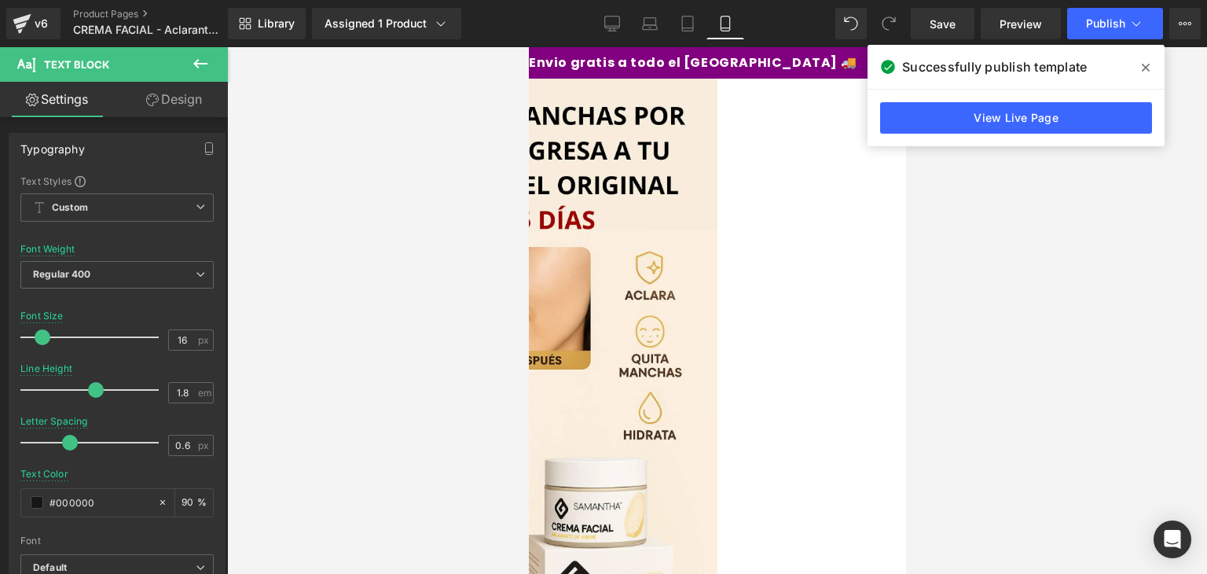
click at [1144, 69] on icon at bounding box center [1146, 68] width 8 height 8
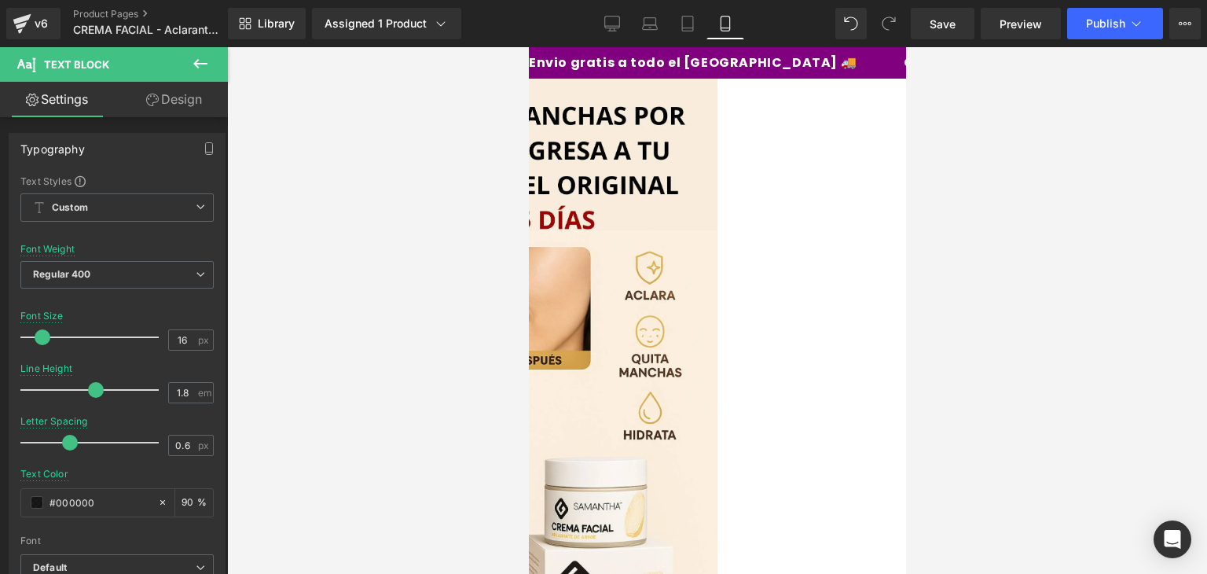
scroll to position [2443, 0]
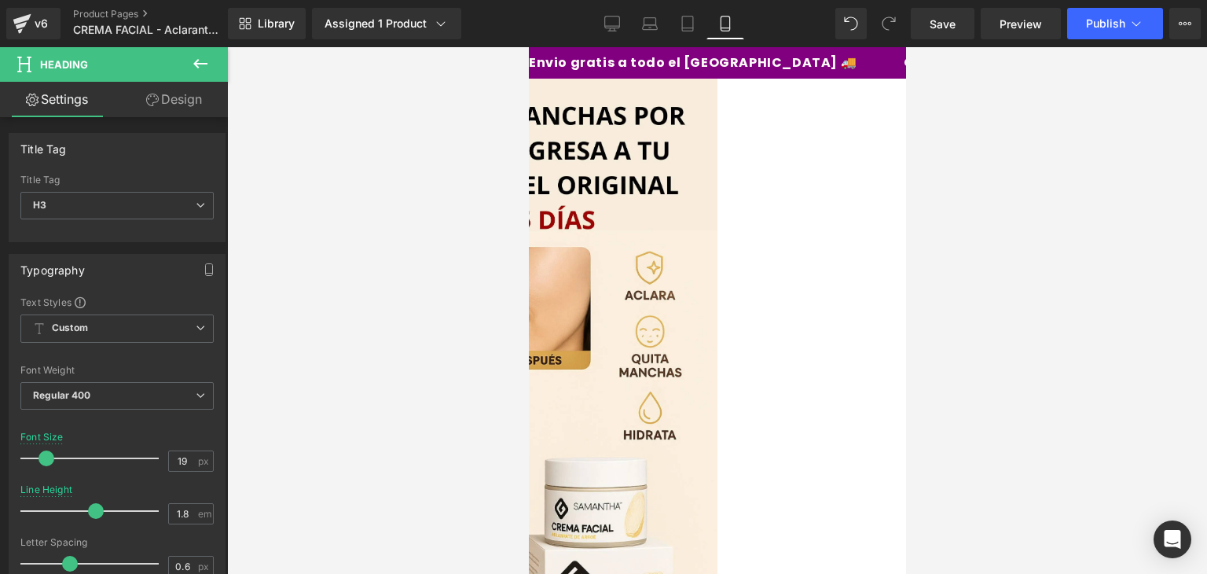
drag, startPoint x: 834, startPoint y: 153, endPoint x: 763, endPoint y: 177, distance: 74.6
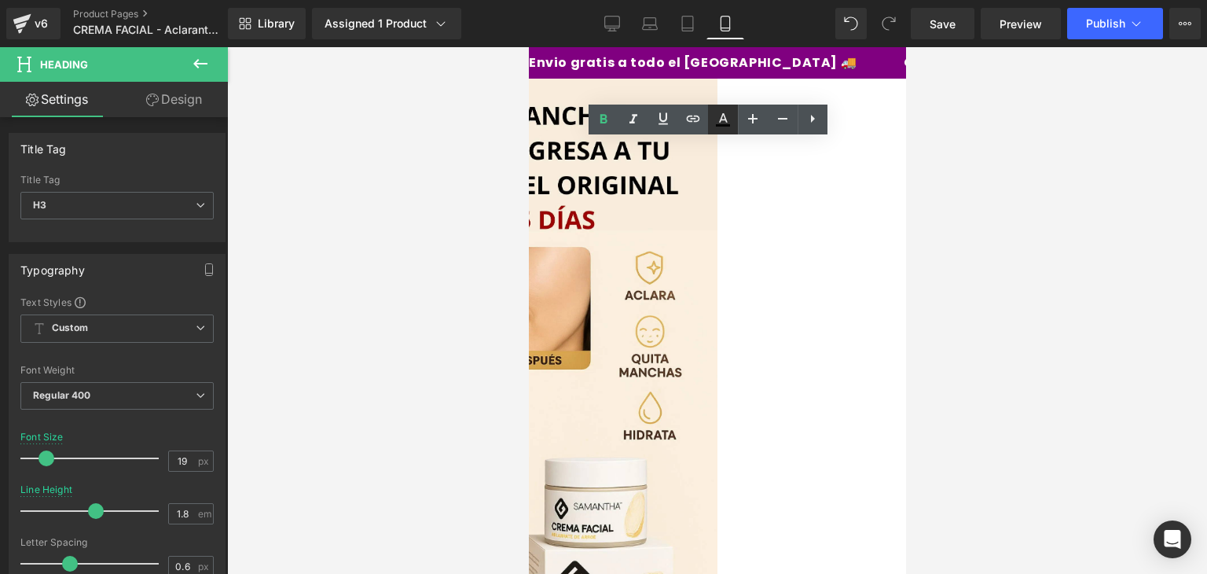
click at [731, 117] on icon at bounding box center [723, 119] width 19 height 19
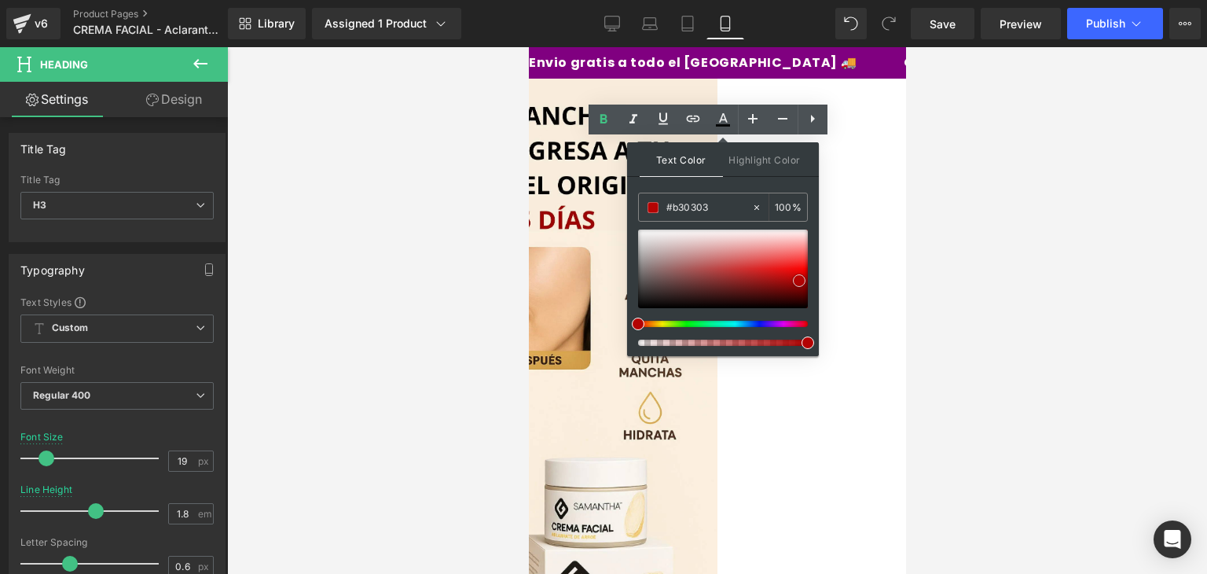
click at [798, 281] on span at bounding box center [799, 280] width 13 height 13
click at [792, 281] on span at bounding box center [790, 280] width 13 height 13
type input "#a80505"
click at [795, 283] on span at bounding box center [797, 283] width 13 height 13
click at [997, 168] on div at bounding box center [717, 310] width 980 height 527
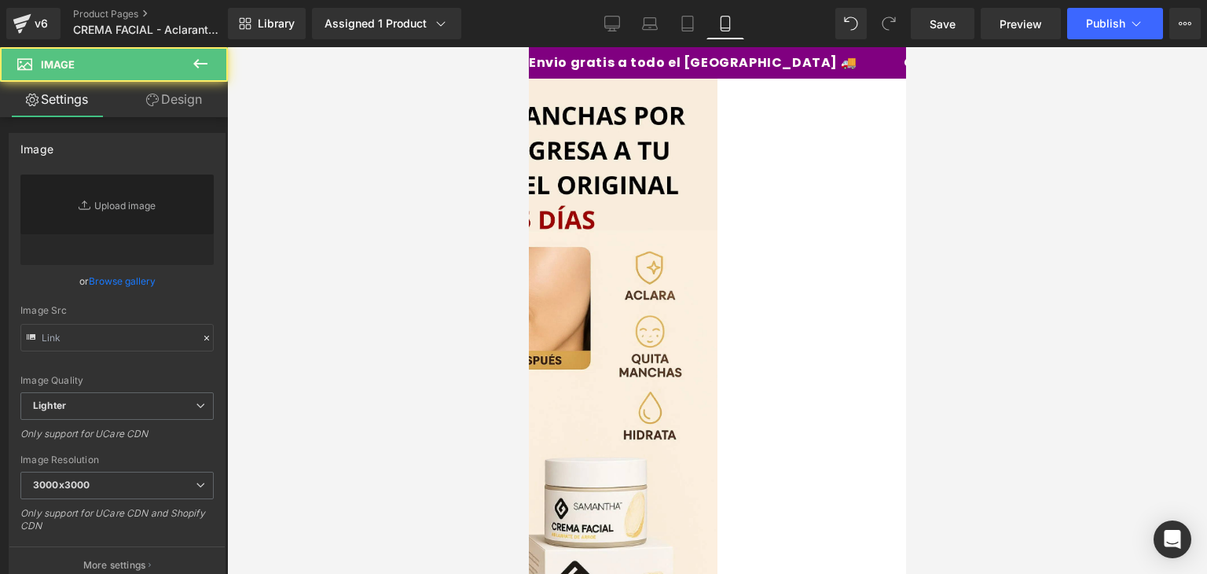
type input "[URL][DOMAIN_NAME]"
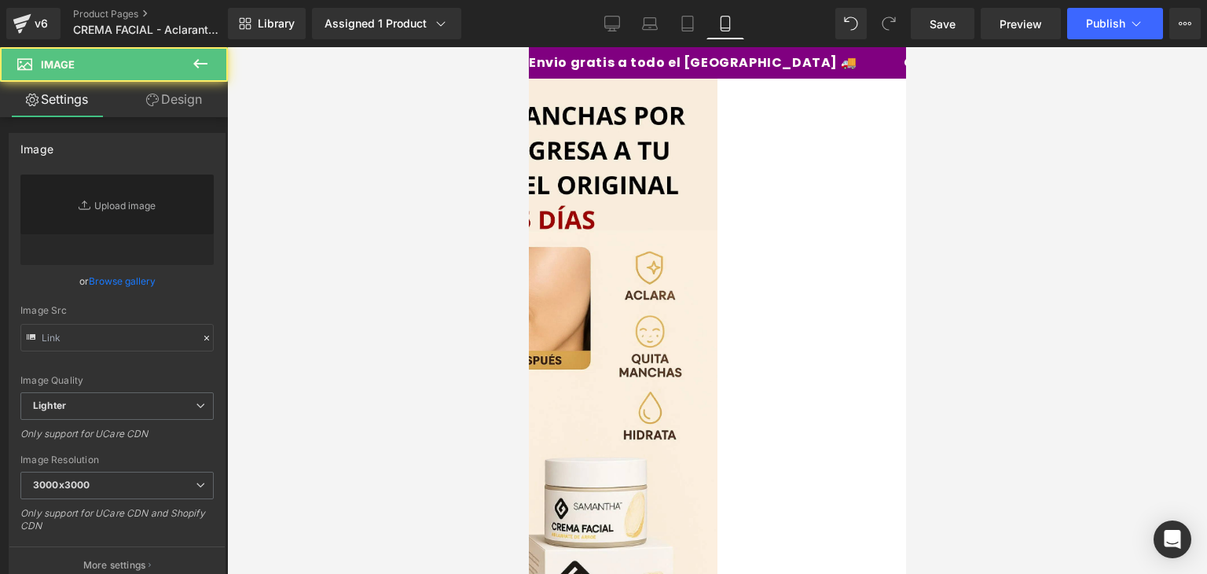
type input "[URL][DOMAIN_NAME]"
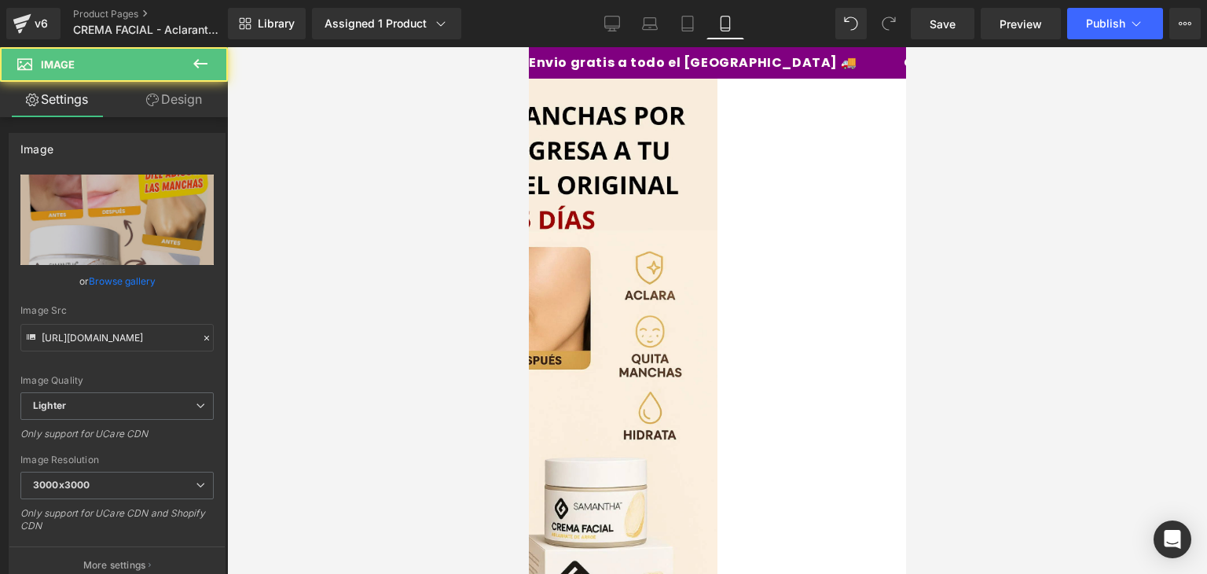
click at [1024, 205] on div at bounding box center [717, 310] width 980 height 527
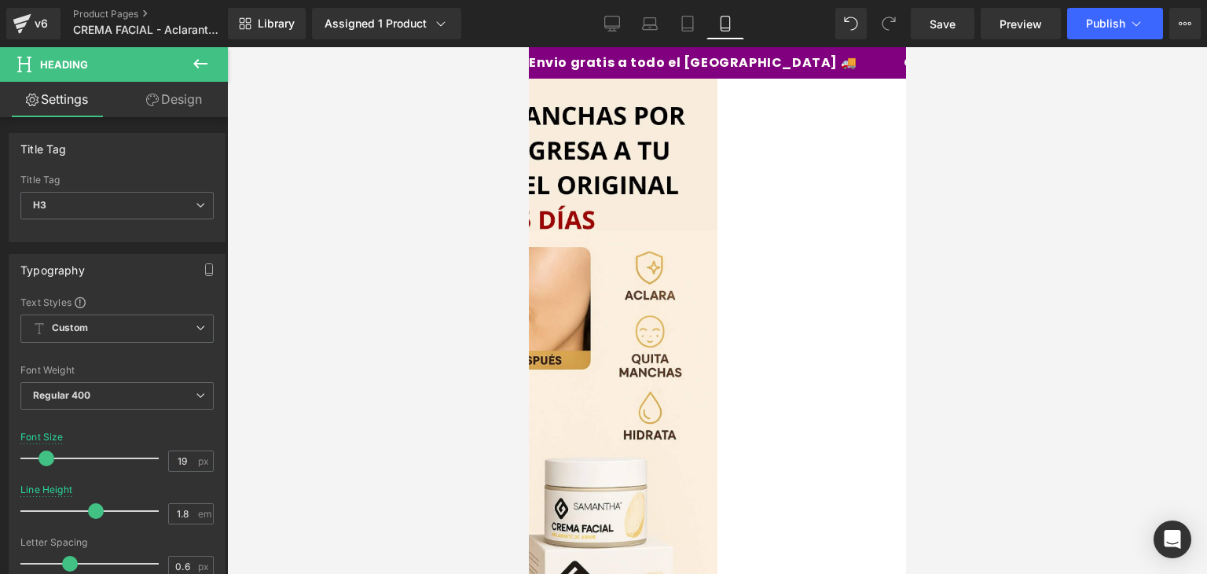
click at [713, 38] on link "Mobile" at bounding box center [726, 23] width 38 height 31
click at [1092, 25] on span "Publish" at bounding box center [1105, 23] width 39 height 13
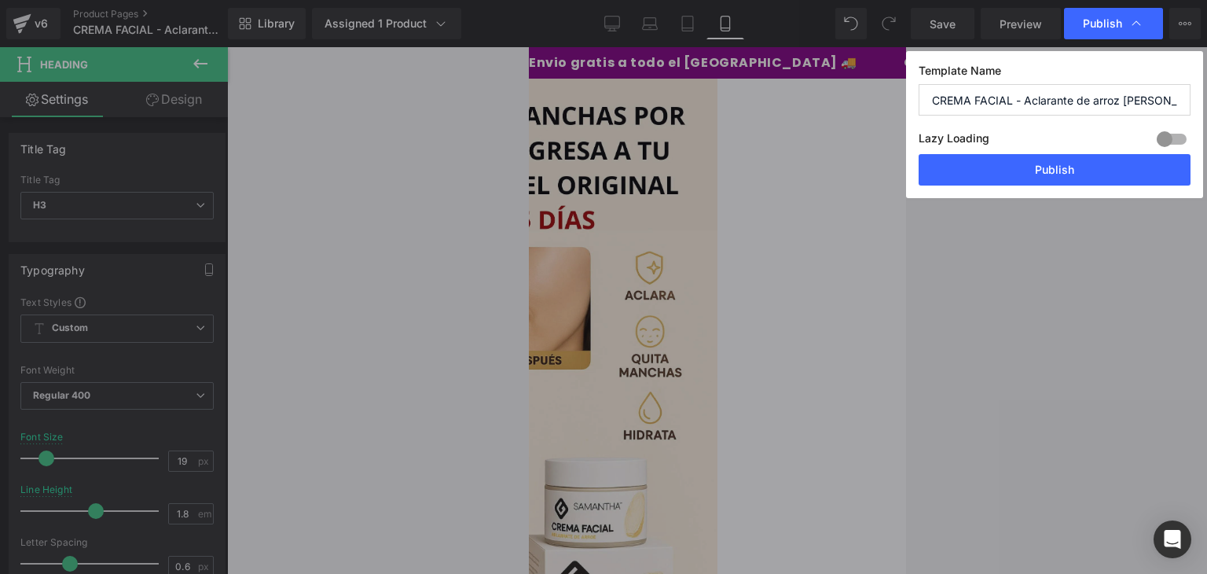
drag, startPoint x: 1033, startPoint y: 171, endPoint x: 1077, endPoint y: 167, distance: 44.1
click at [1077, 167] on button "Publish" at bounding box center [1055, 169] width 272 height 31
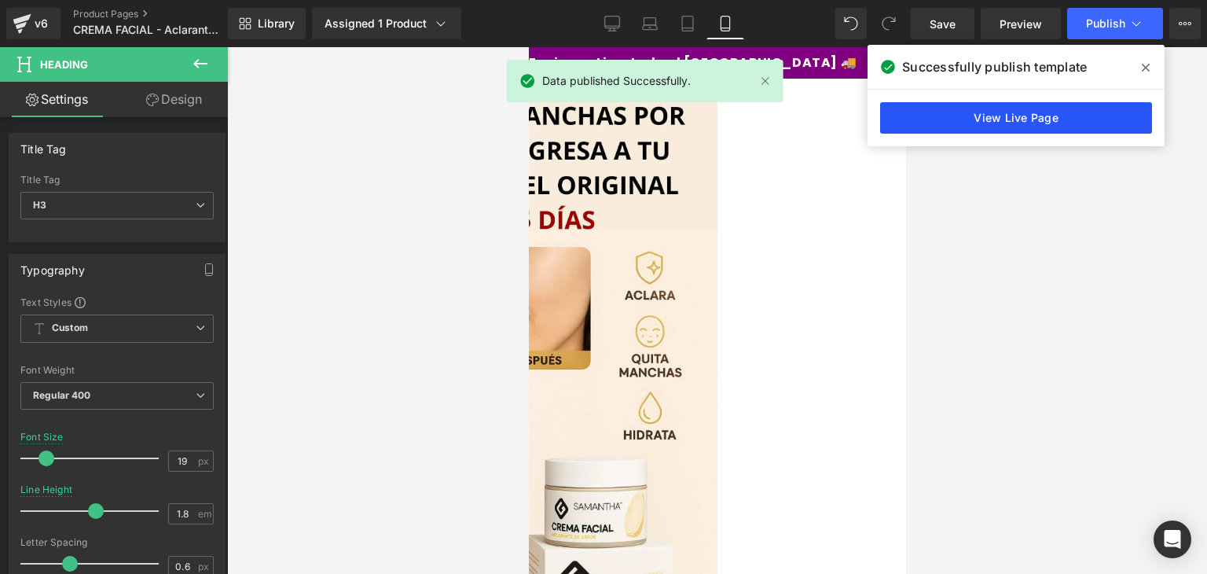
click at [1001, 119] on link "View Live Page" at bounding box center [1016, 117] width 272 height 31
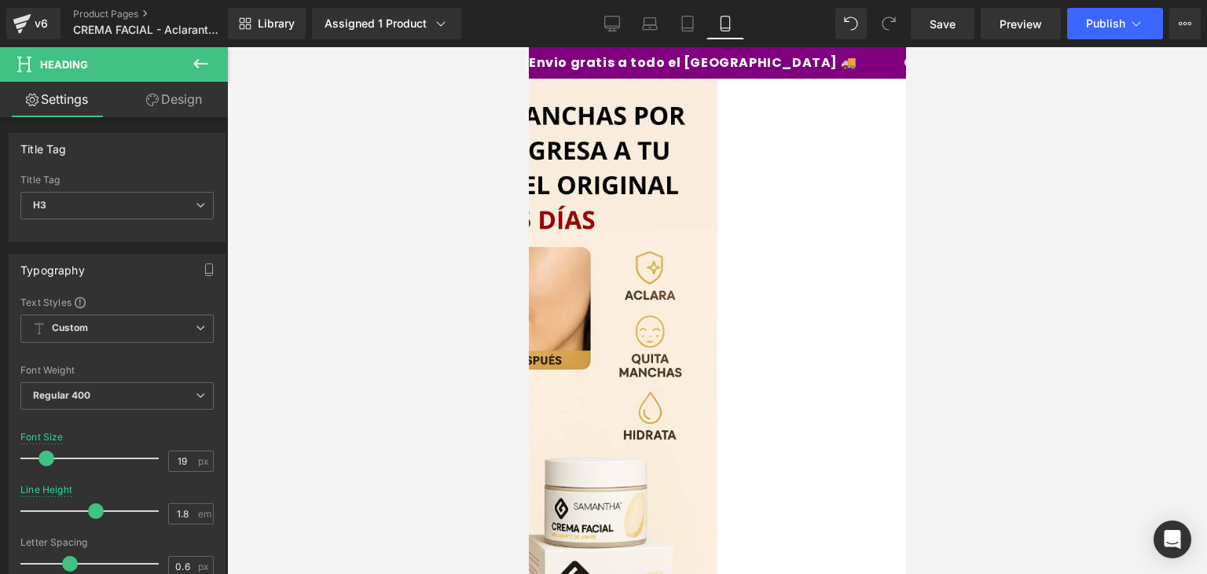
scroll to position [740, 0]
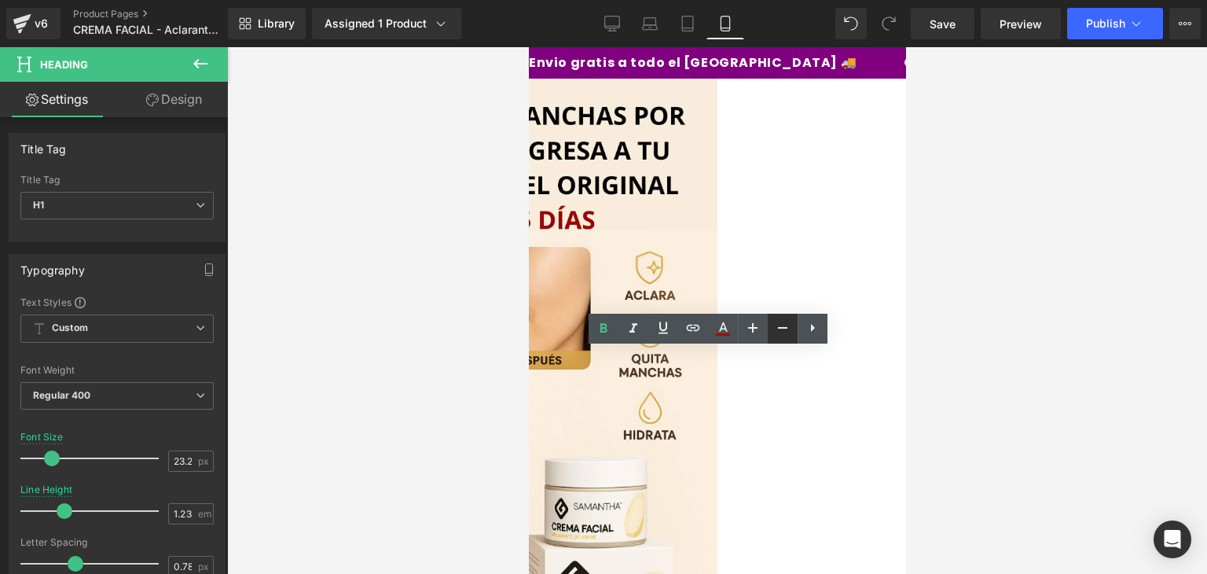
click at [786, 332] on icon at bounding box center [782, 327] width 19 height 19
type input "21.25"
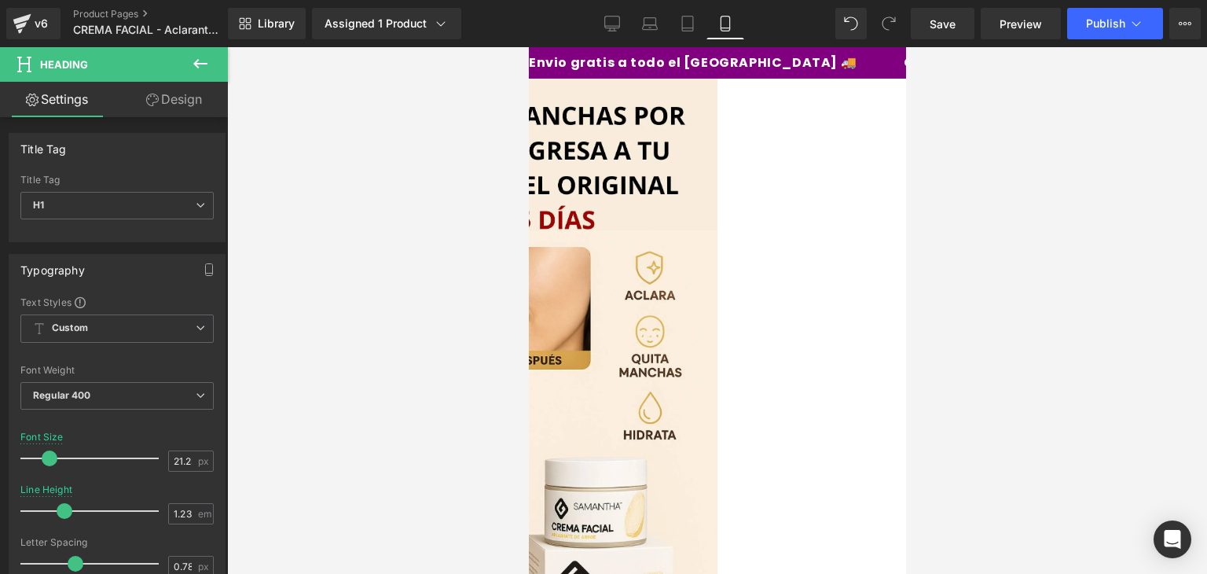
click at [1037, 220] on div at bounding box center [717, 310] width 980 height 527
click at [1091, 34] on button "Publish" at bounding box center [1115, 23] width 96 height 31
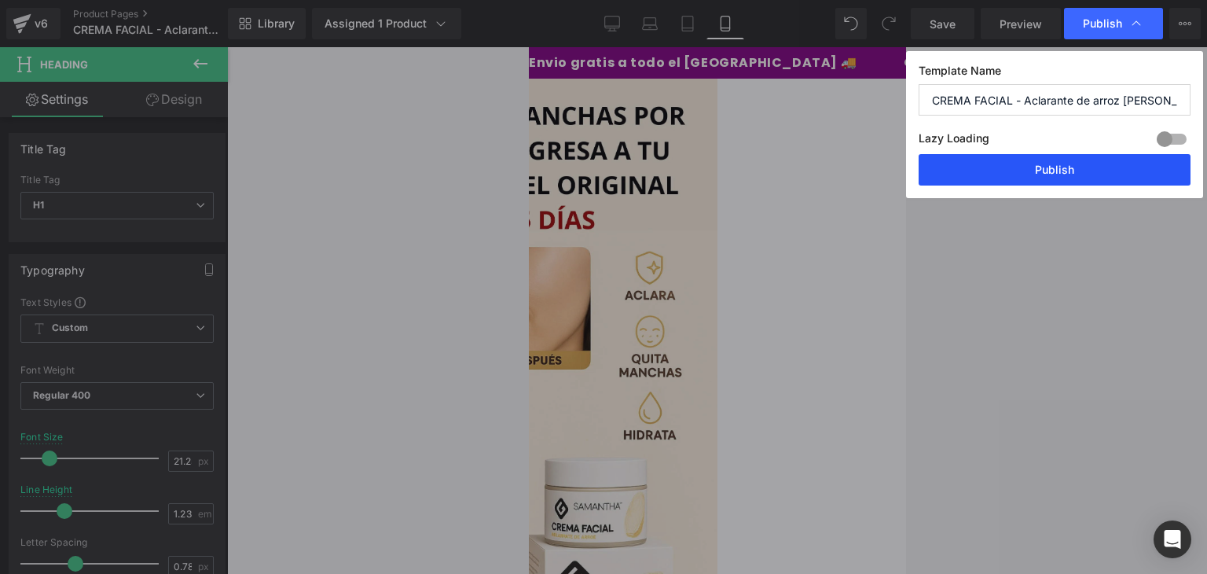
click at [1022, 170] on button "Publish" at bounding box center [1055, 169] width 272 height 31
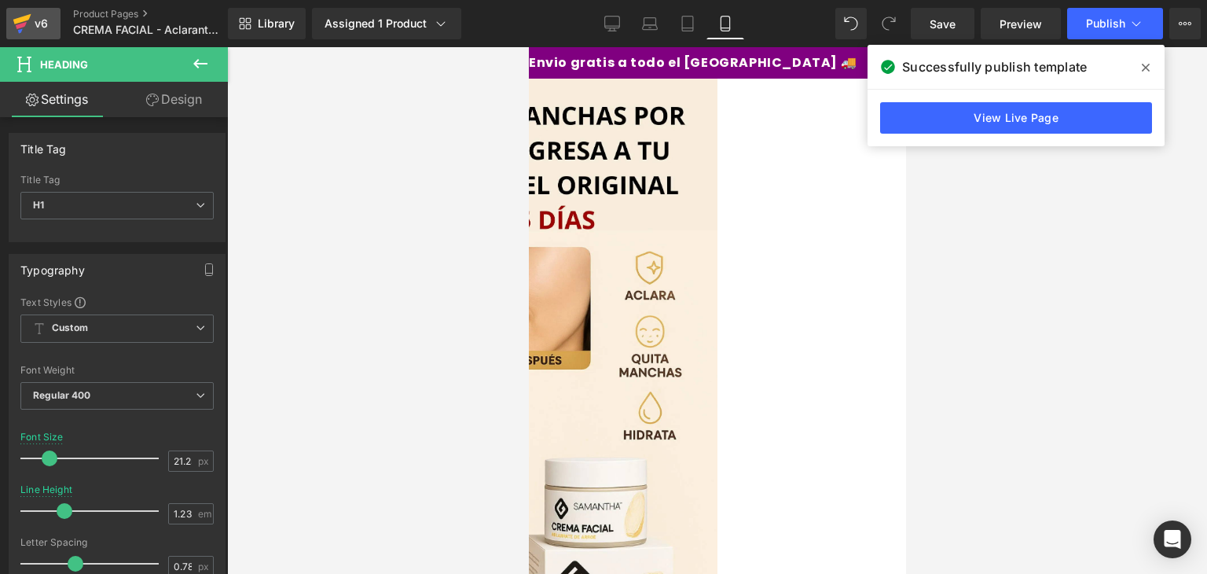
click at [31, 32] on icon at bounding box center [22, 23] width 19 height 39
